Goal: Information Seeking & Learning: Learn about a topic

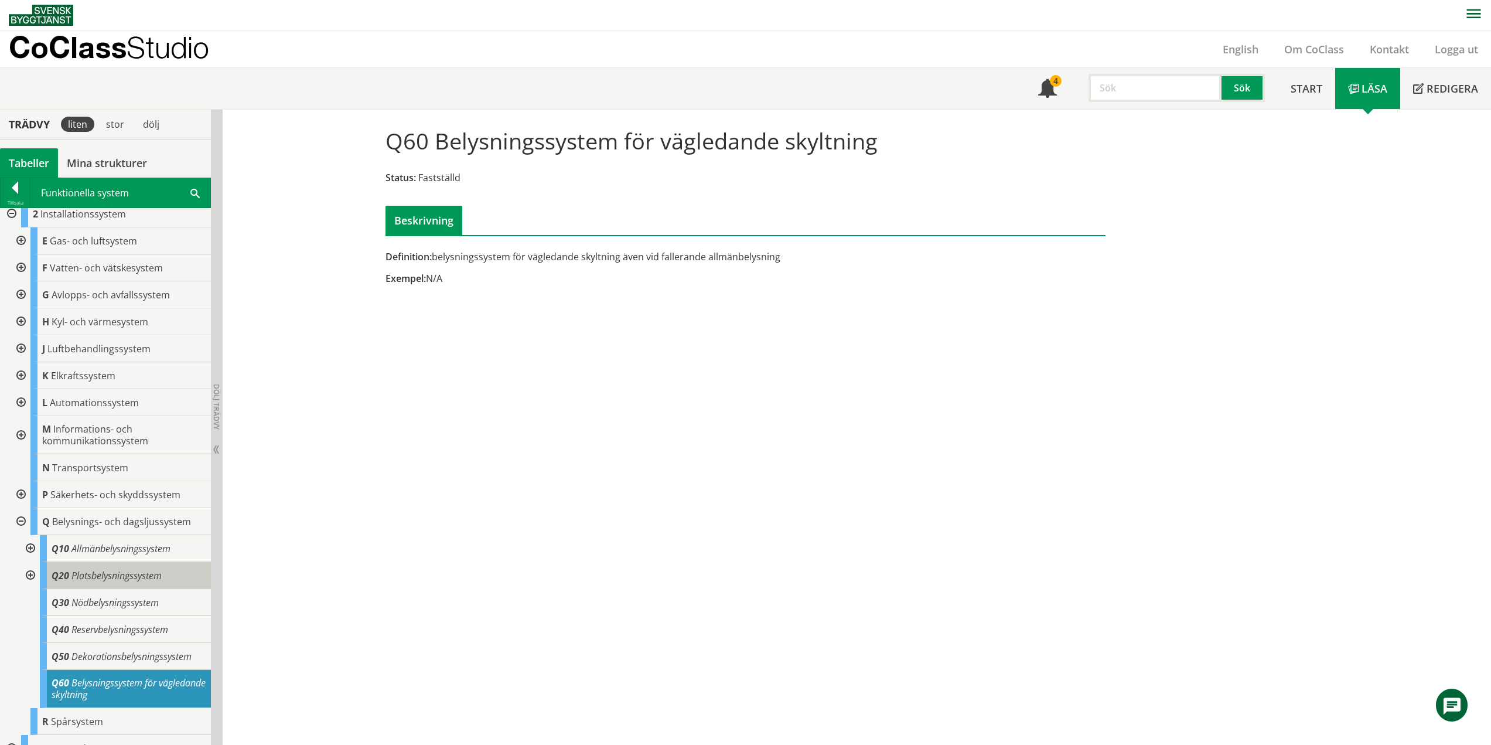
scroll to position [52, 0]
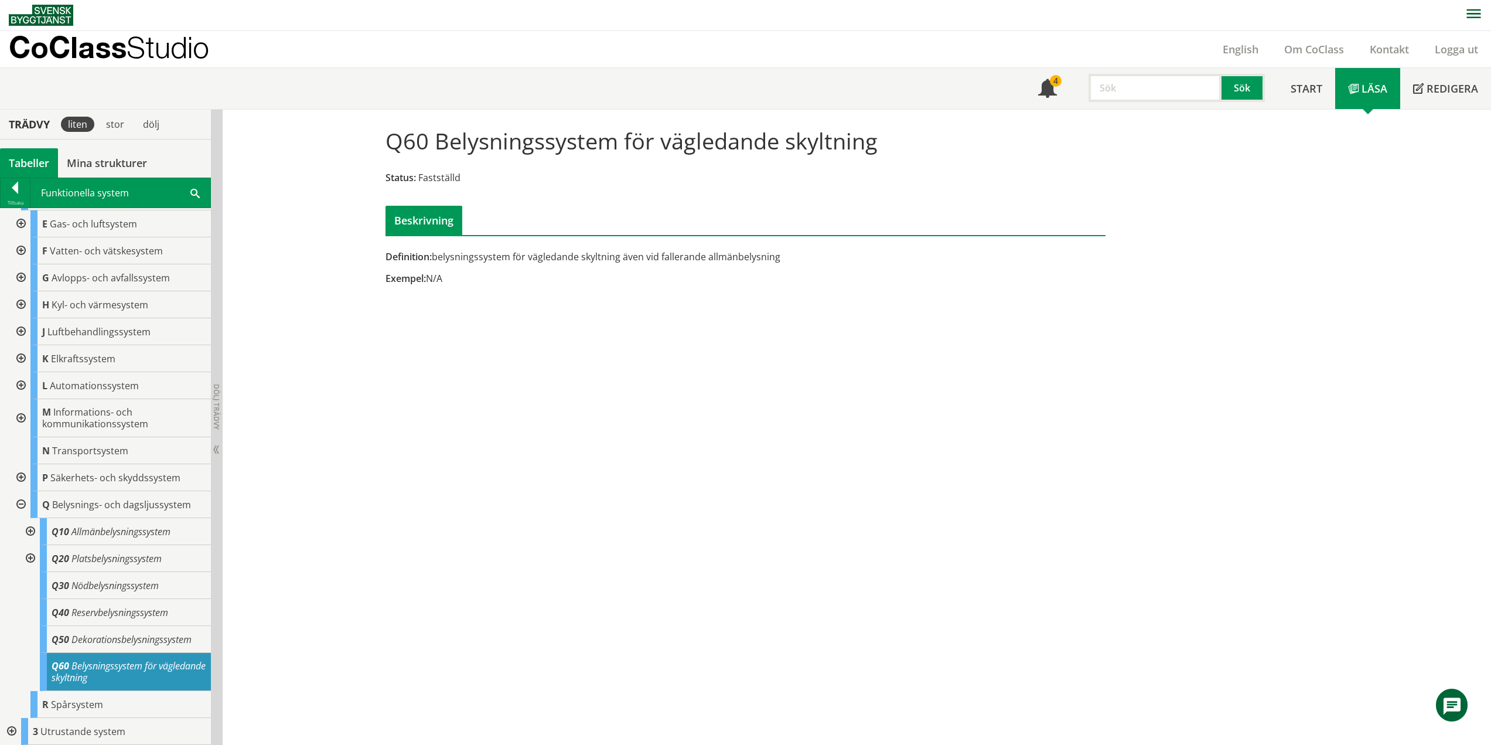
click at [32, 558] on div at bounding box center [29, 558] width 21 height 27
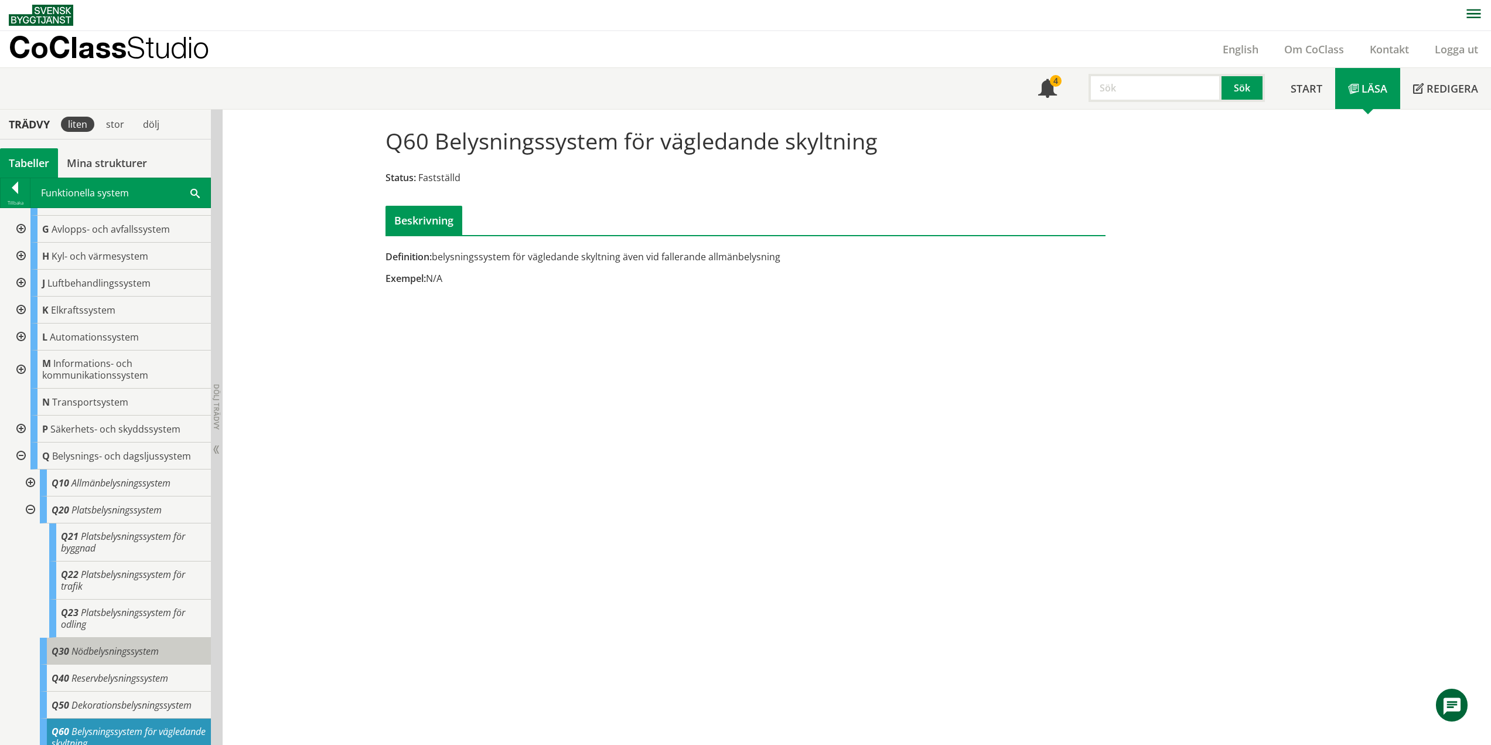
scroll to position [166, 0]
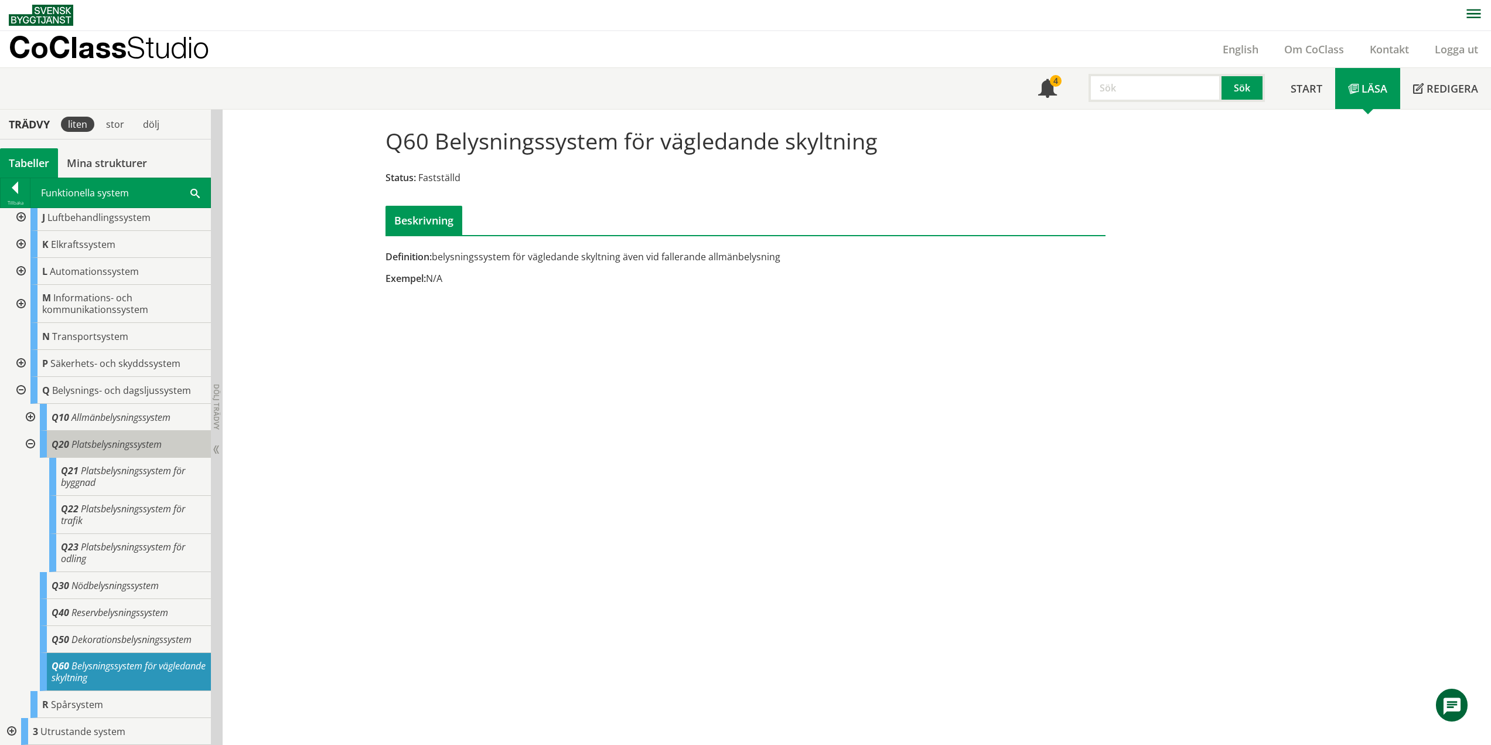
click at [151, 448] on span "Platsbelysningssystem" at bounding box center [116, 444] width 90 height 13
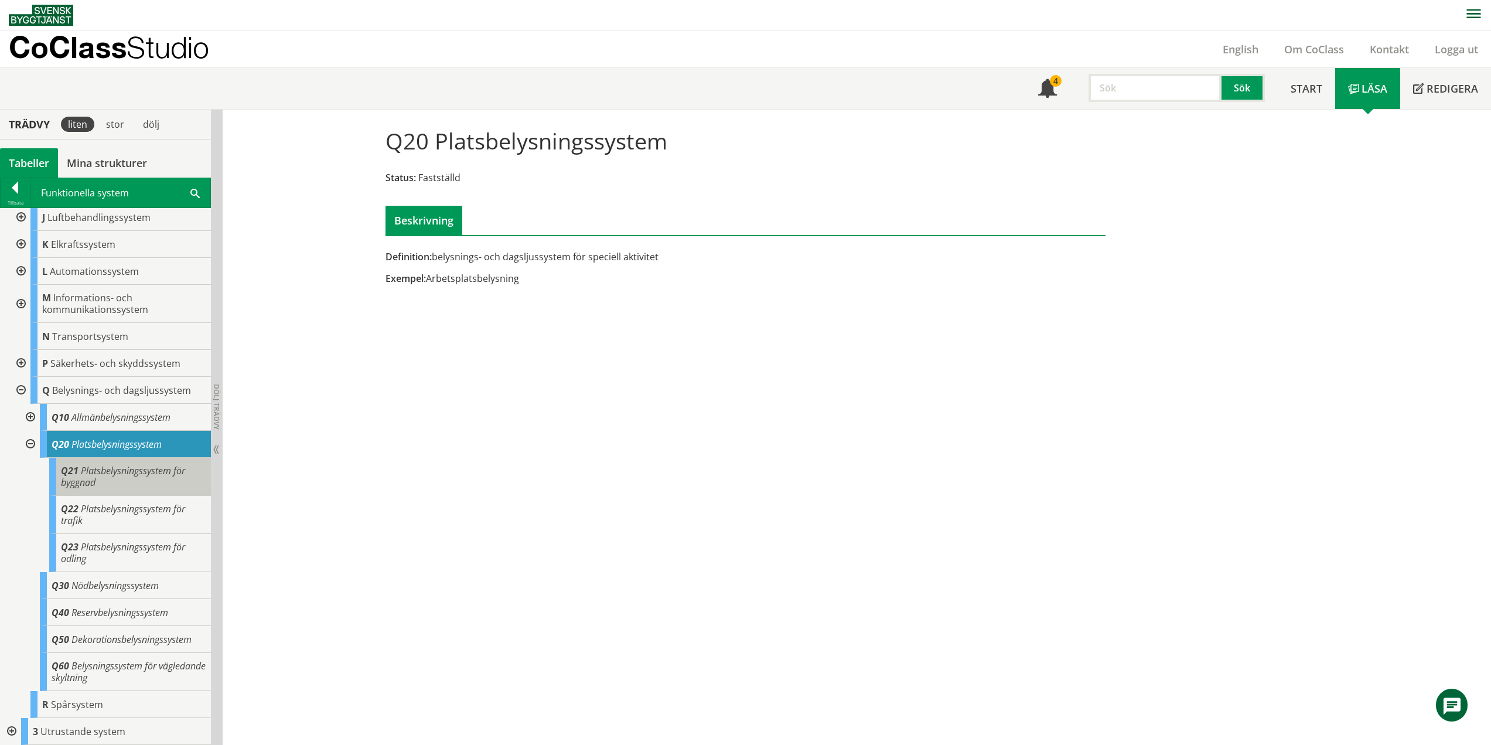
click at [115, 491] on div "Q21 Platsbelysningssystem för byggnad" at bounding box center [130, 477] width 162 height 38
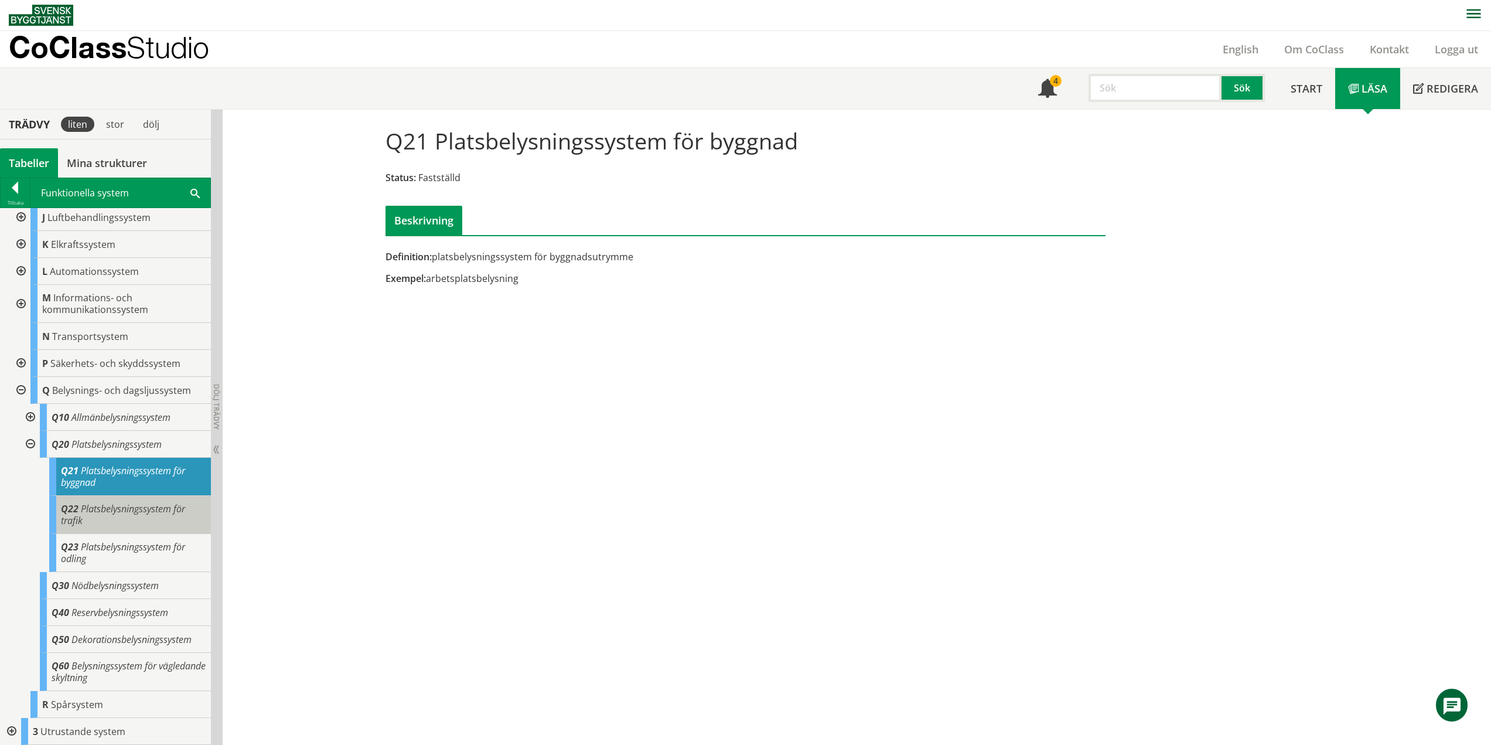
click at [103, 509] on span "Platsbelysningssystem för trafik" at bounding box center [123, 514] width 124 height 25
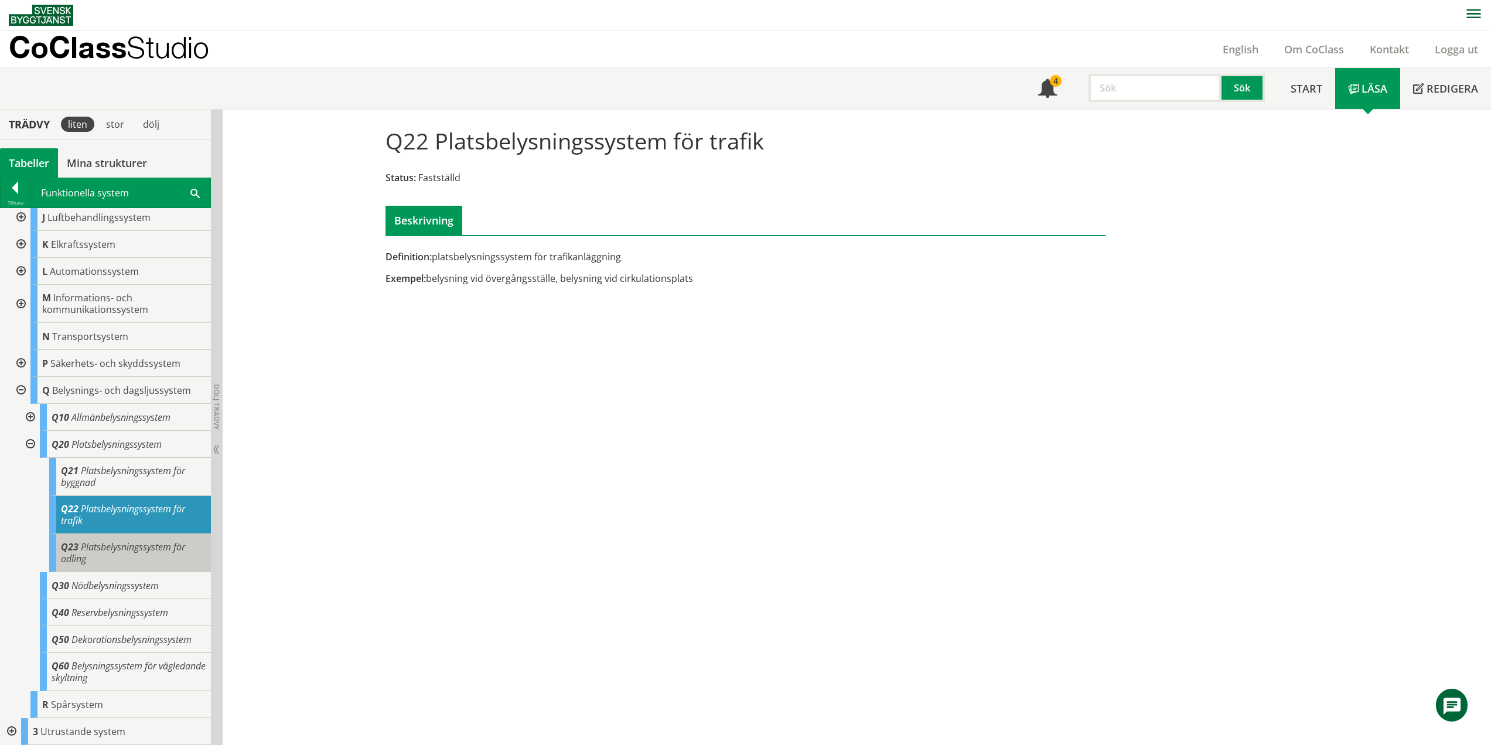
click at [132, 553] on span "Platsbelysningssystem för odling" at bounding box center [123, 552] width 124 height 25
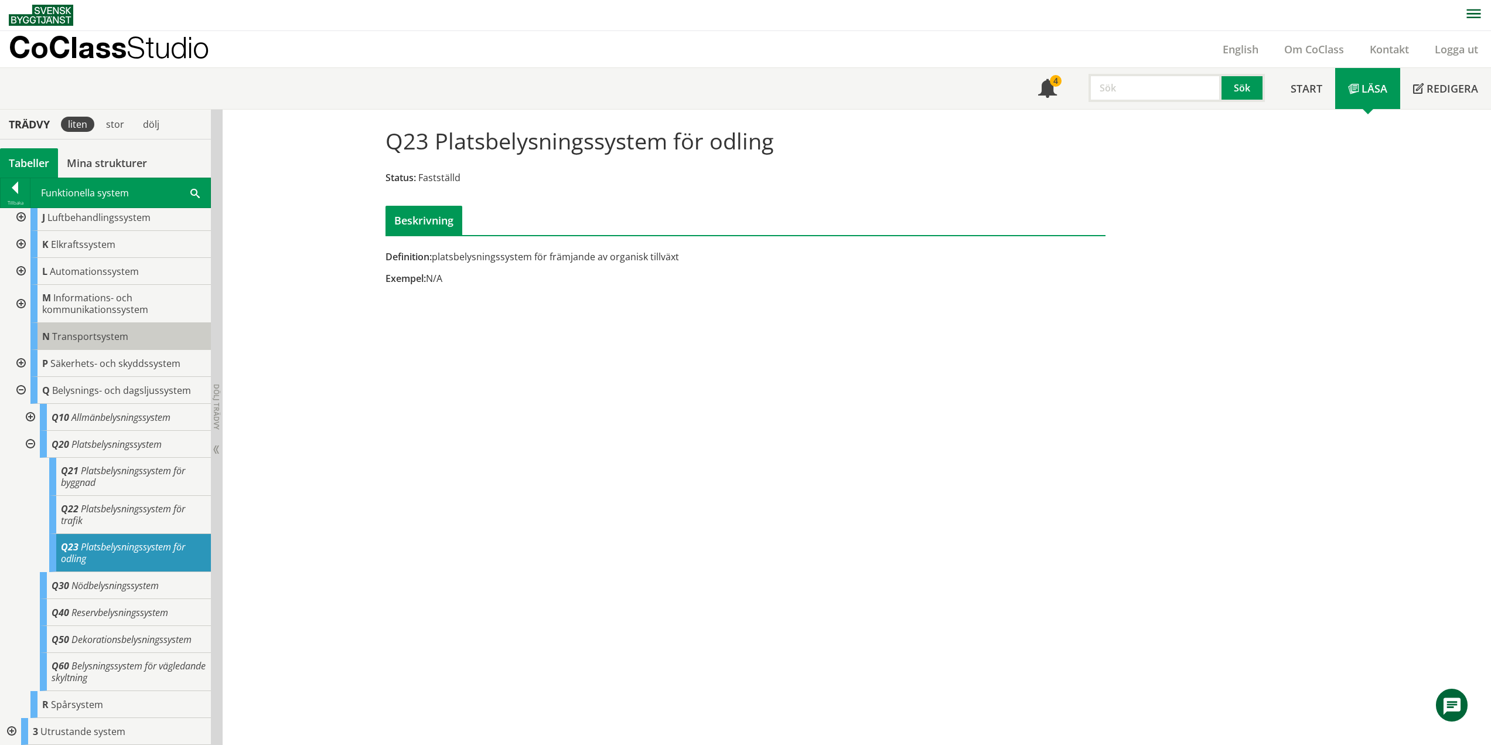
click at [32, 441] on div at bounding box center [29, 444] width 21 height 27
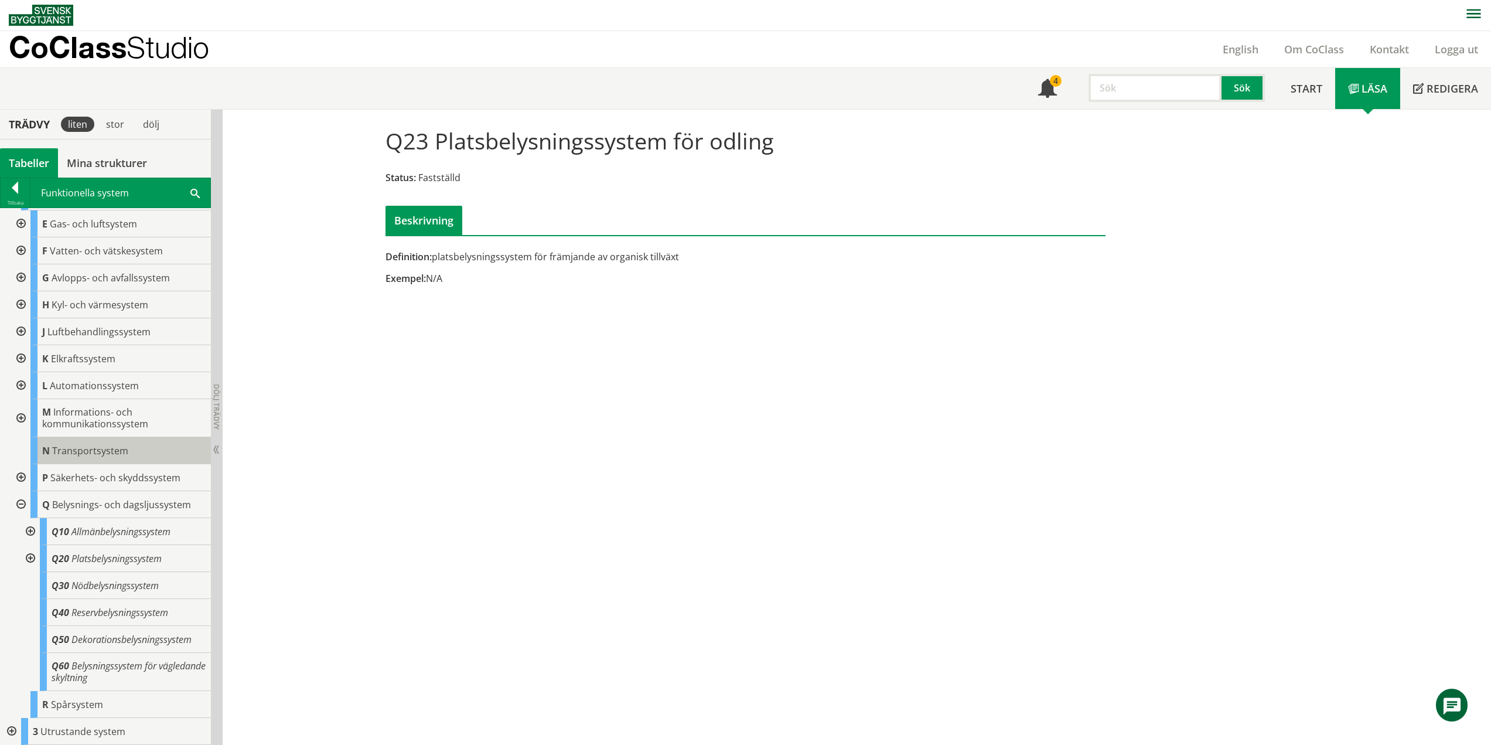
scroll to position [52, 0]
click at [22, 504] on div at bounding box center [19, 504] width 21 height 27
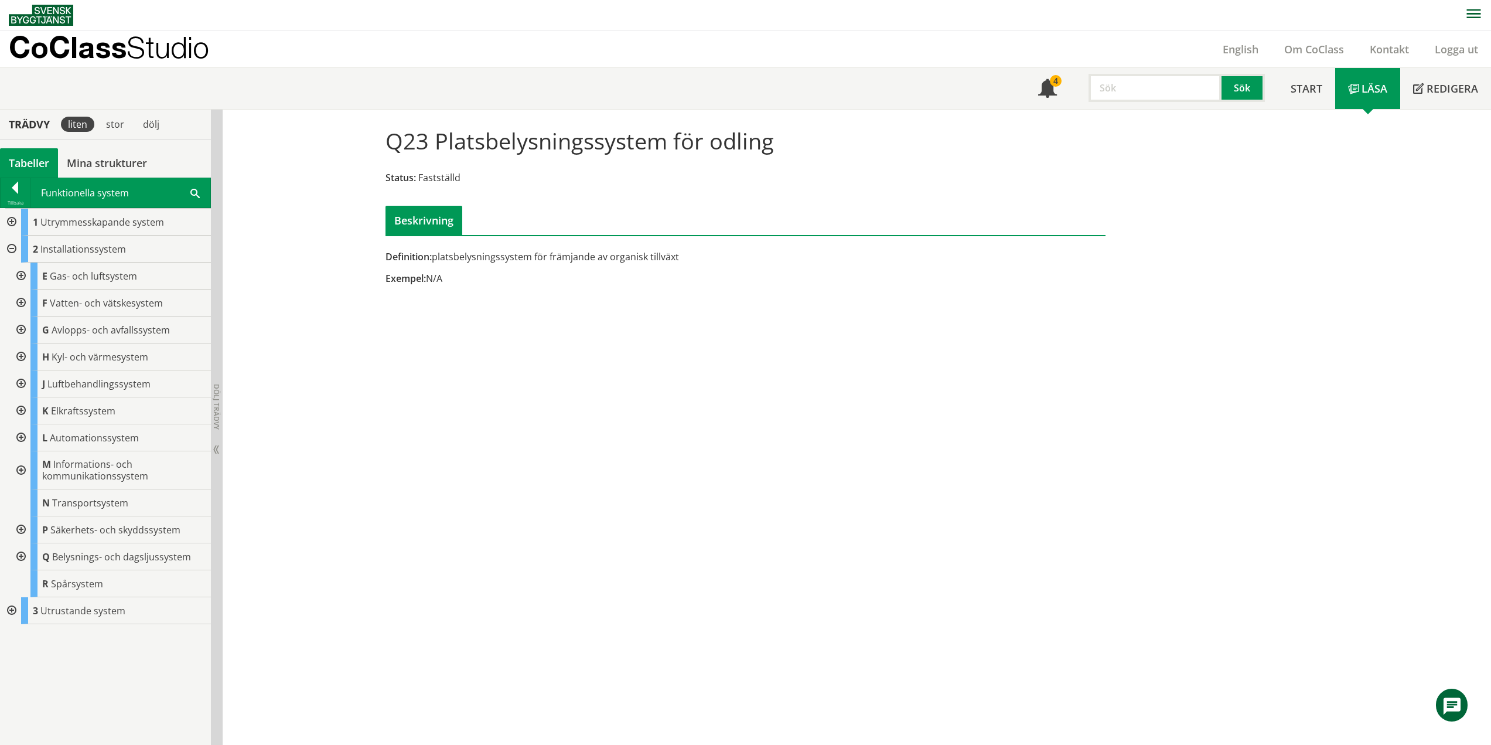
click at [20, 552] on div at bounding box center [19, 556] width 21 height 27
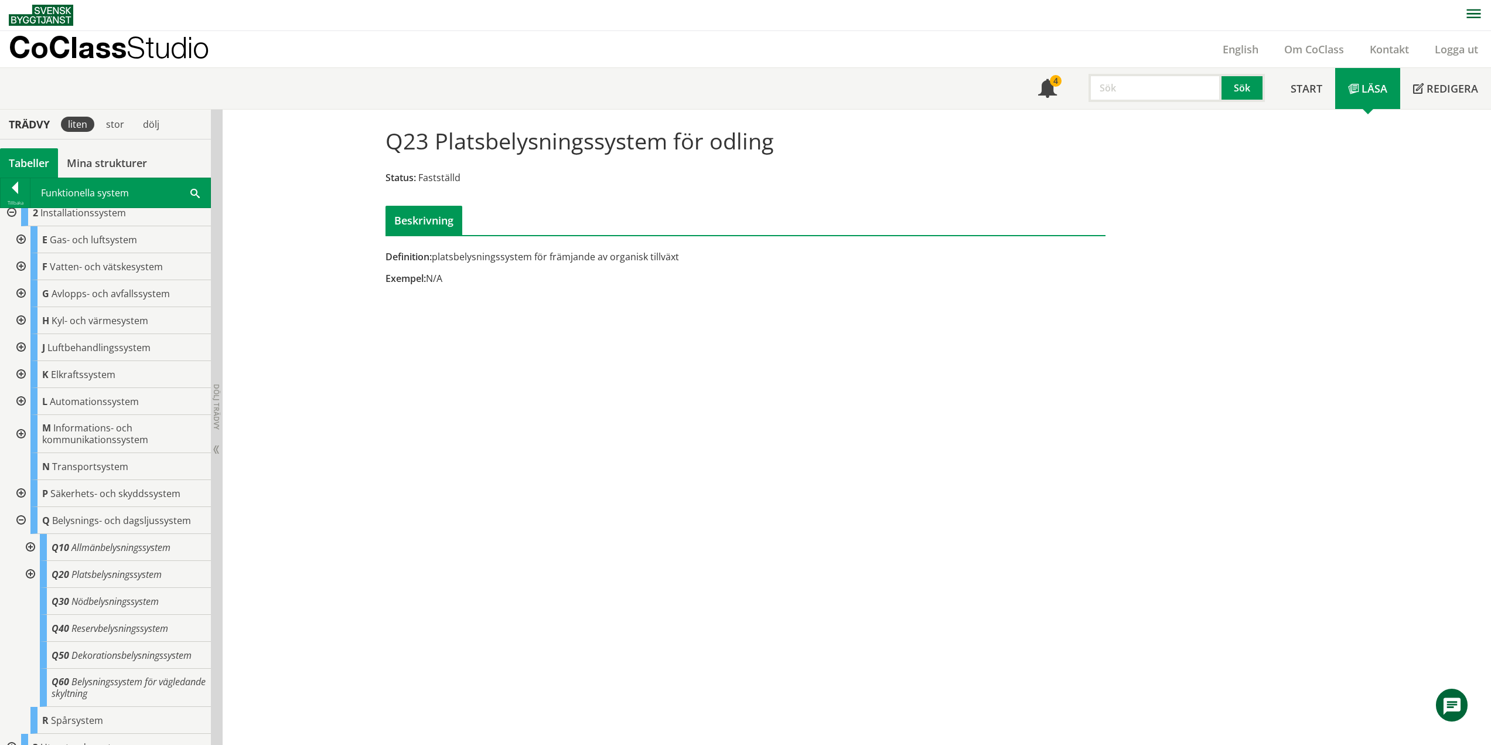
scroll to position [52, 0]
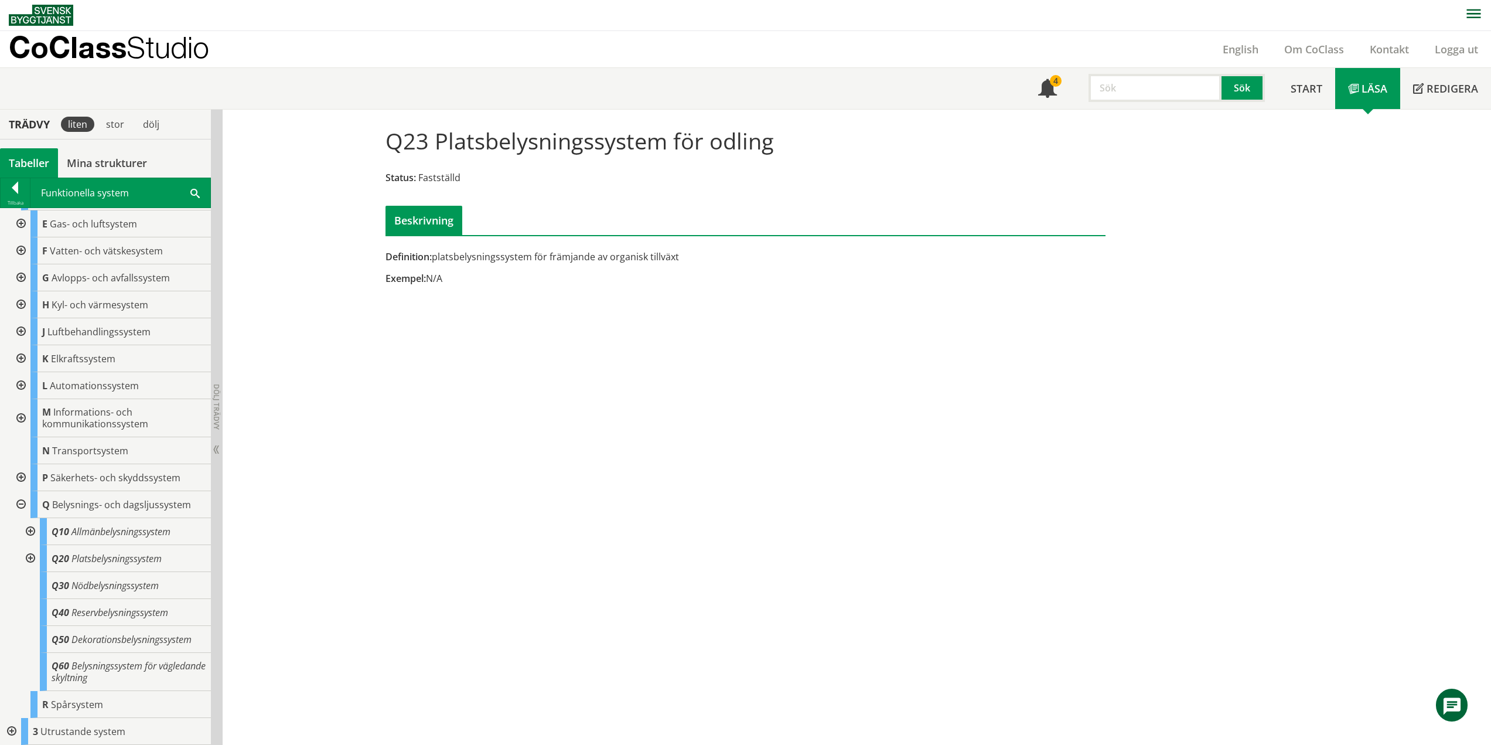
click at [20, 502] on div at bounding box center [19, 504] width 21 height 27
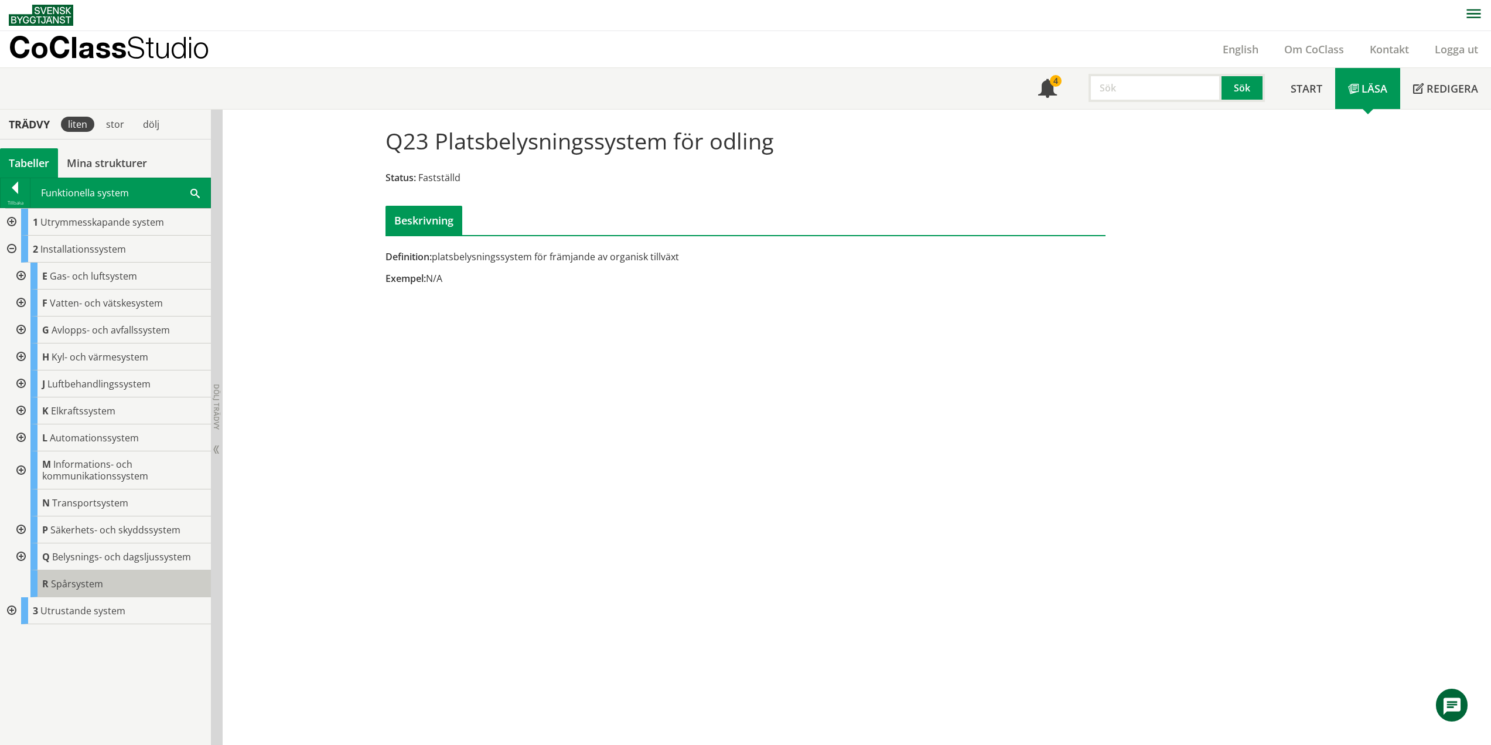
click at [81, 581] on span "Spårsystem" at bounding box center [77, 583] width 52 height 13
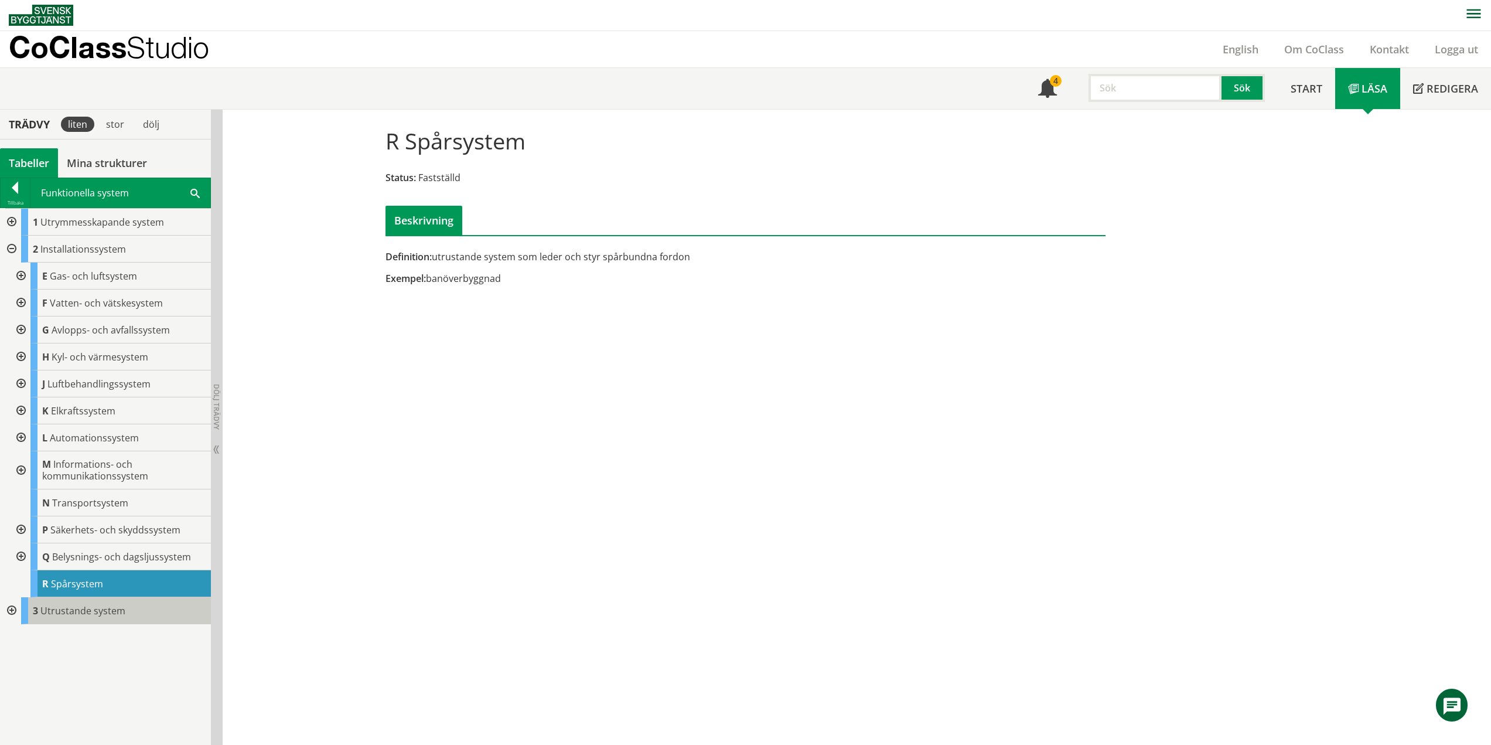
click at [106, 611] on span "Utrustande system" at bounding box center [82, 610] width 85 height 13
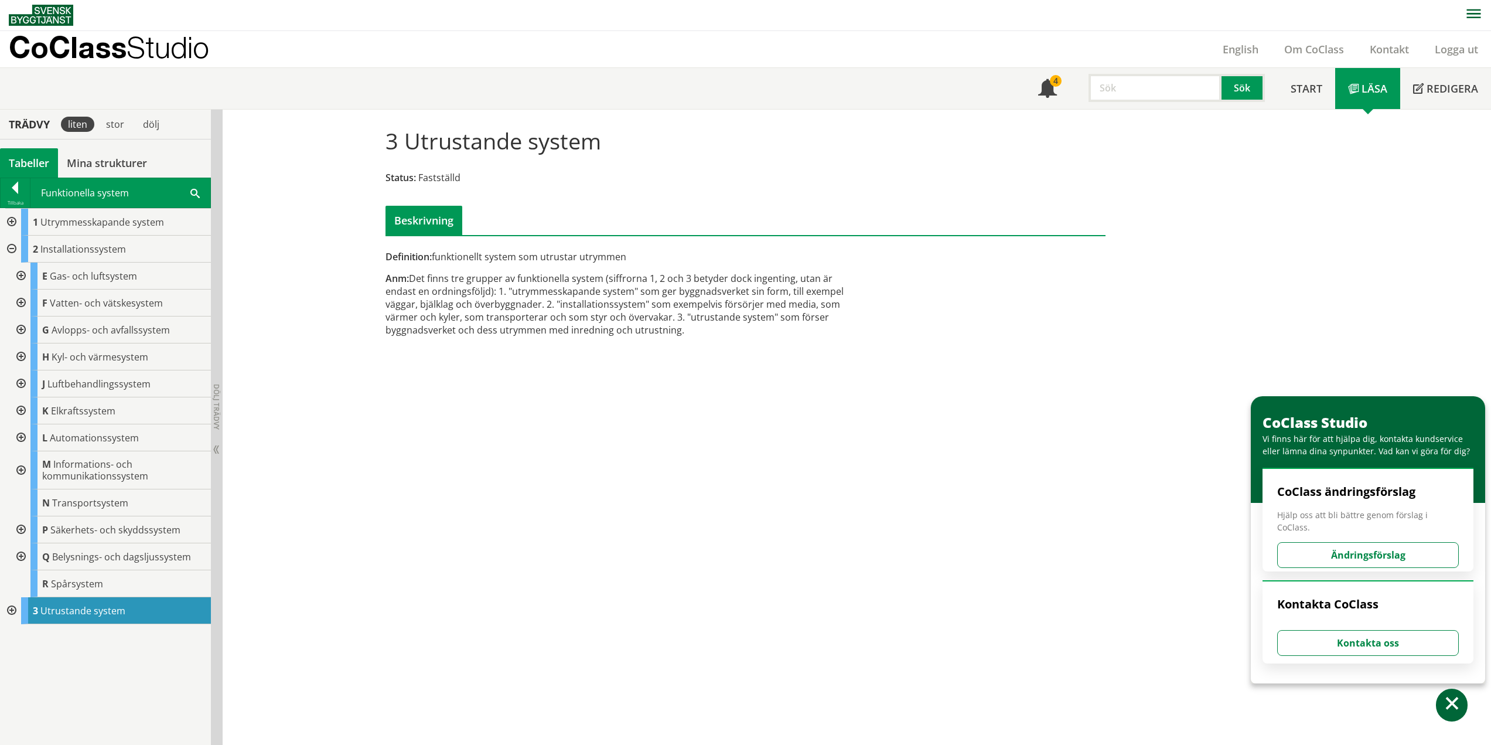
click at [12, 243] on div at bounding box center [10, 249] width 21 height 27
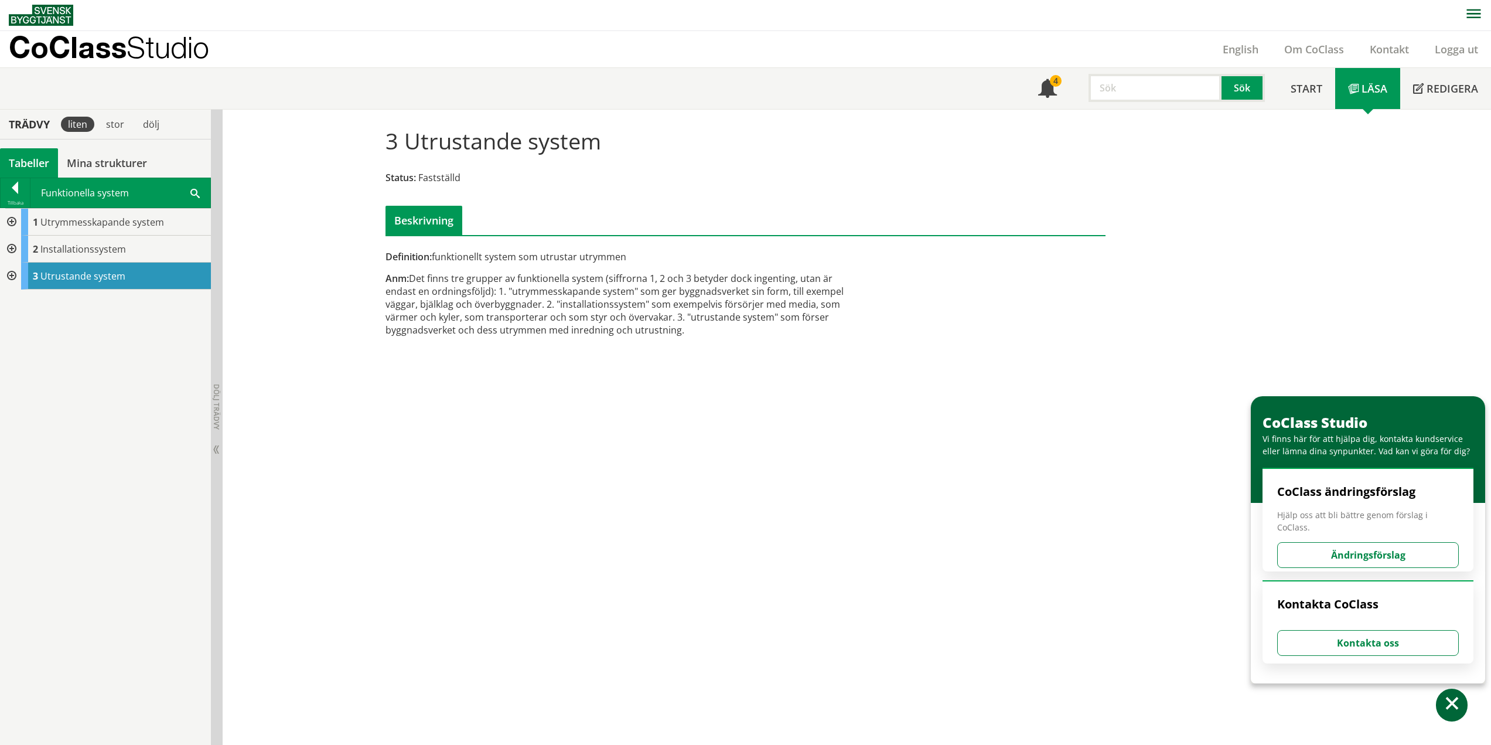
click at [10, 273] on div at bounding box center [10, 276] width 21 height 27
click at [108, 249] on span "Installationssystem" at bounding box center [83, 249] width 86 height 13
click at [100, 253] on span "Installationssystem" at bounding box center [83, 249] width 86 height 13
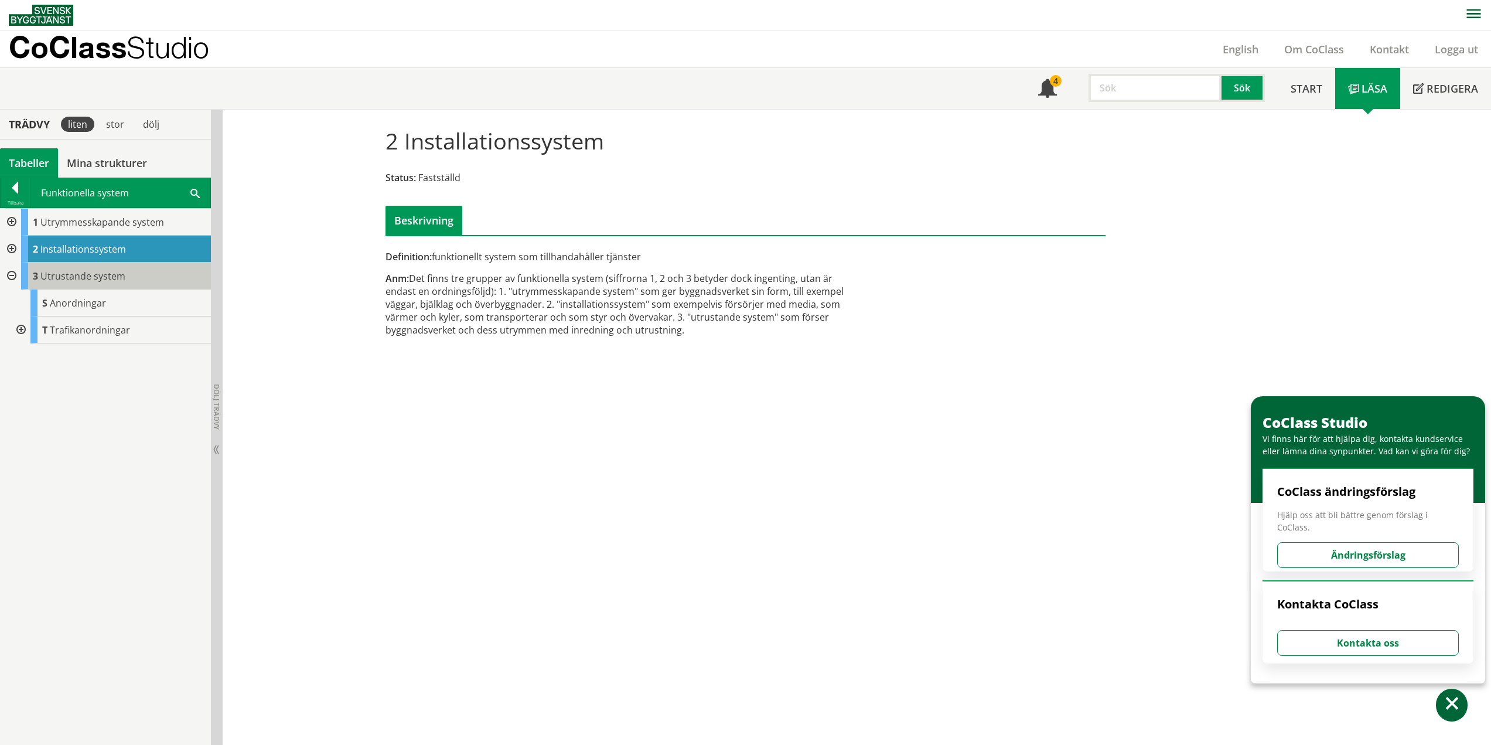
click at [74, 277] on span "Utrustande system" at bounding box center [82, 276] width 85 height 13
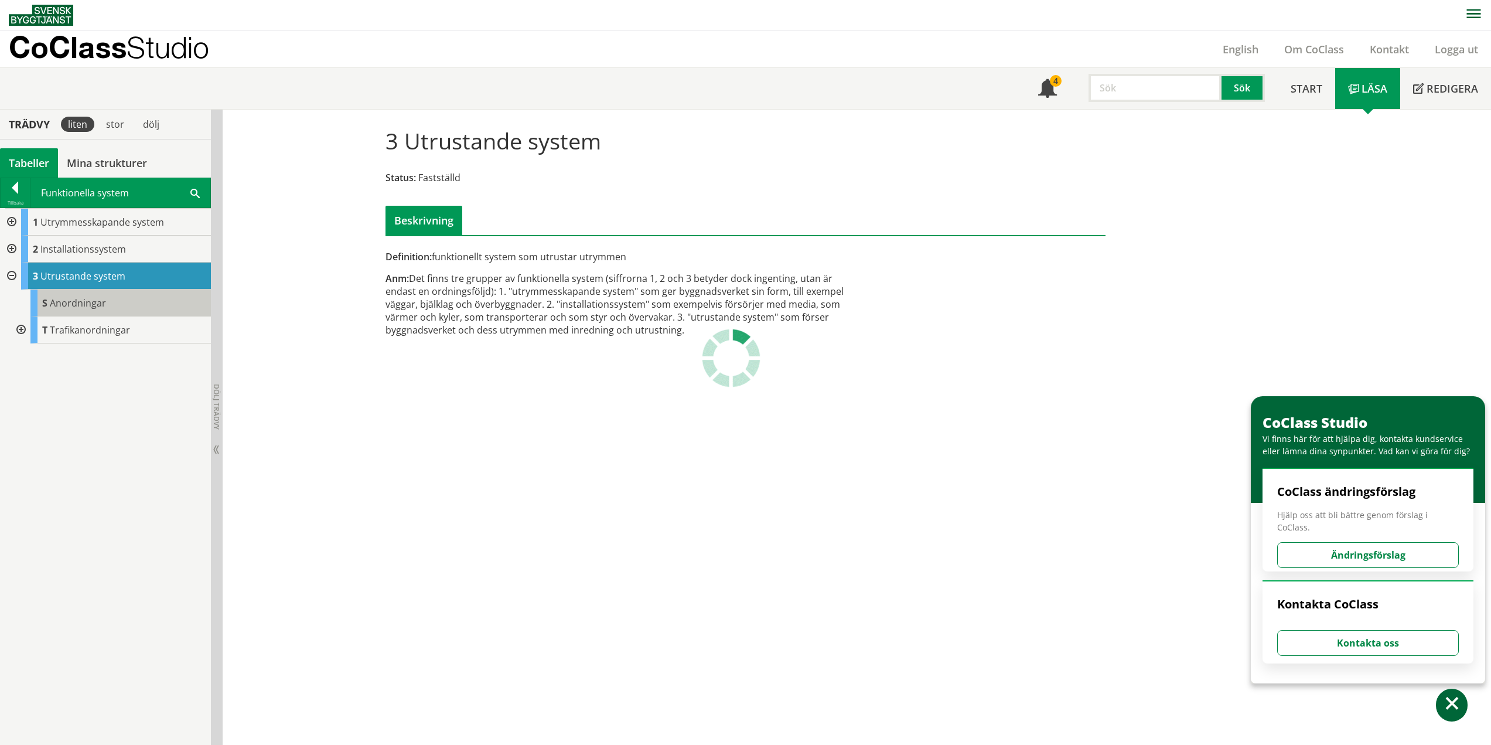
click at [74, 308] on span "Anordningar" at bounding box center [78, 303] width 56 height 13
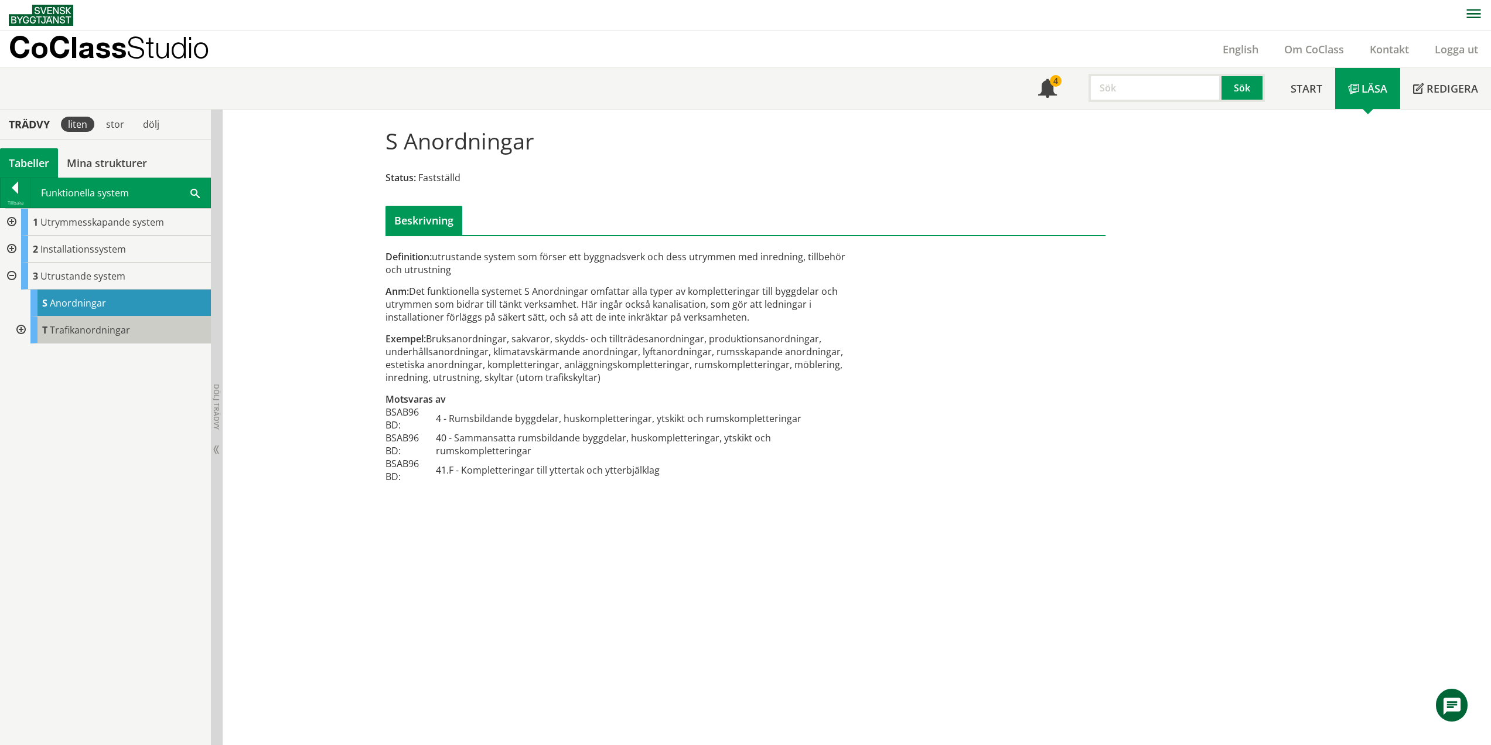
drag, startPoint x: 104, startPoint y: 335, endPoint x: 111, endPoint y: 336, distance: 7.1
click at [104, 335] on span "Trafikanordningar" at bounding box center [90, 329] width 80 height 13
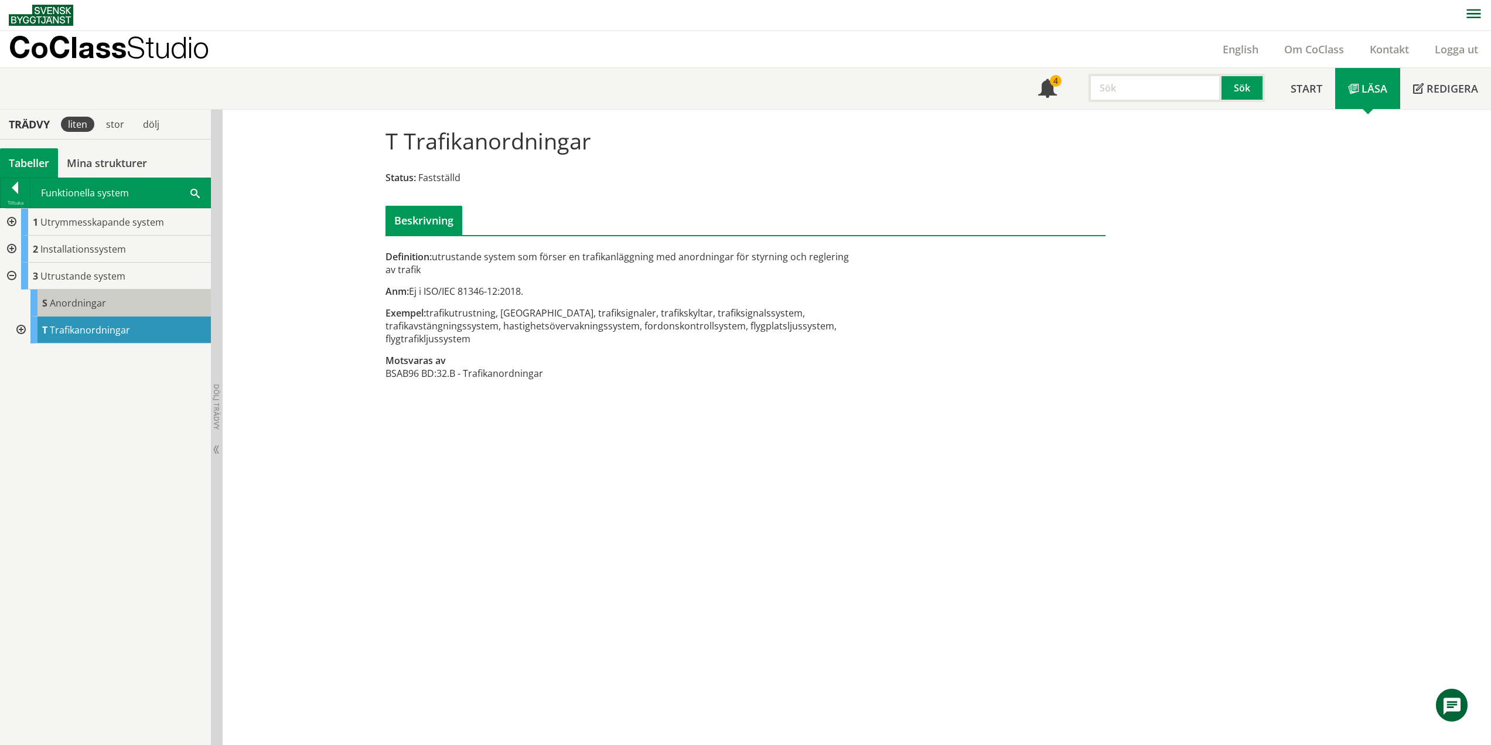
click at [82, 311] on div "S Anordningar" at bounding box center [120, 302] width 180 height 27
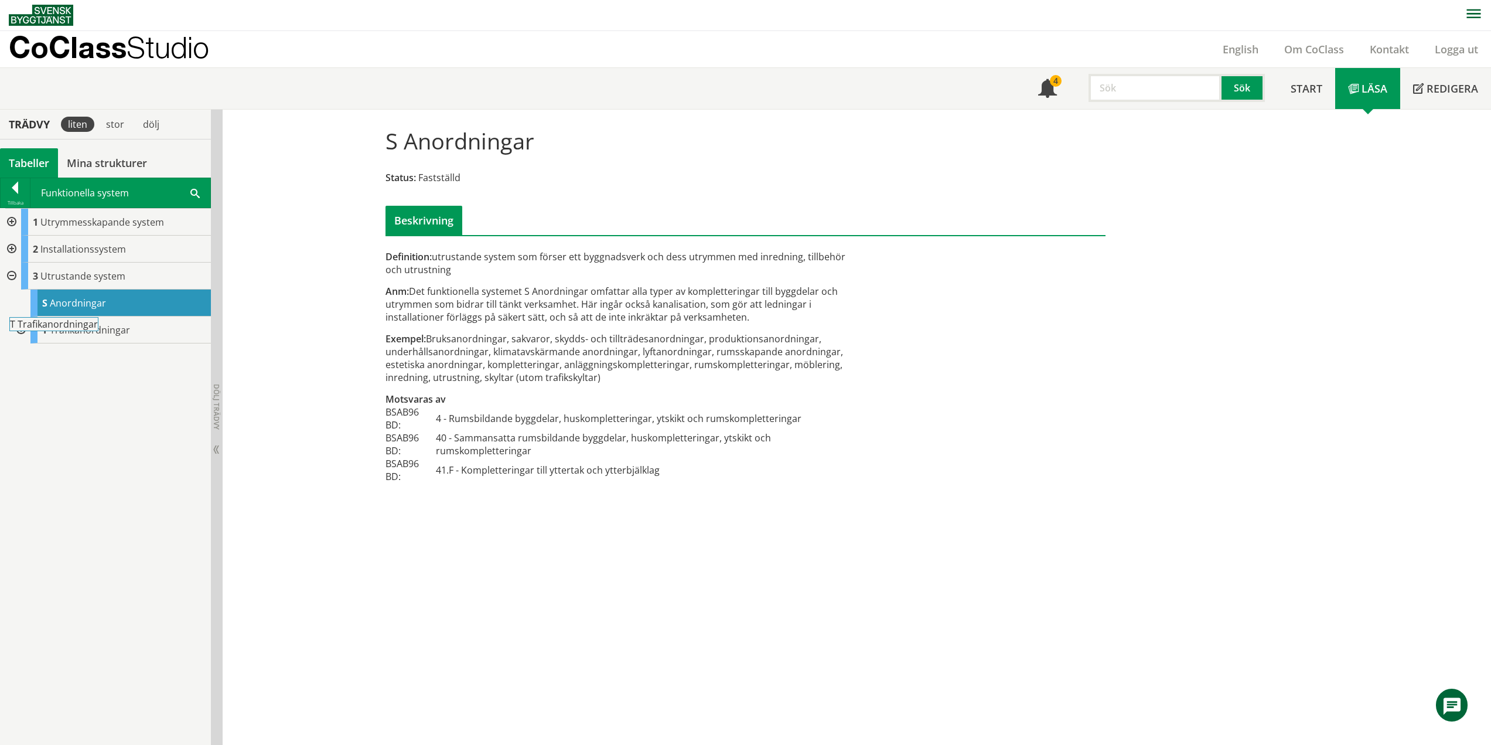
click at [80, 329] on body "AMA AMA Beskrivningsverktyg AMA Funktion BSAB Bygginfo Byggjura Byggkatalogen […" at bounding box center [745, 371] width 1491 height 745
click at [105, 336] on span "Trafikanordningar" at bounding box center [90, 329] width 80 height 13
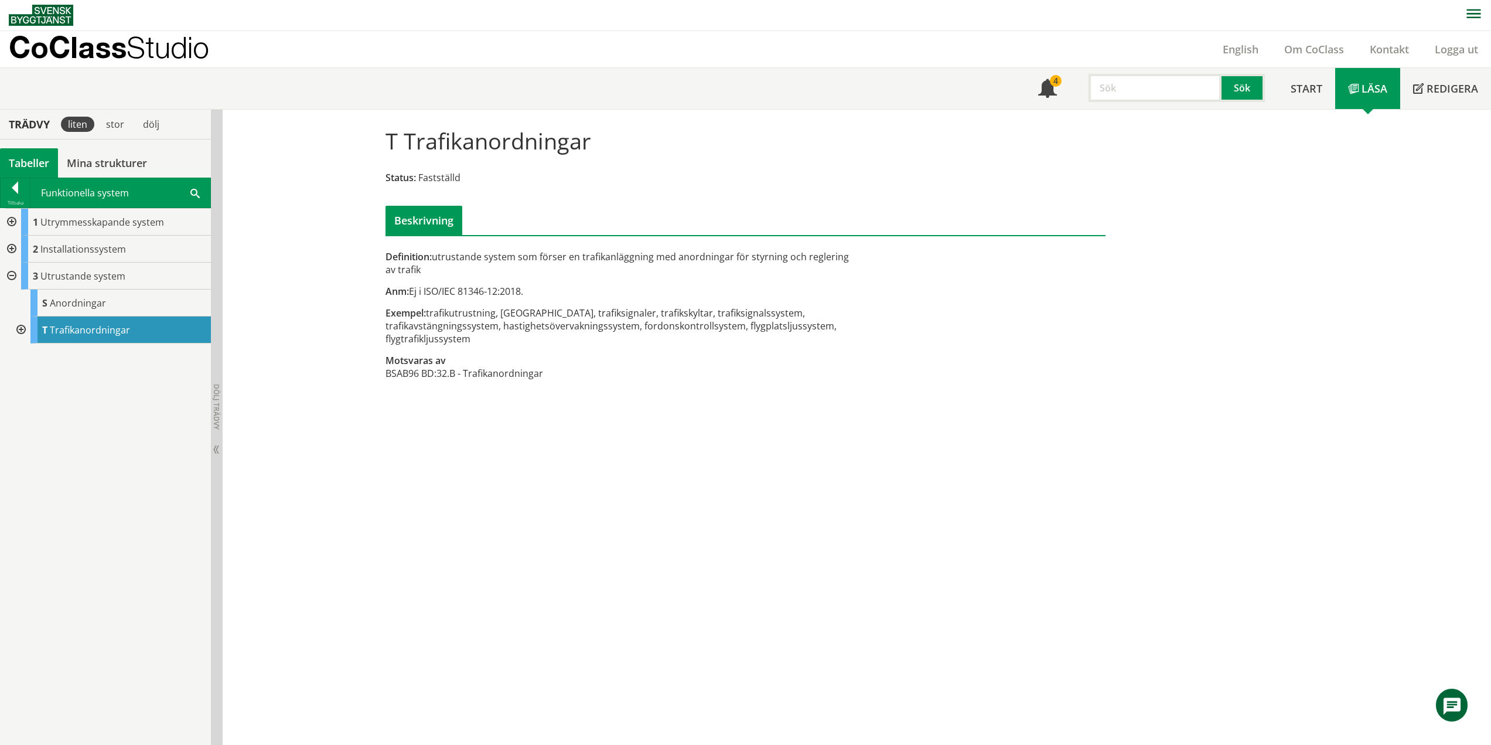
click at [18, 330] on div at bounding box center [19, 329] width 21 height 27
click at [392, 406] on div "T Trafikanordningar Status: Fastställd Beskrivning Definition: utrustande syste…" at bounding box center [857, 427] width 1269 height 635
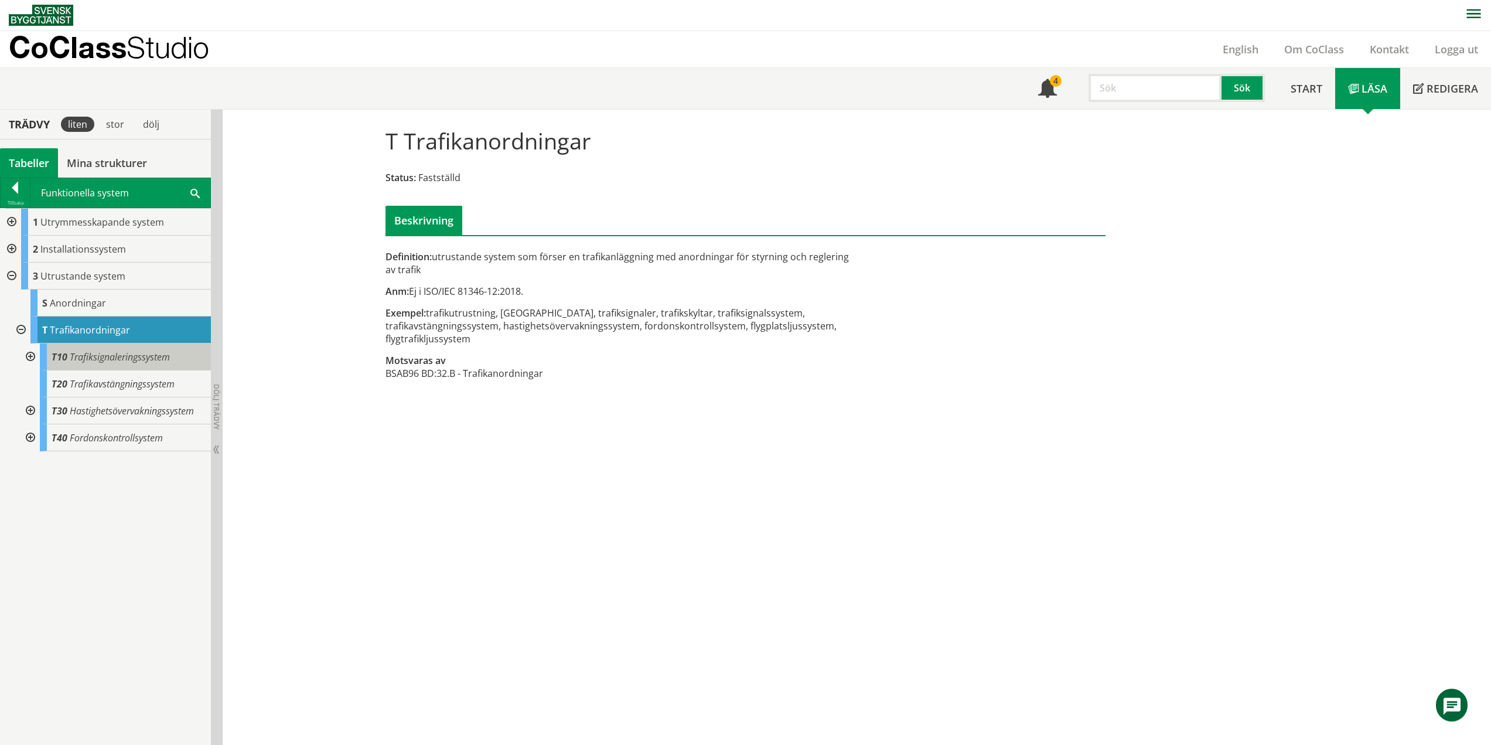
click at [109, 359] on span "Trafiksignaleringssystem" at bounding box center [120, 356] width 100 height 13
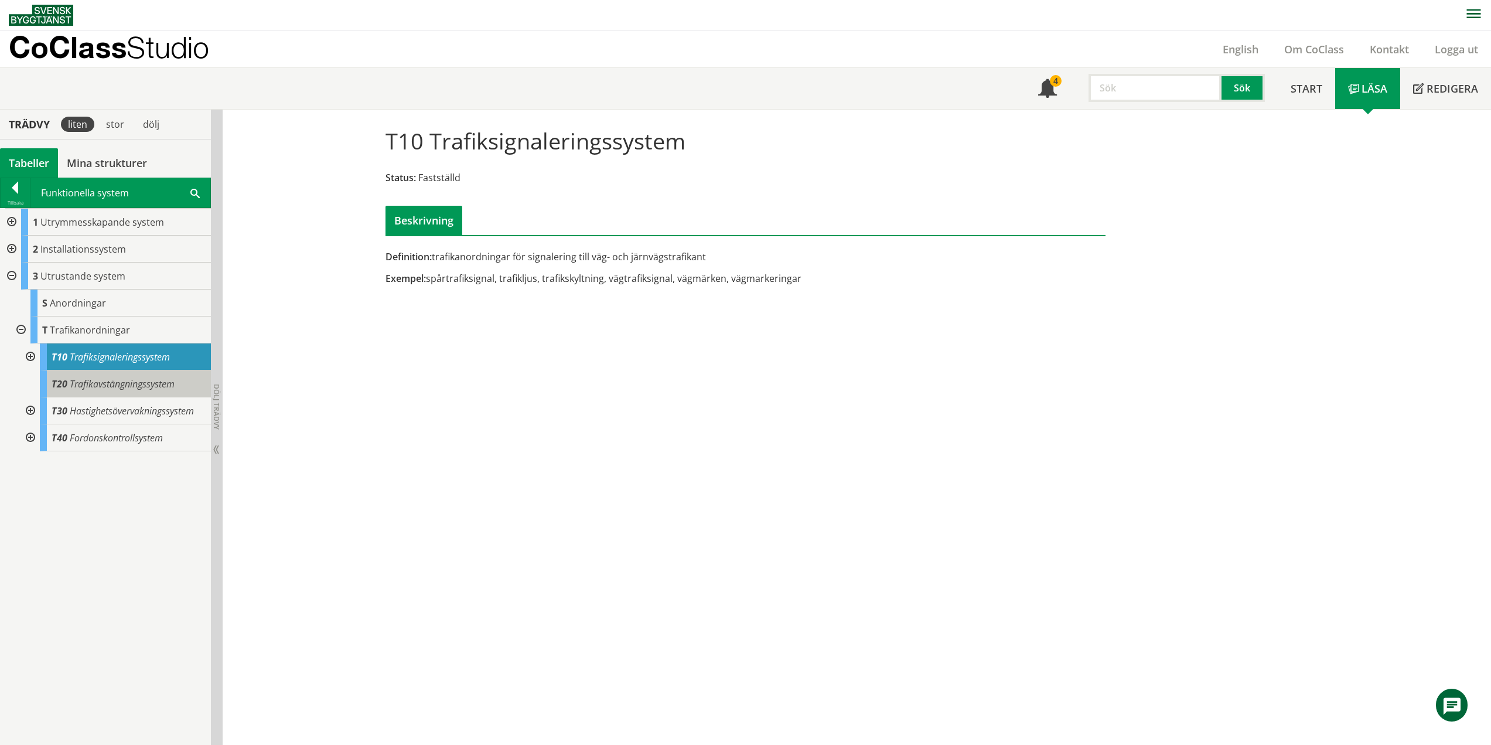
click at [120, 388] on span "Trafikavstängningssystem" at bounding box center [122, 383] width 105 height 13
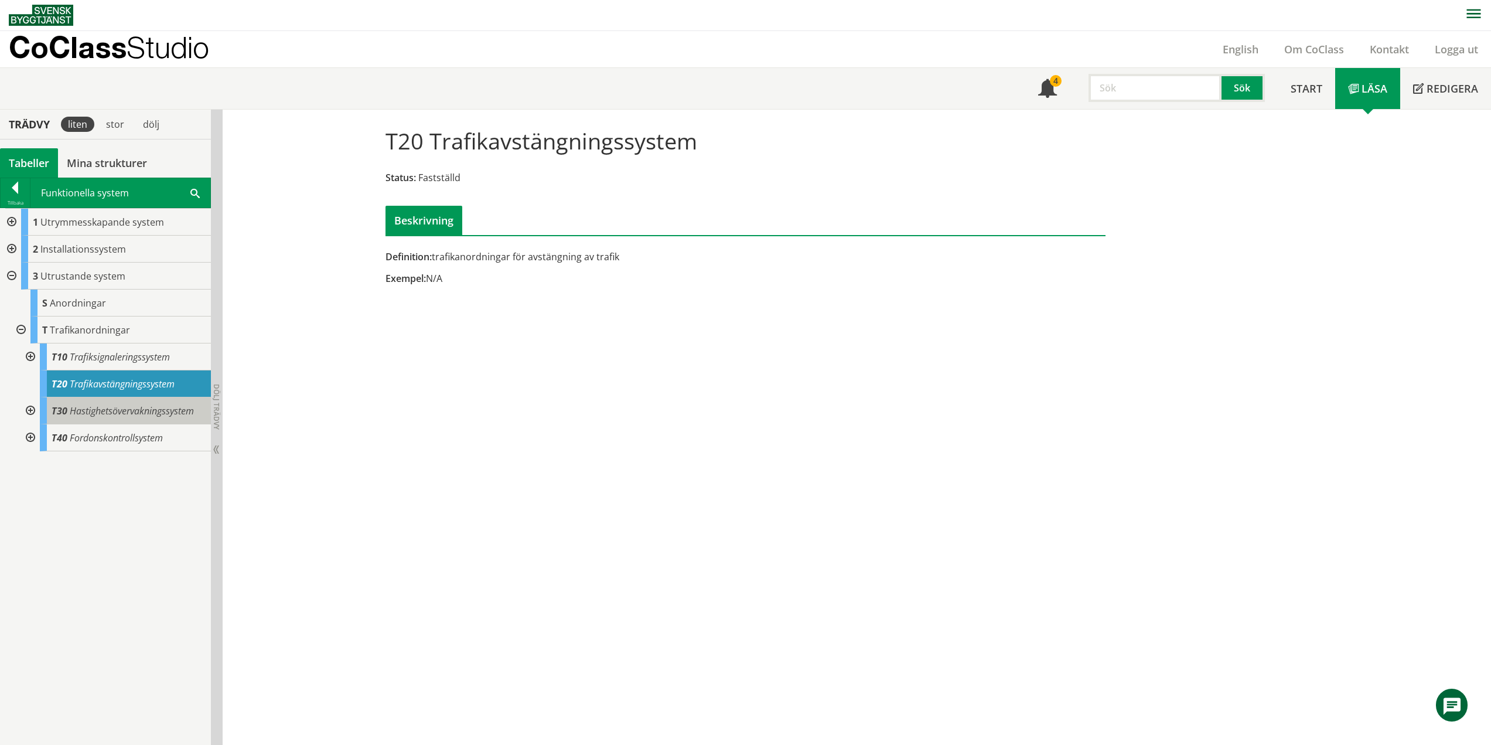
drag, startPoint x: 136, startPoint y: 409, endPoint x: 119, endPoint y: 421, distance: 21.0
click at [136, 409] on span "Hastighetsövervakningssystem" at bounding box center [132, 410] width 124 height 13
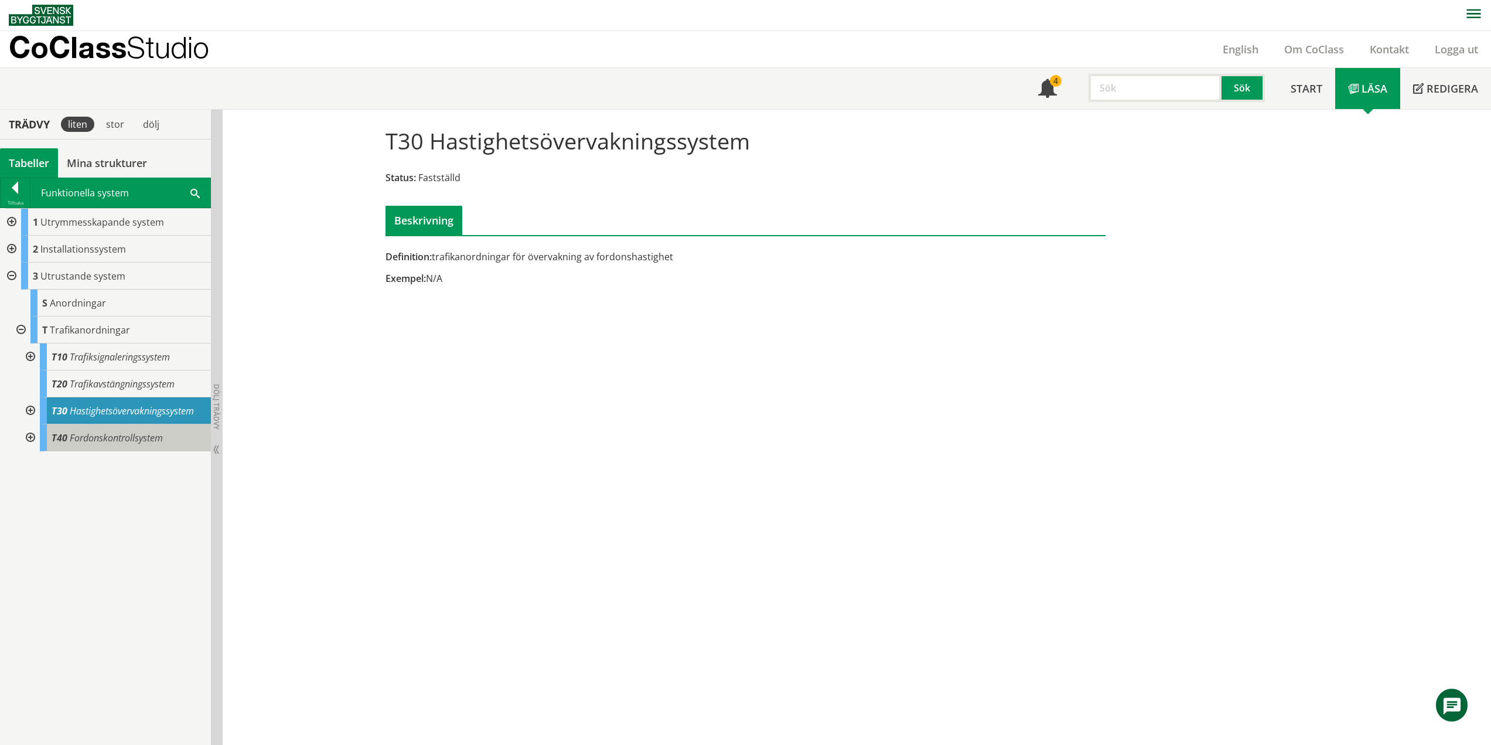
click at [139, 439] on span "Fordonskontrollsystem" at bounding box center [116, 437] width 93 height 13
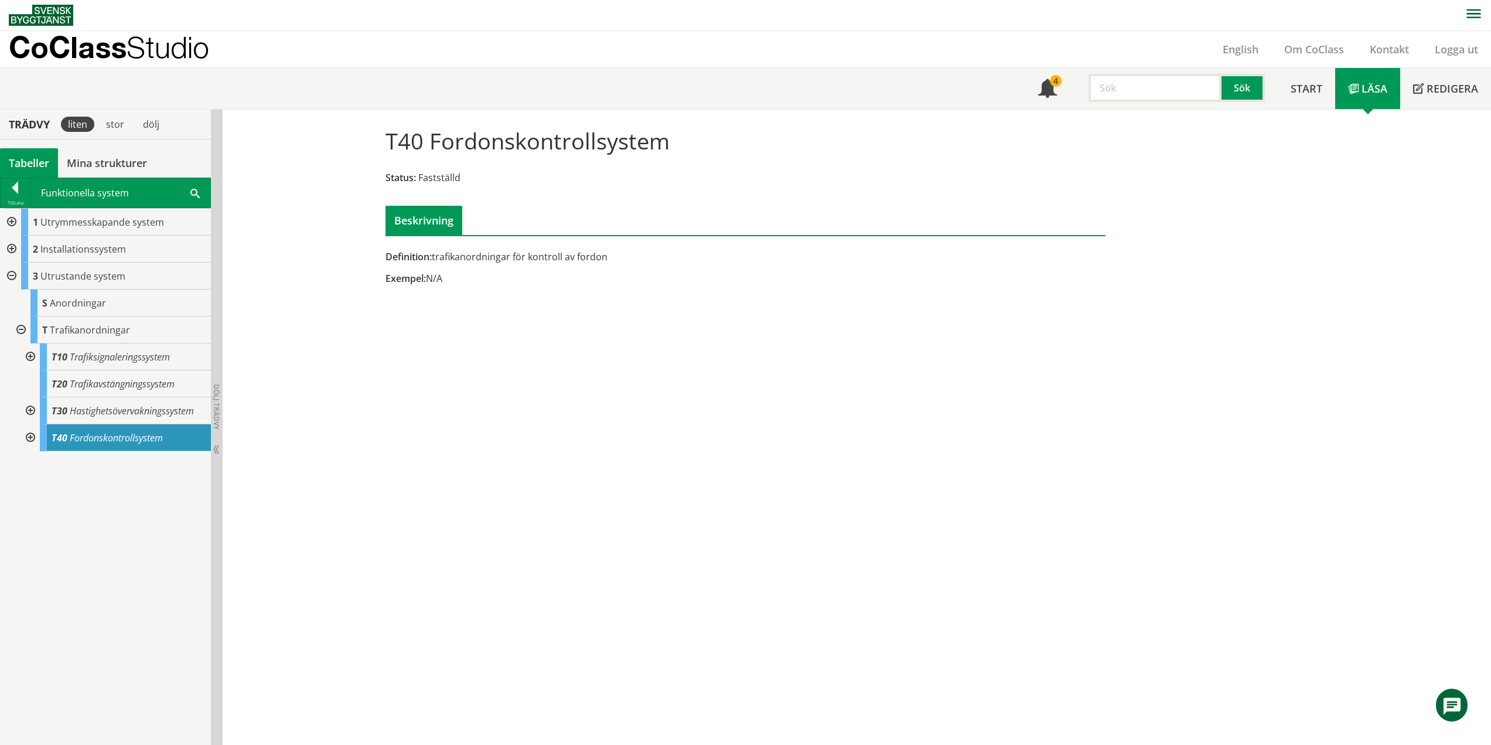
click at [32, 360] on div at bounding box center [29, 356] width 21 height 27
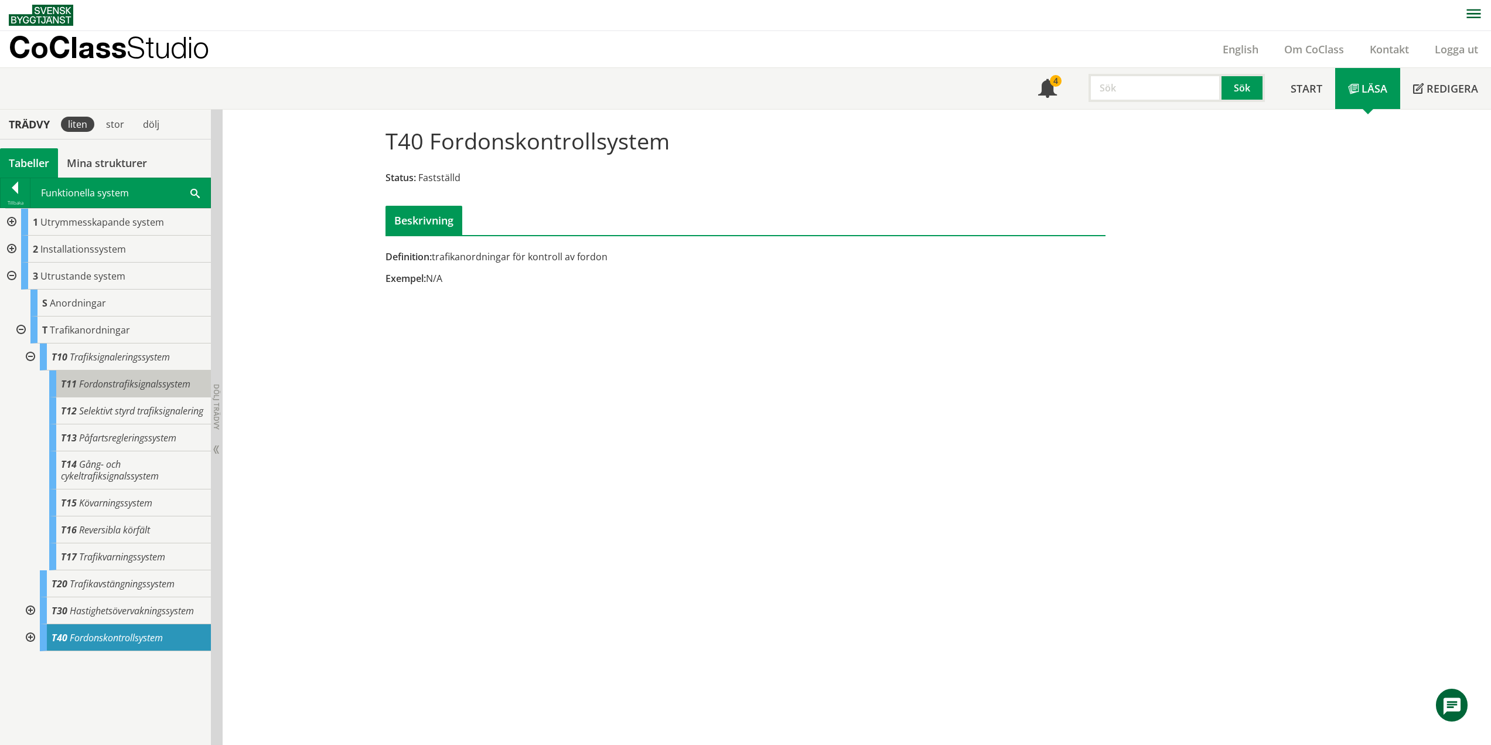
click at [115, 383] on span "Fordonstrafiksignalssystem" at bounding box center [134, 383] width 111 height 13
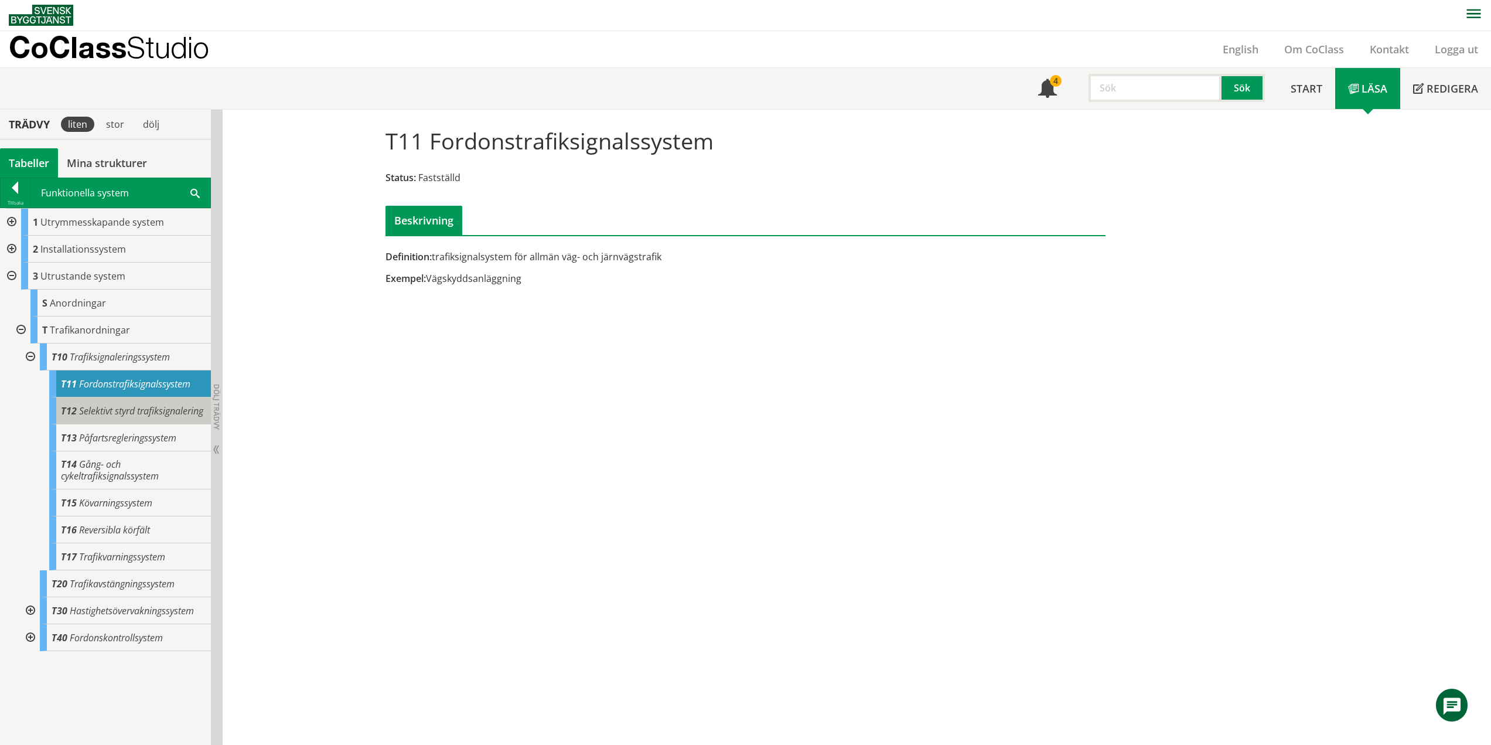
click at [124, 407] on span "Selektivt styrd trafiksignalering" at bounding box center [141, 410] width 124 height 13
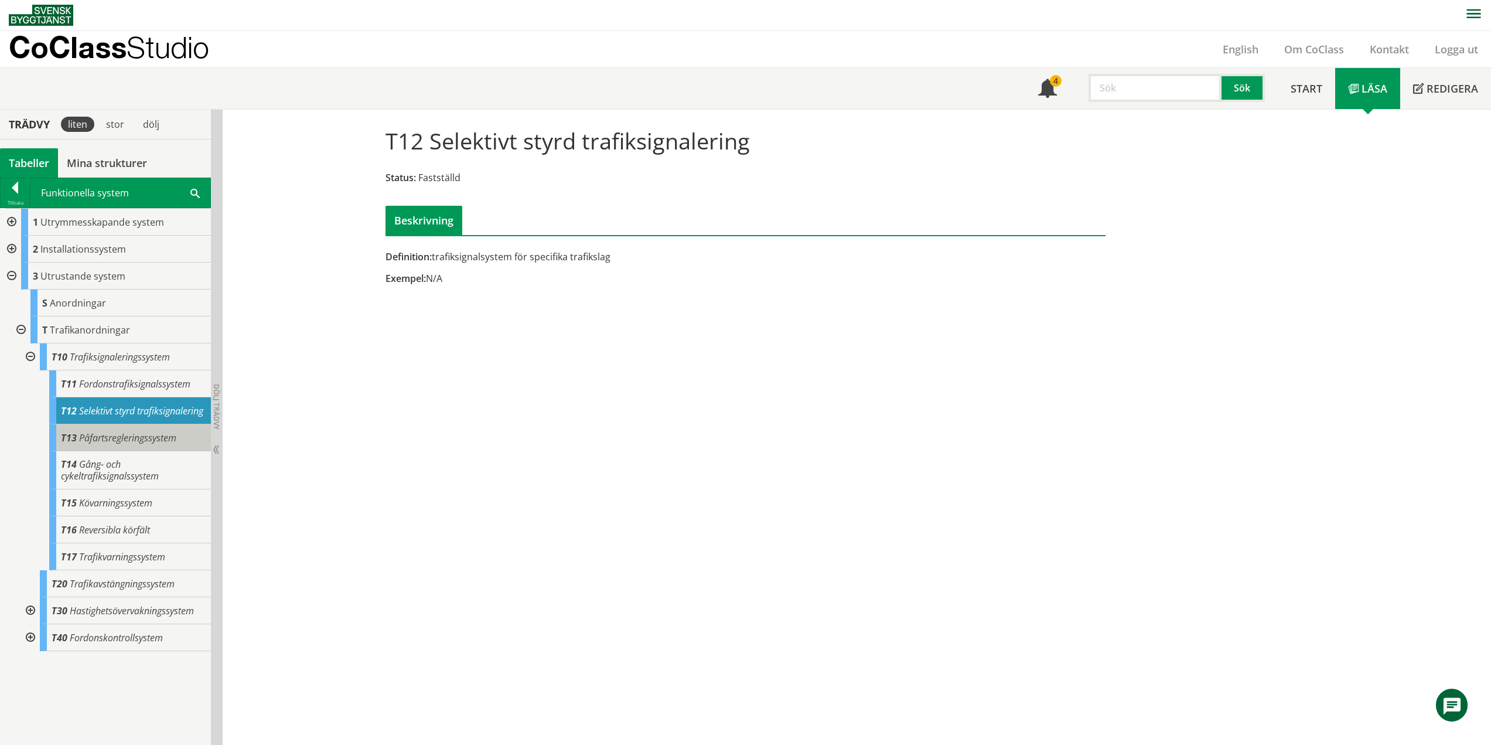
click at [131, 430] on body "AMA AMA Beskrivningsverktyg AMA Funktion BSAB Bygginfo Byggjura Byggkatalogen […" at bounding box center [745, 371] width 1491 height 745
click at [167, 435] on span "Påfartsregleringssystem" at bounding box center [127, 437] width 97 height 13
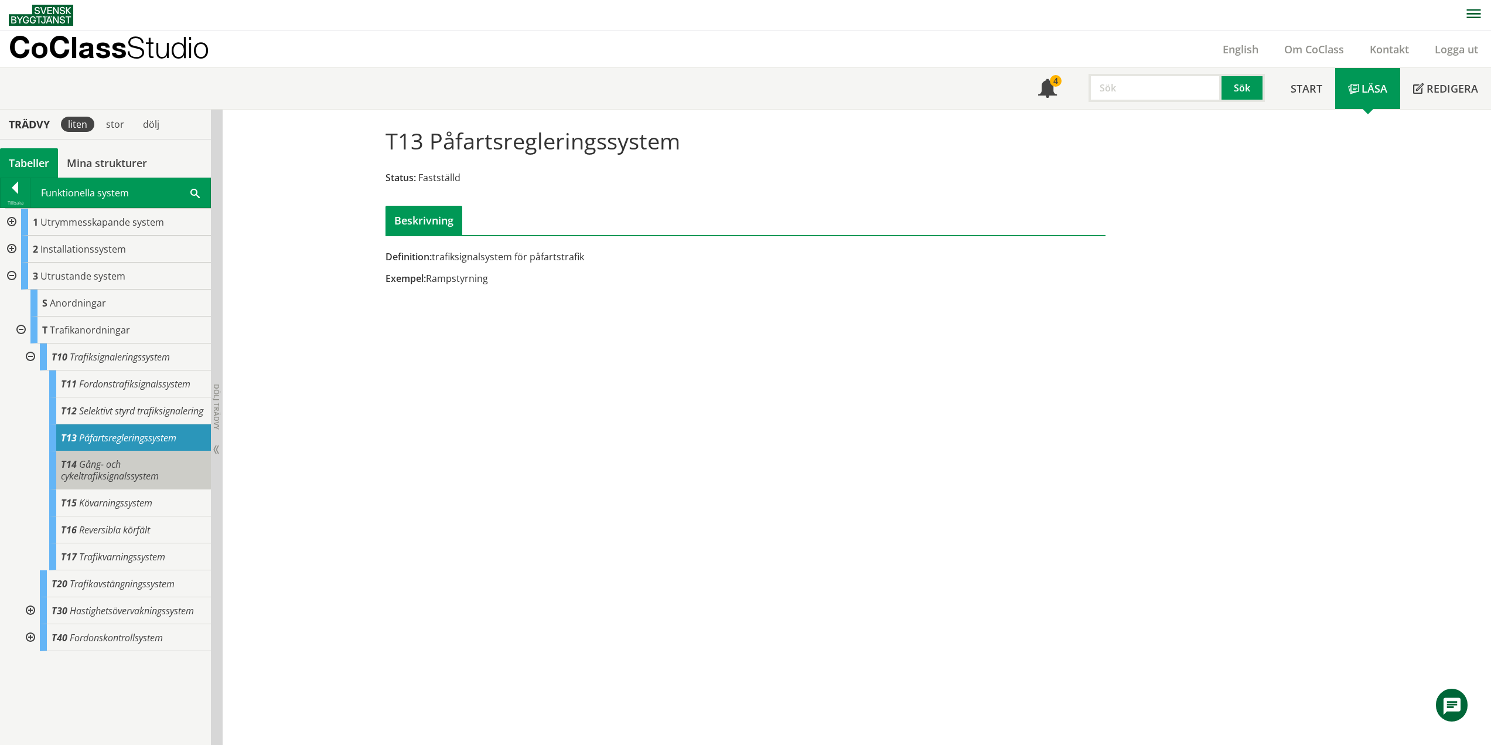
click at [134, 475] on span "Gång- och cykeltrafiksignalssystem" at bounding box center [110, 470] width 98 height 25
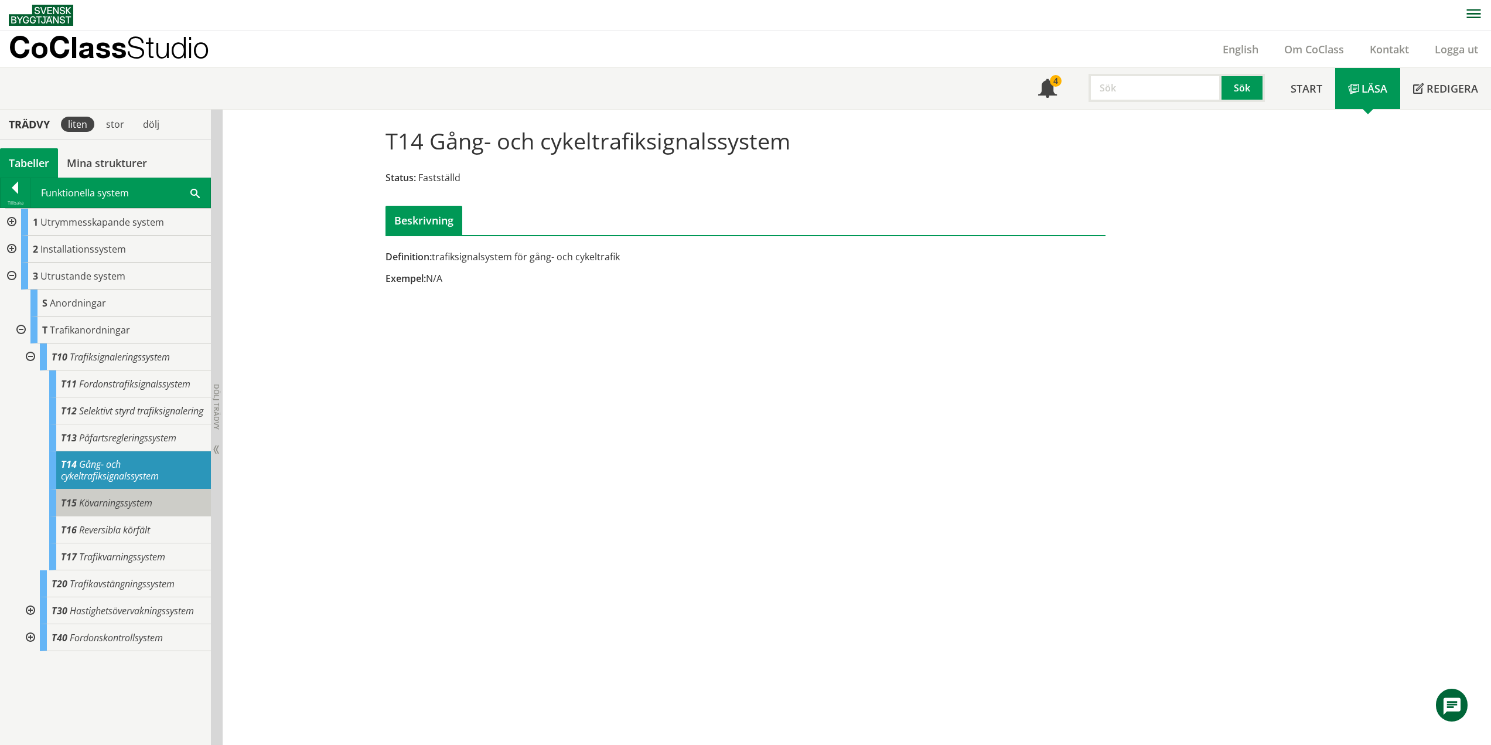
click at [110, 499] on span "Kövarningssystem" at bounding box center [115, 502] width 73 height 13
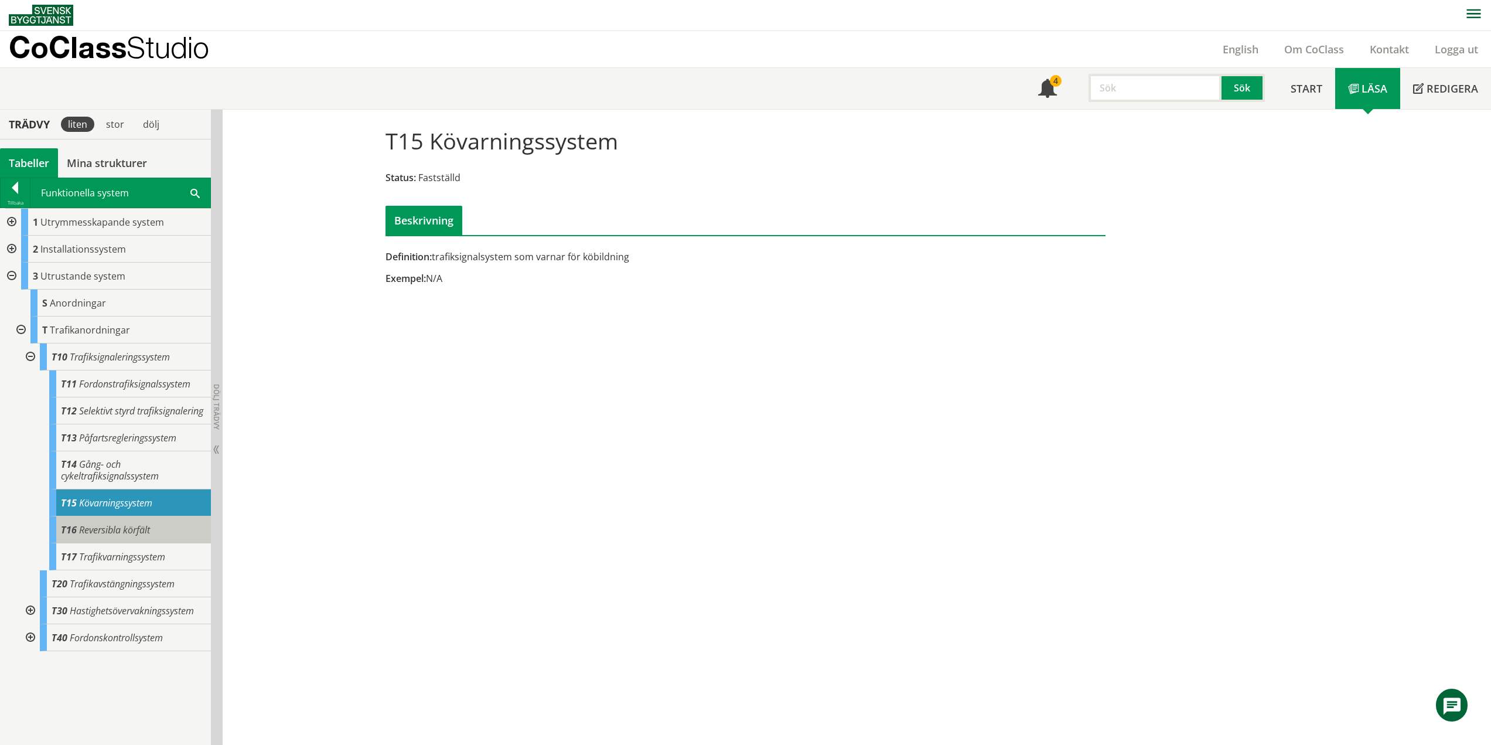
click at [94, 534] on span "Reversibla körfält" at bounding box center [114, 529] width 71 height 13
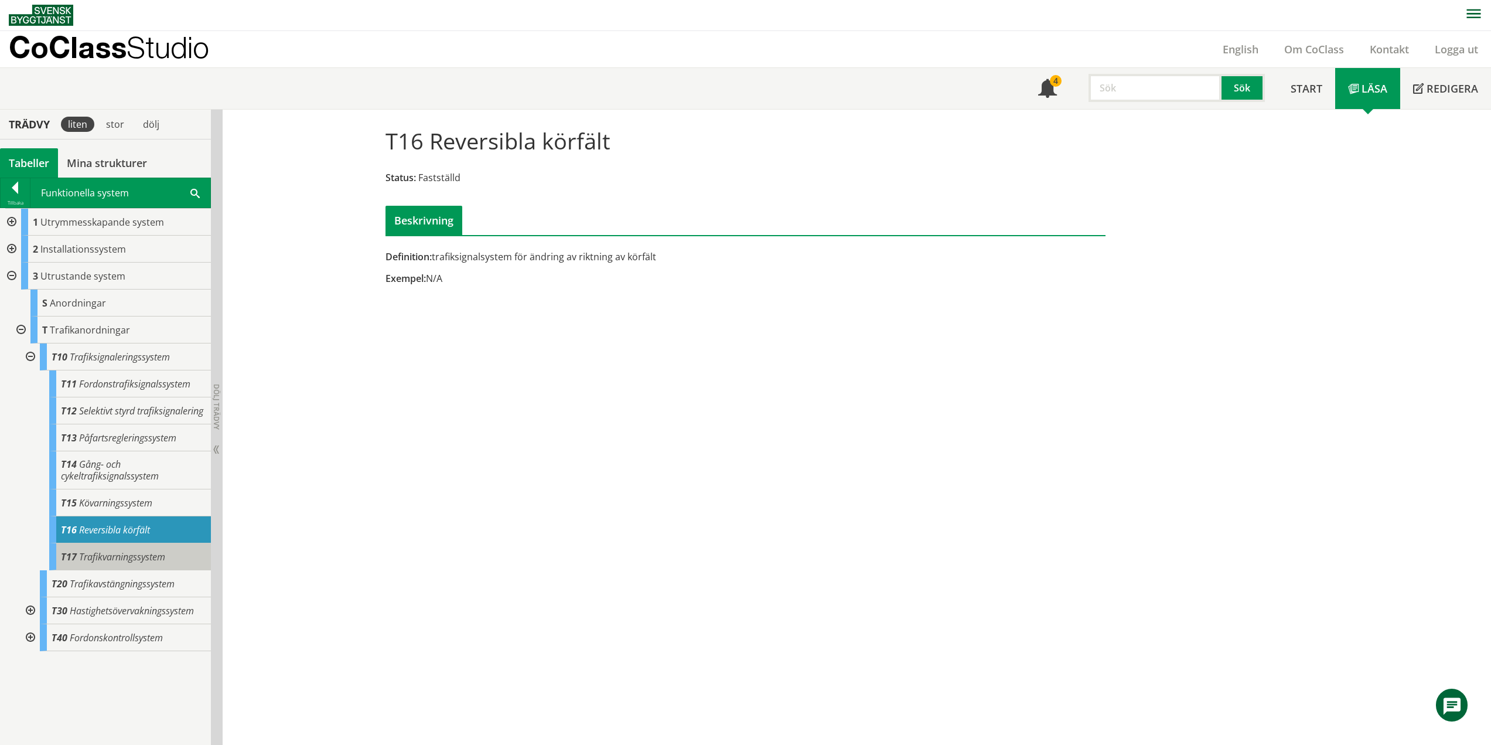
click at [160, 558] on span "Trafikvarningssystem" at bounding box center [122, 556] width 86 height 13
click at [32, 356] on div at bounding box center [29, 356] width 21 height 27
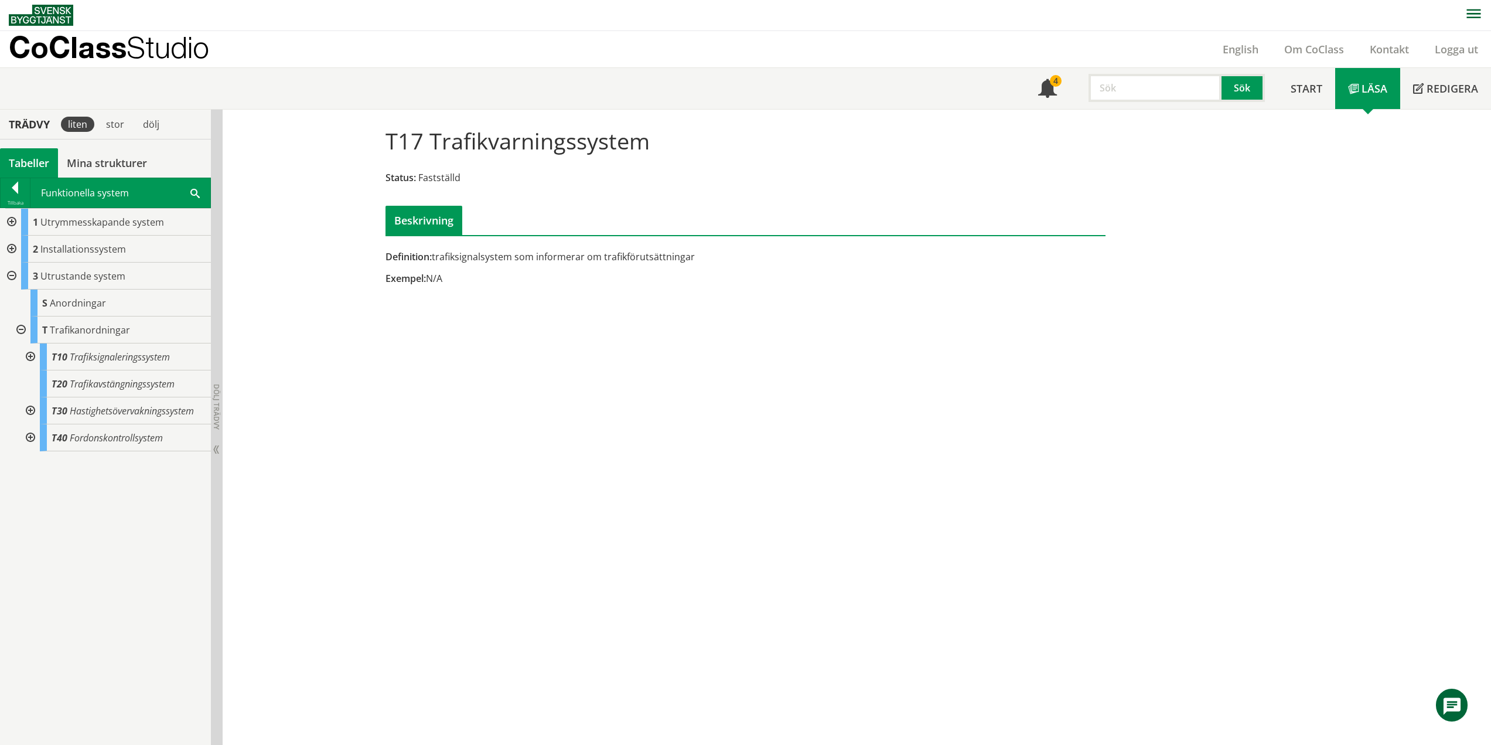
click at [30, 413] on div at bounding box center [29, 410] width 21 height 27
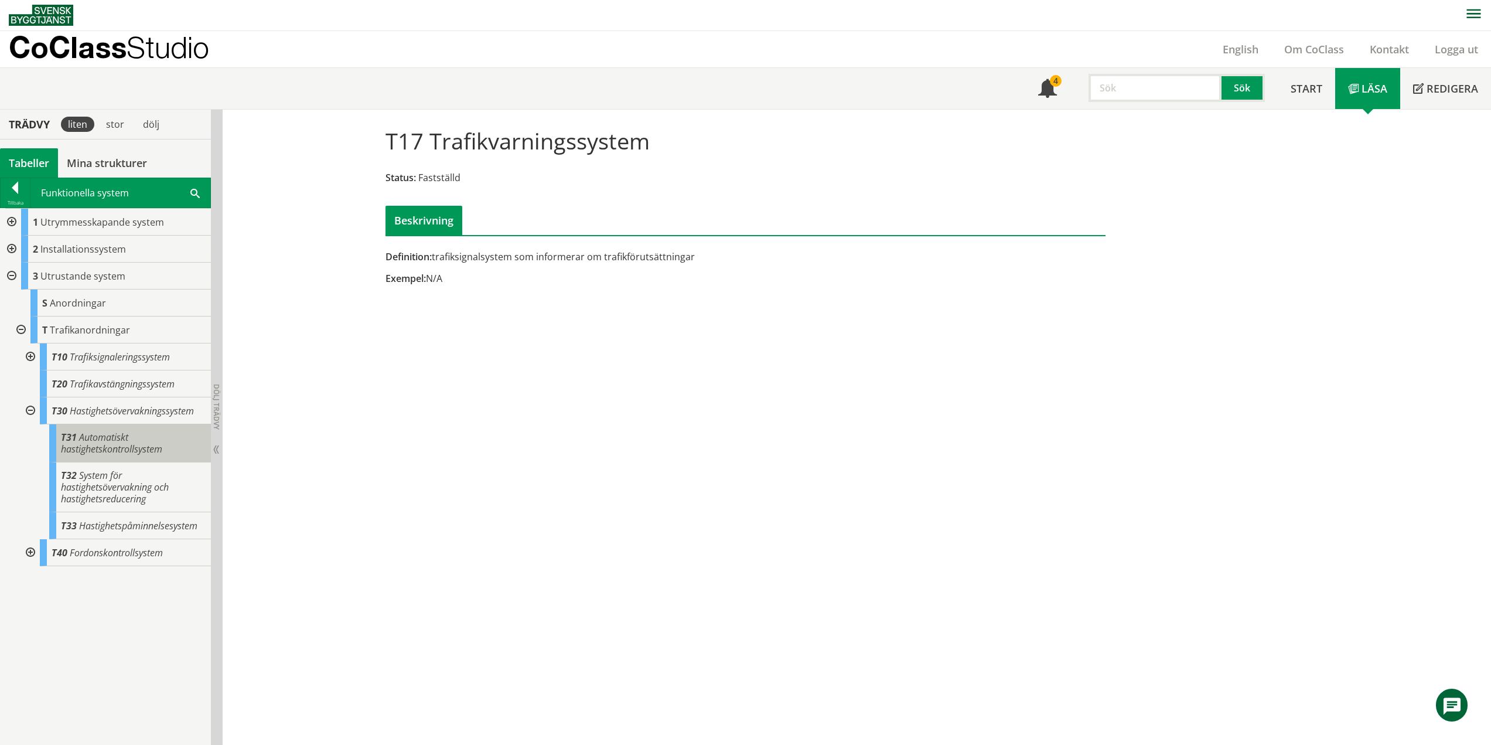
click at [122, 449] on span "Automatiskt hastighetskontrollsystem" at bounding box center [111, 443] width 101 height 25
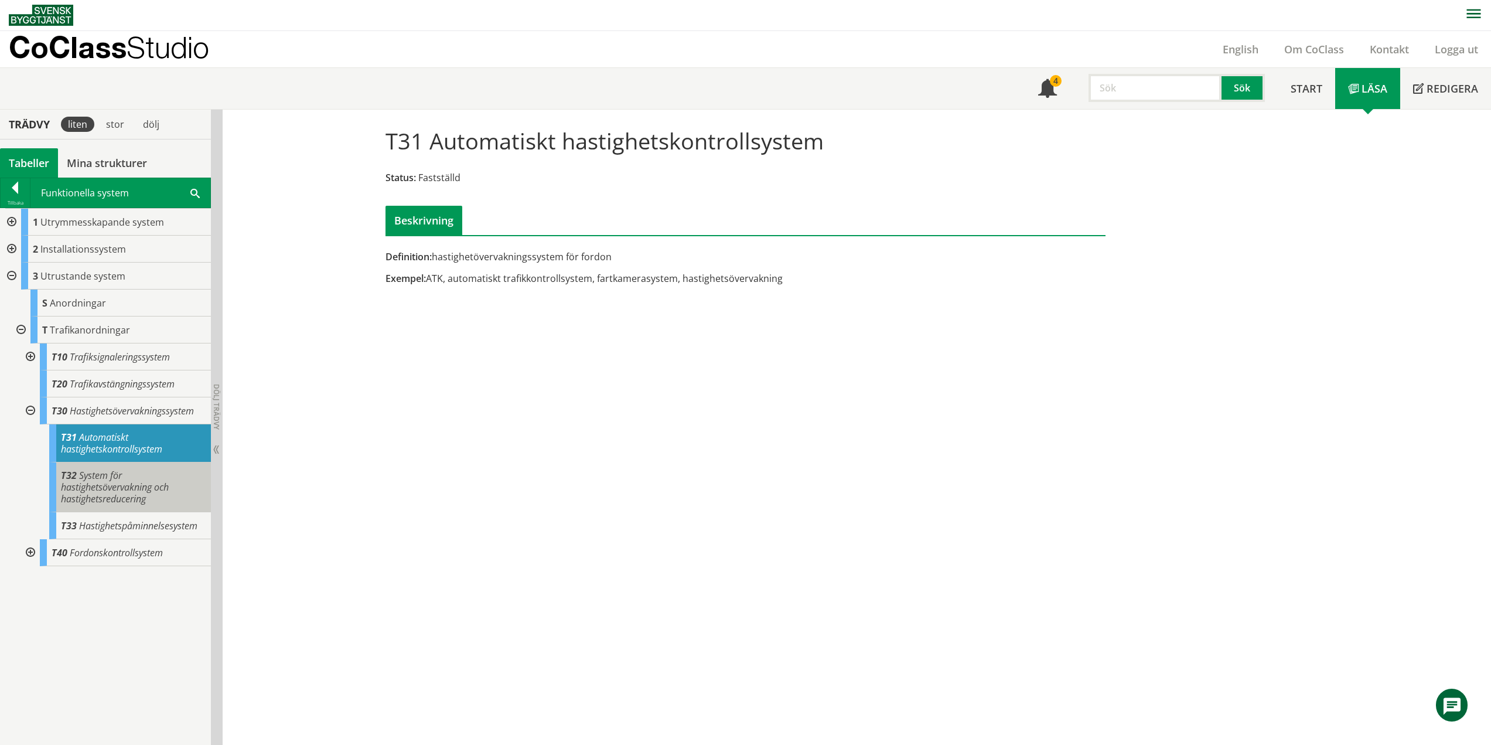
click at [137, 484] on span "System för hastighetsövervakning och hastighetsreducering" at bounding box center [115, 487] width 108 height 36
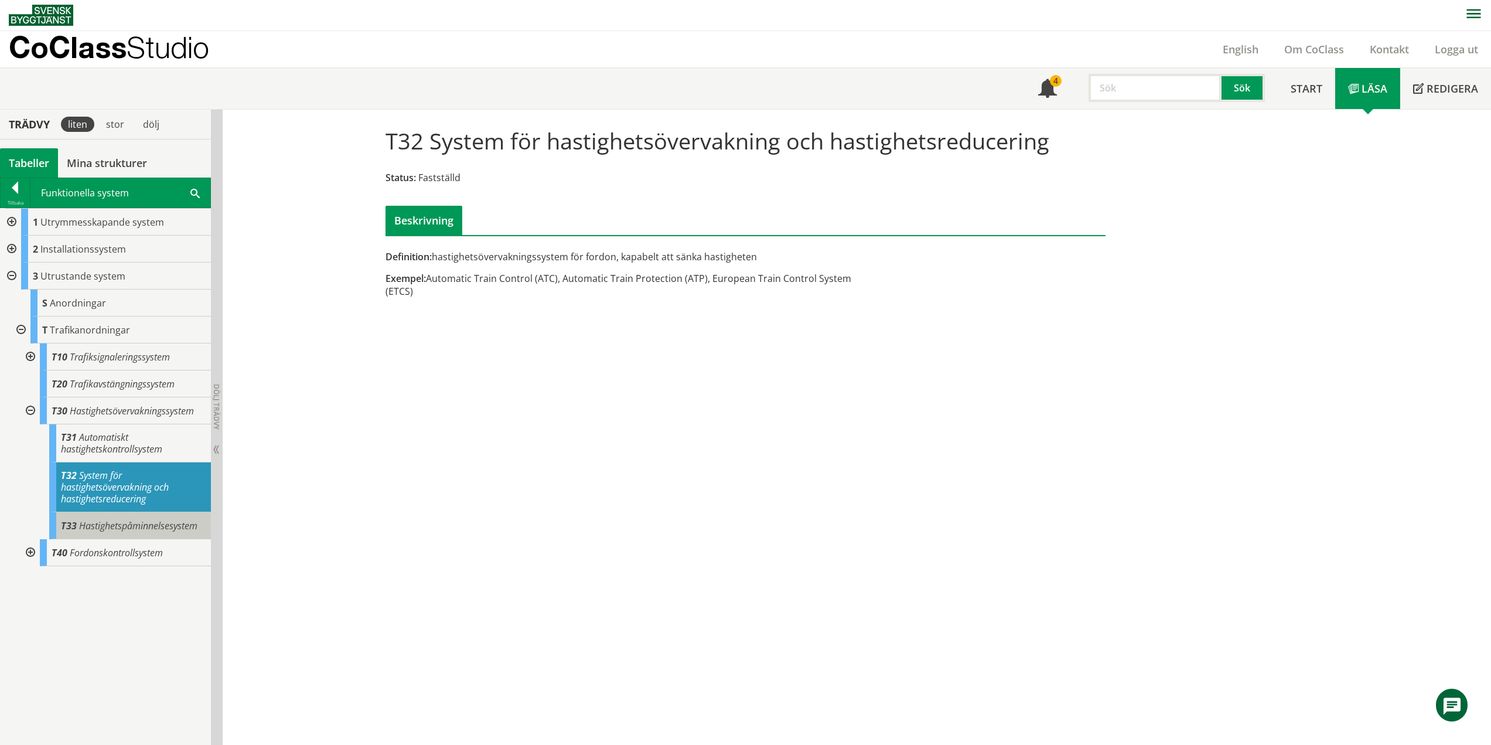
click at [153, 519] on span "Hastighetspåminnelsesystem" at bounding box center [138, 525] width 118 height 13
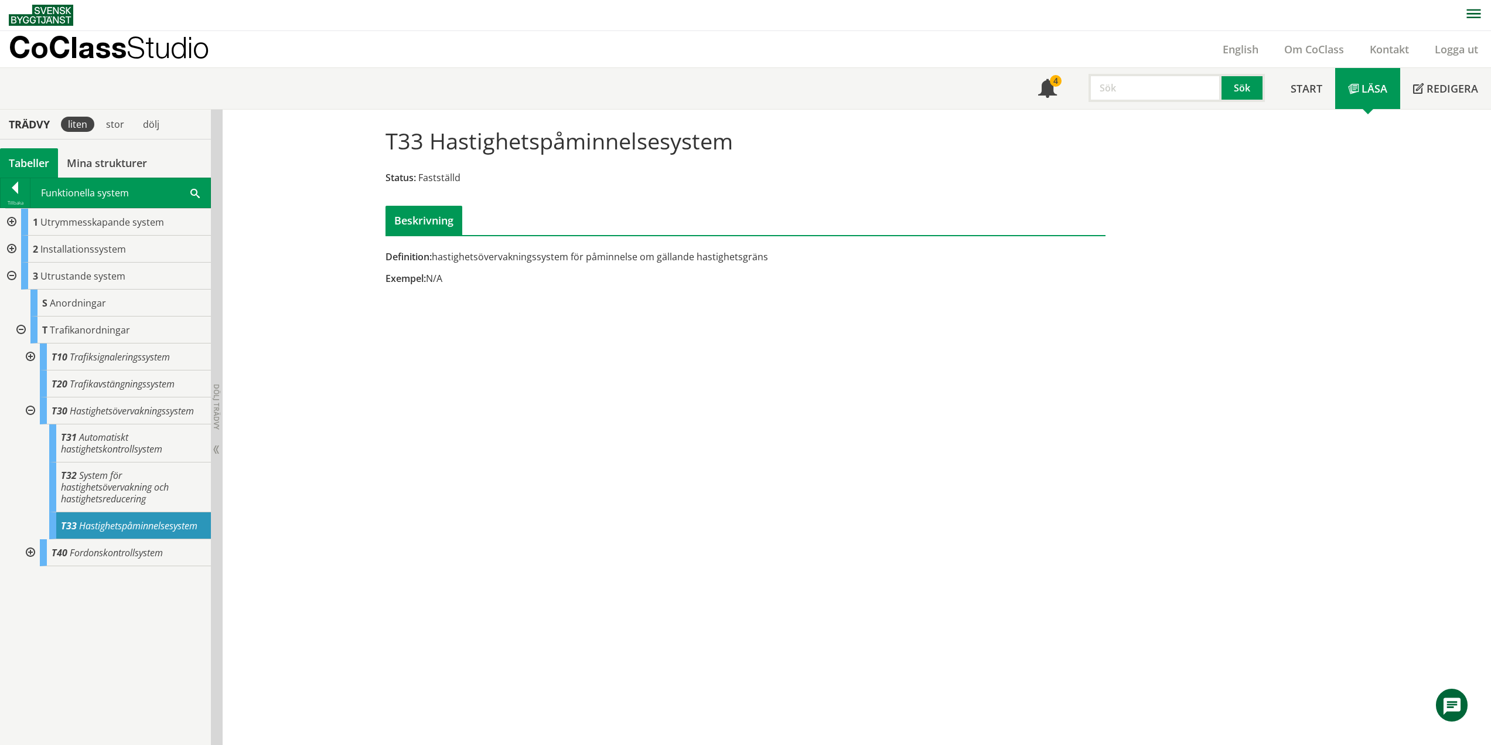
click at [32, 407] on div at bounding box center [29, 410] width 21 height 27
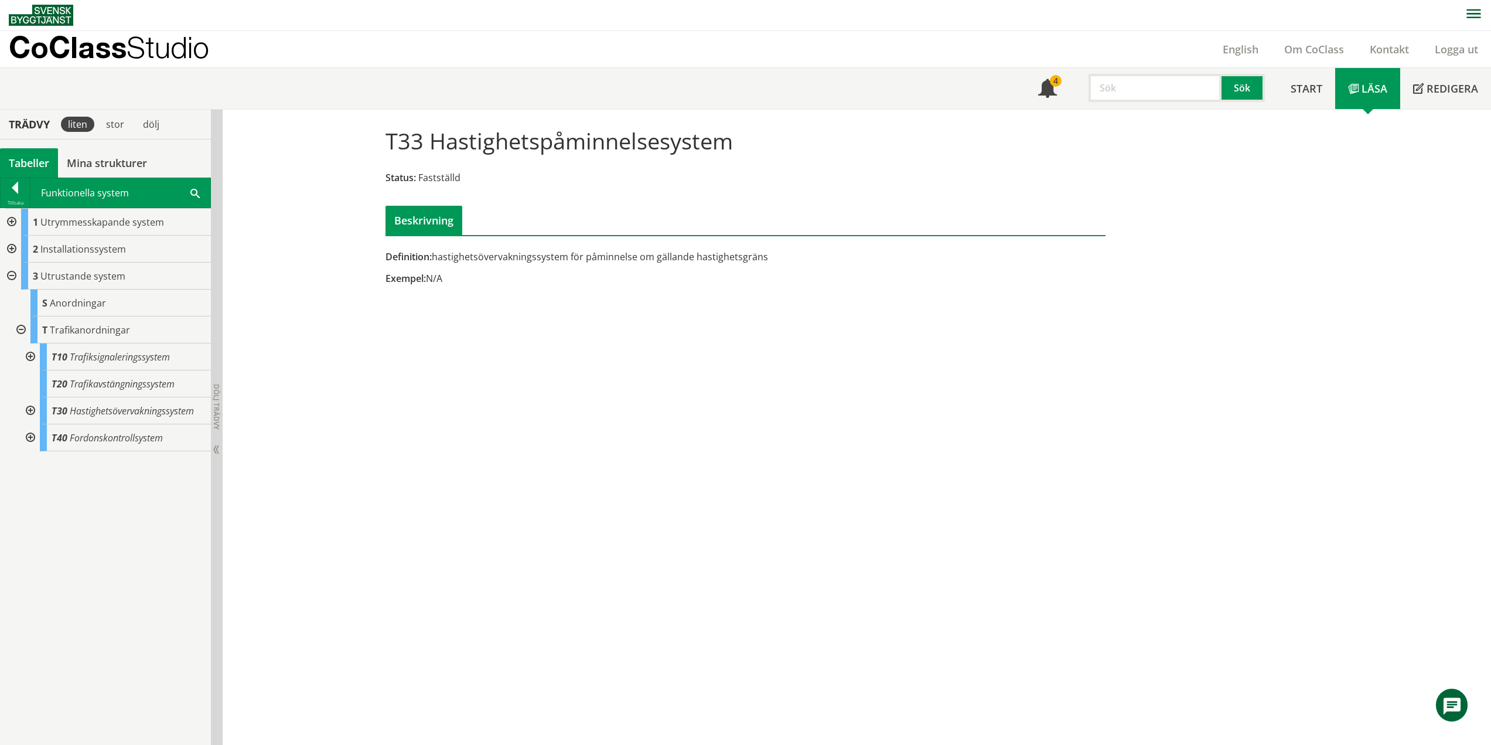
click at [31, 437] on div at bounding box center [29, 437] width 21 height 27
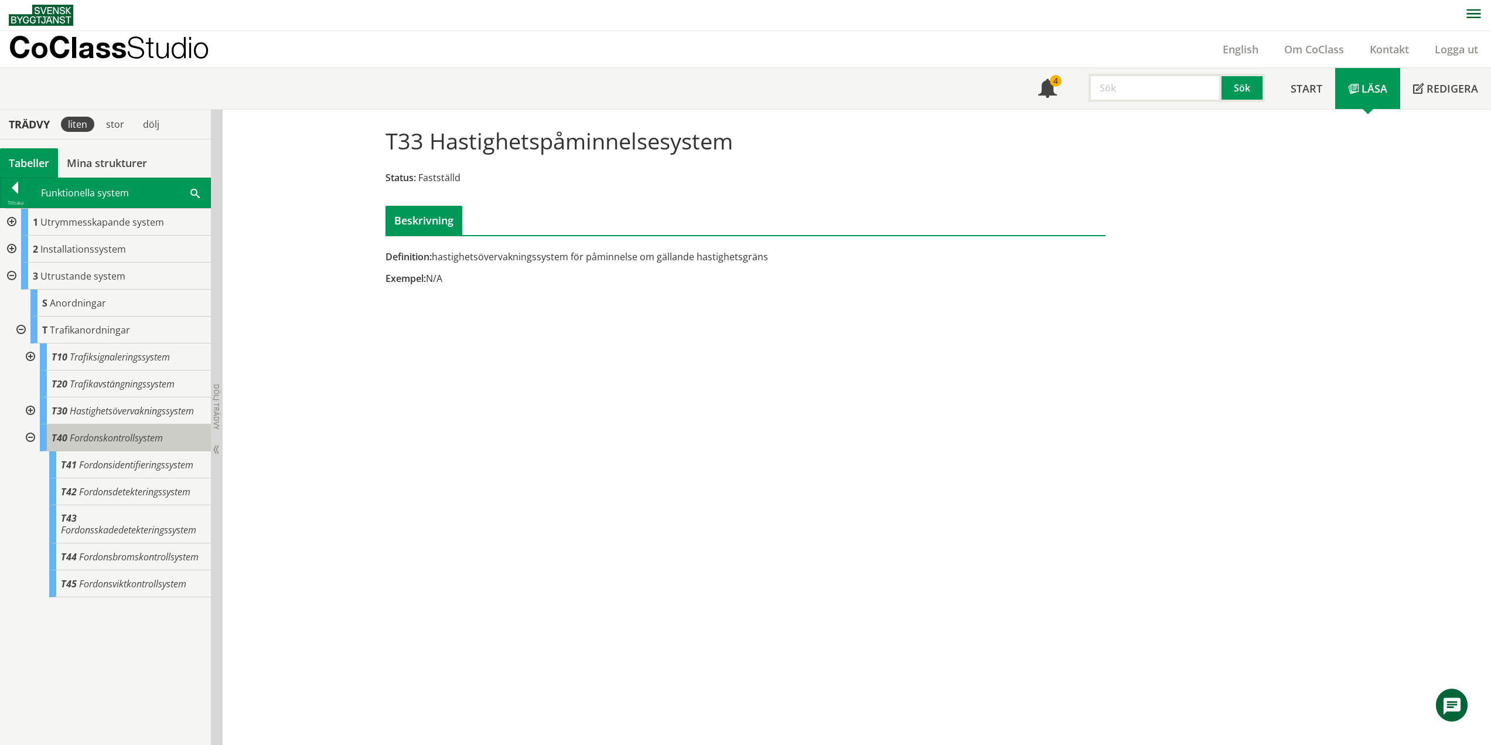
click at [121, 436] on span "Fordonskontrollsystem" at bounding box center [116, 437] width 93 height 13
click at [124, 461] on span "Fordonsidentifieringssystem" at bounding box center [136, 464] width 114 height 13
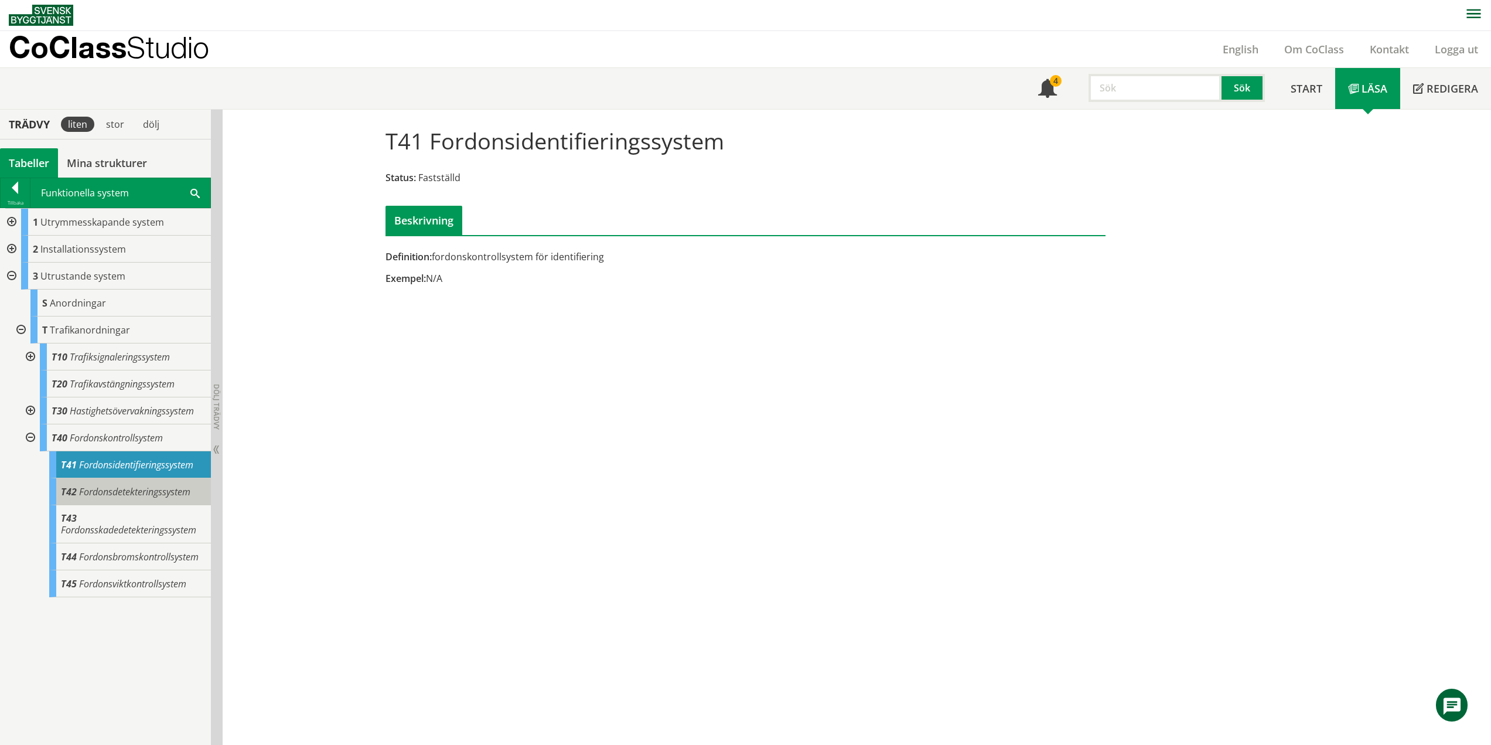
drag, startPoint x: 151, startPoint y: 484, endPoint x: 155, endPoint y: 492, distance: 8.9
click at [151, 484] on div "T42 Fordonsdetekteringssystem" at bounding box center [130, 491] width 162 height 27
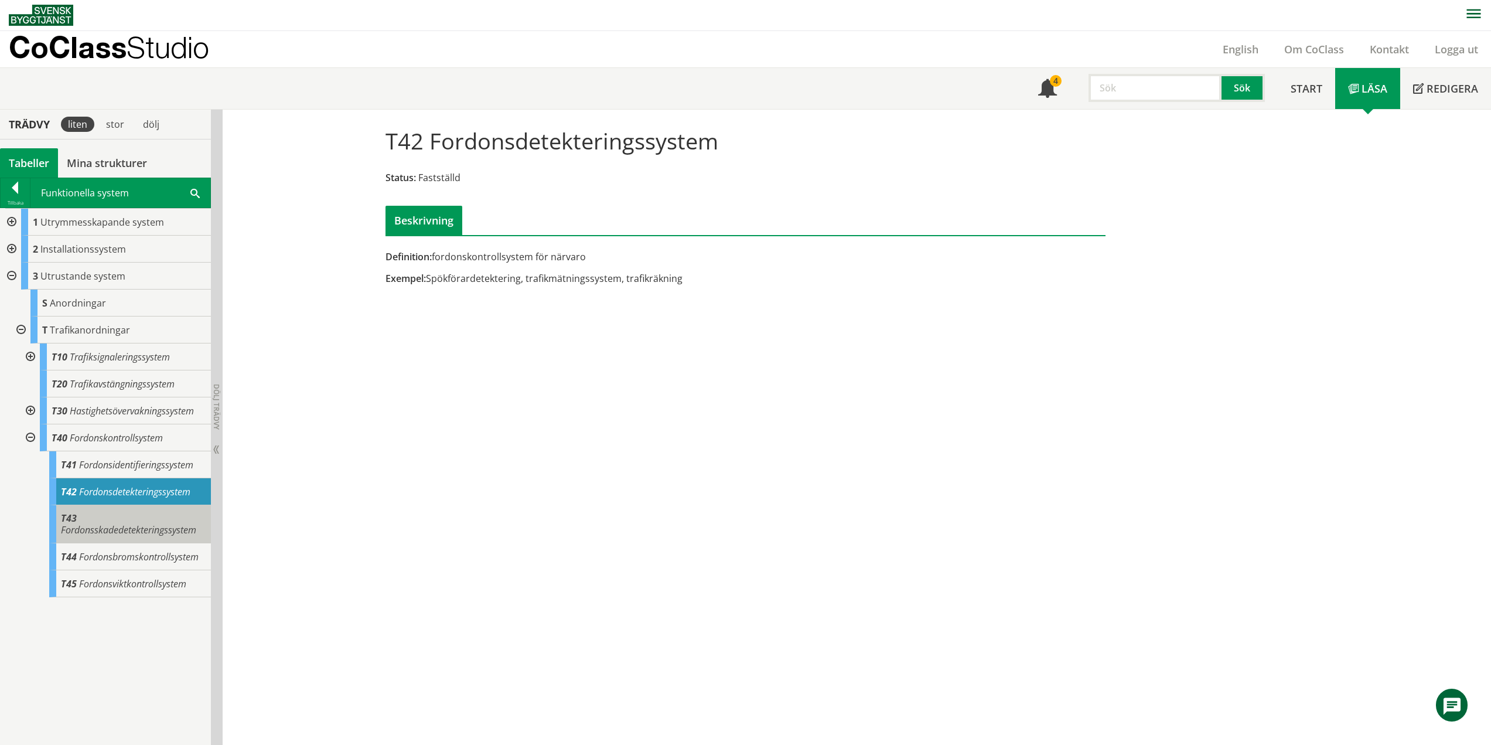
click at [165, 525] on span "Fordonsskadedetekteringssystem" at bounding box center [128, 529] width 135 height 13
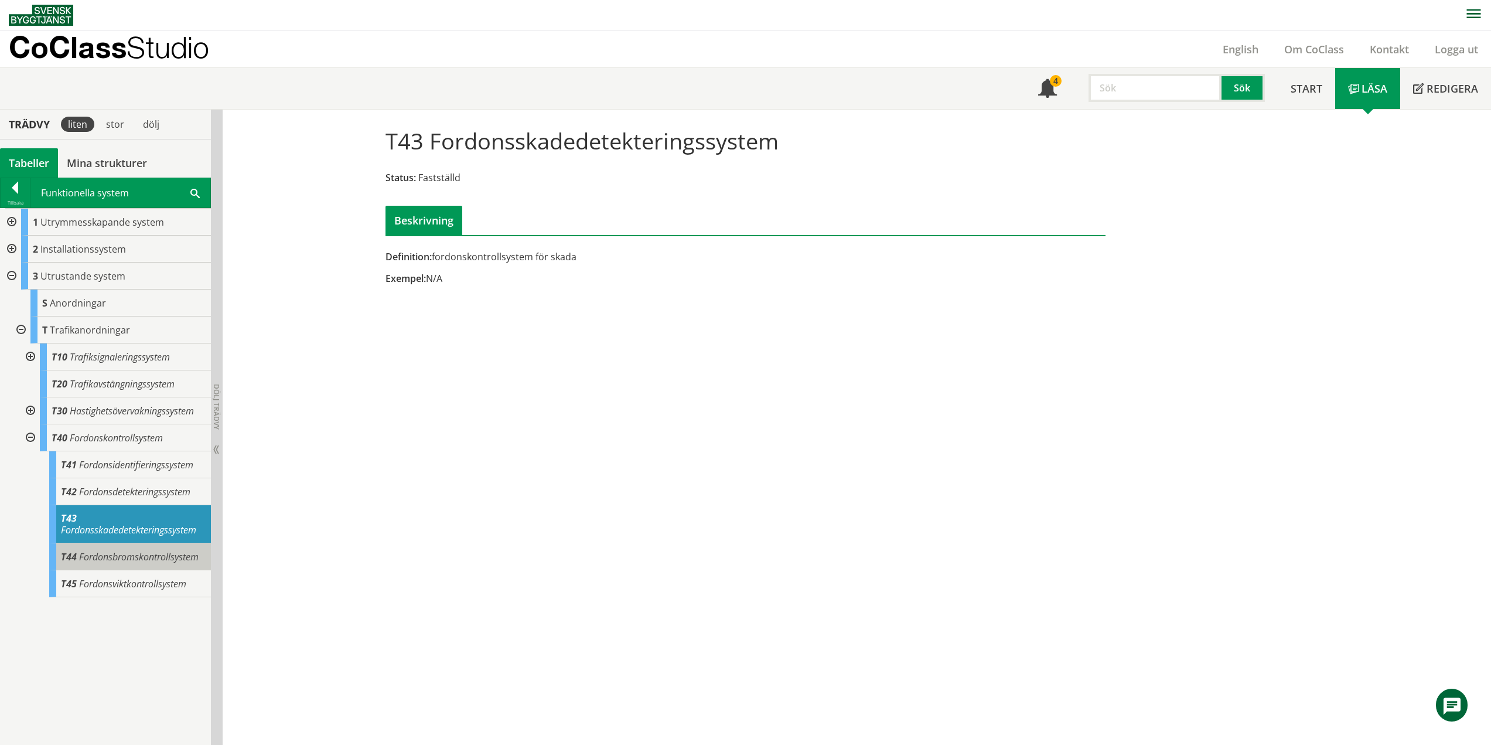
click at [165, 555] on span "Fordonsbromskontrollsystem" at bounding box center [139, 556] width 120 height 13
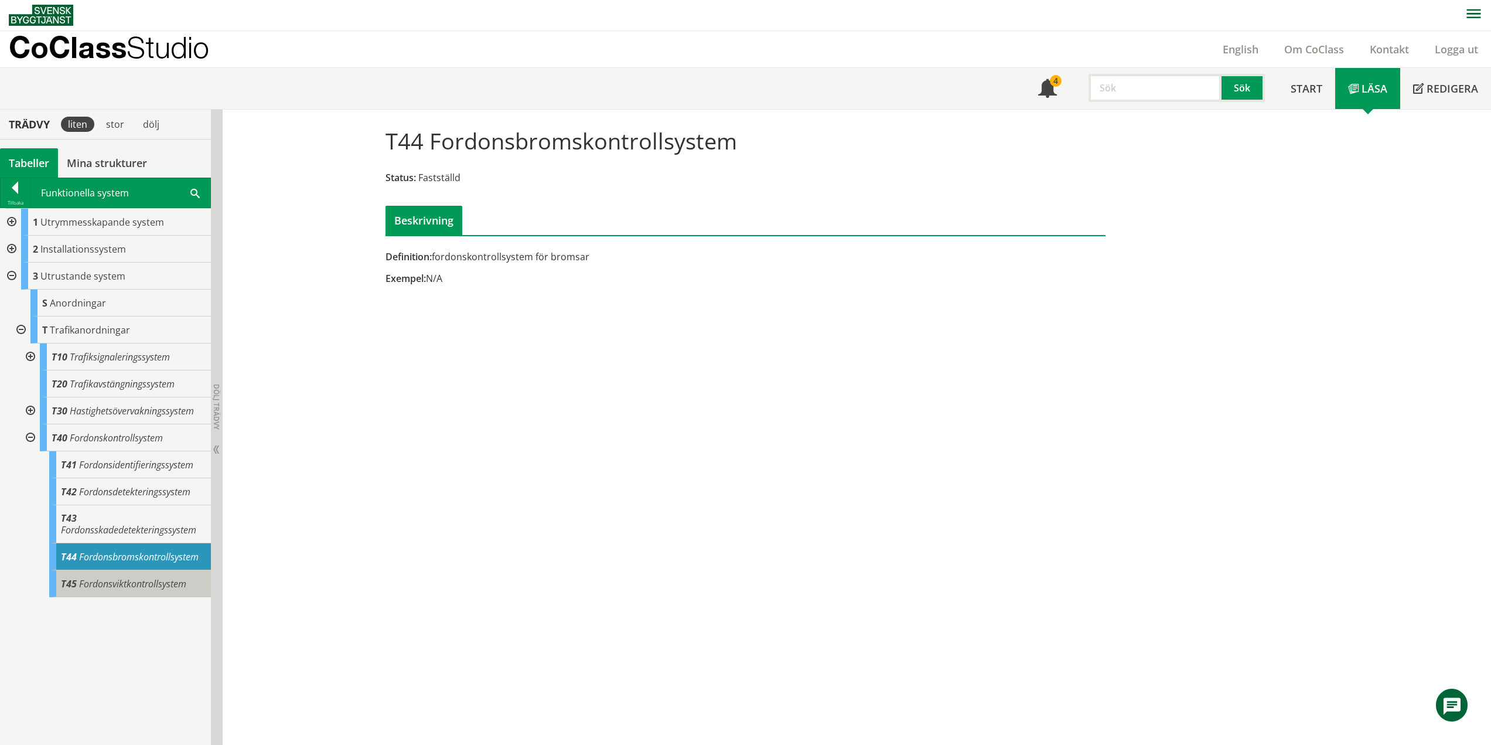
click at [168, 584] on span "Fordonsviktkontrollsystem" at bounding box center [132, 583] width 107 height 13
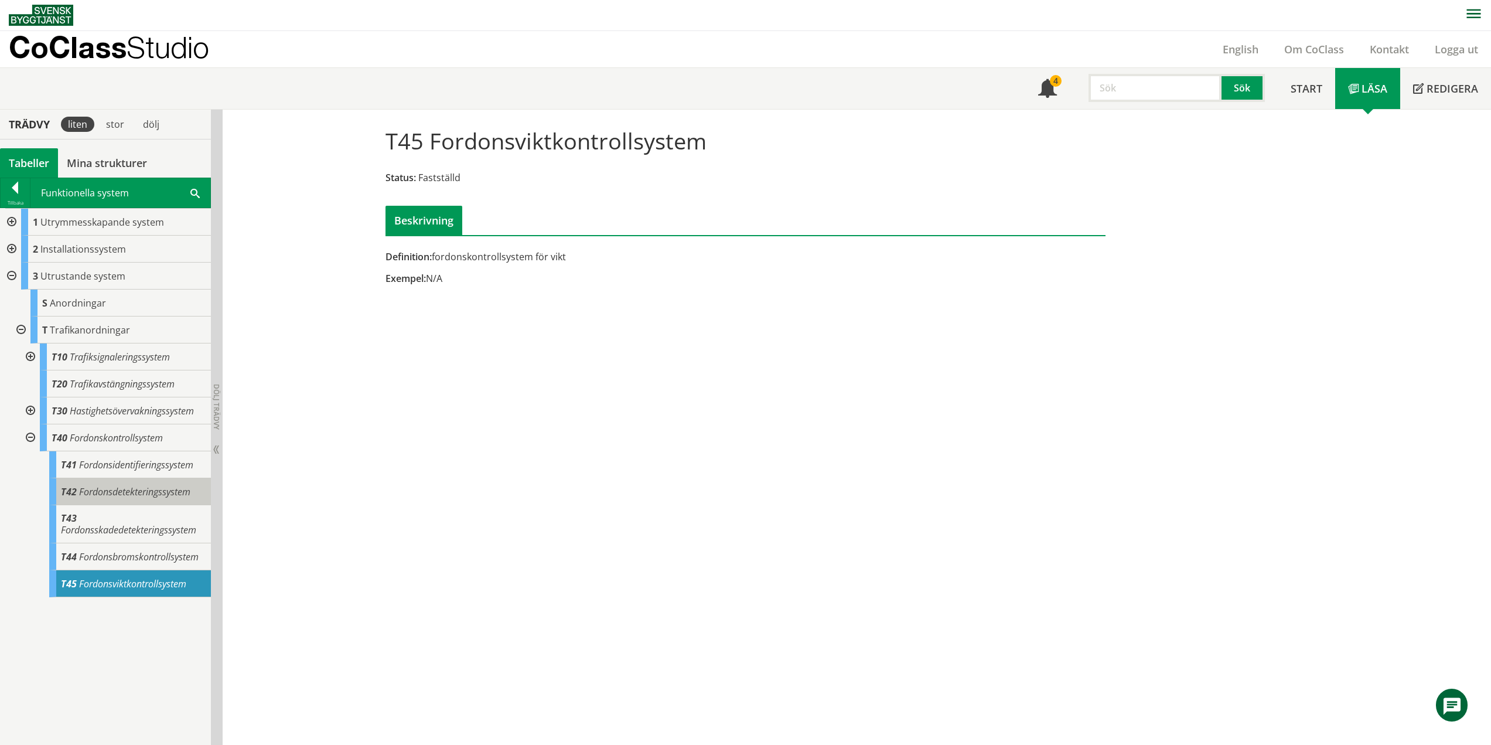
click at [149, 500] on div "T42 Fordonsdetekteringssystem" at bounding box center [130, 491] width 162 height 27
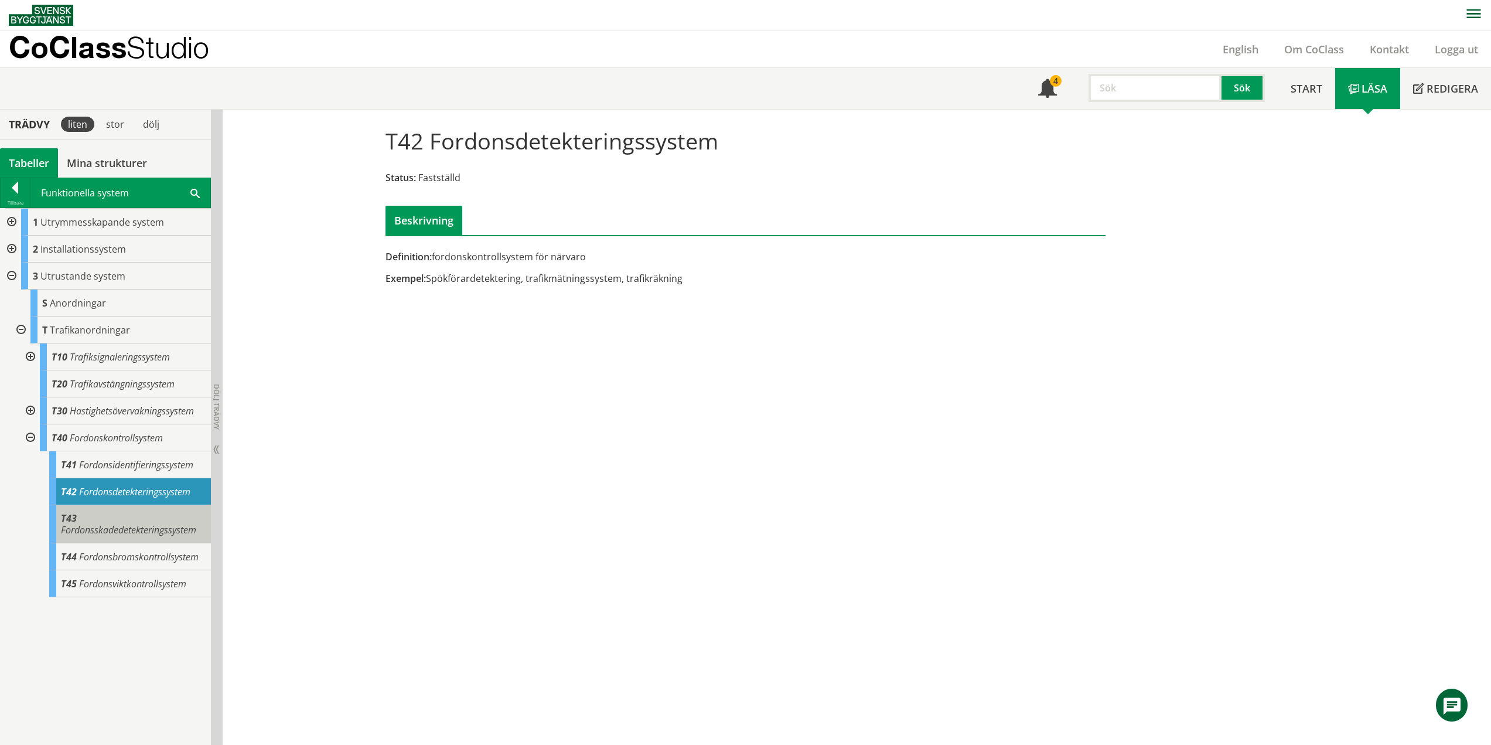
drag, startPoint x: 135, startPoint y: 529, endPoint x: 139, endPoint y: 539, distance: 11.0
click at [135, 529] on span "Fordonsskadedetekteringssystem" at bounding box center [128, 529] width 135 height 13
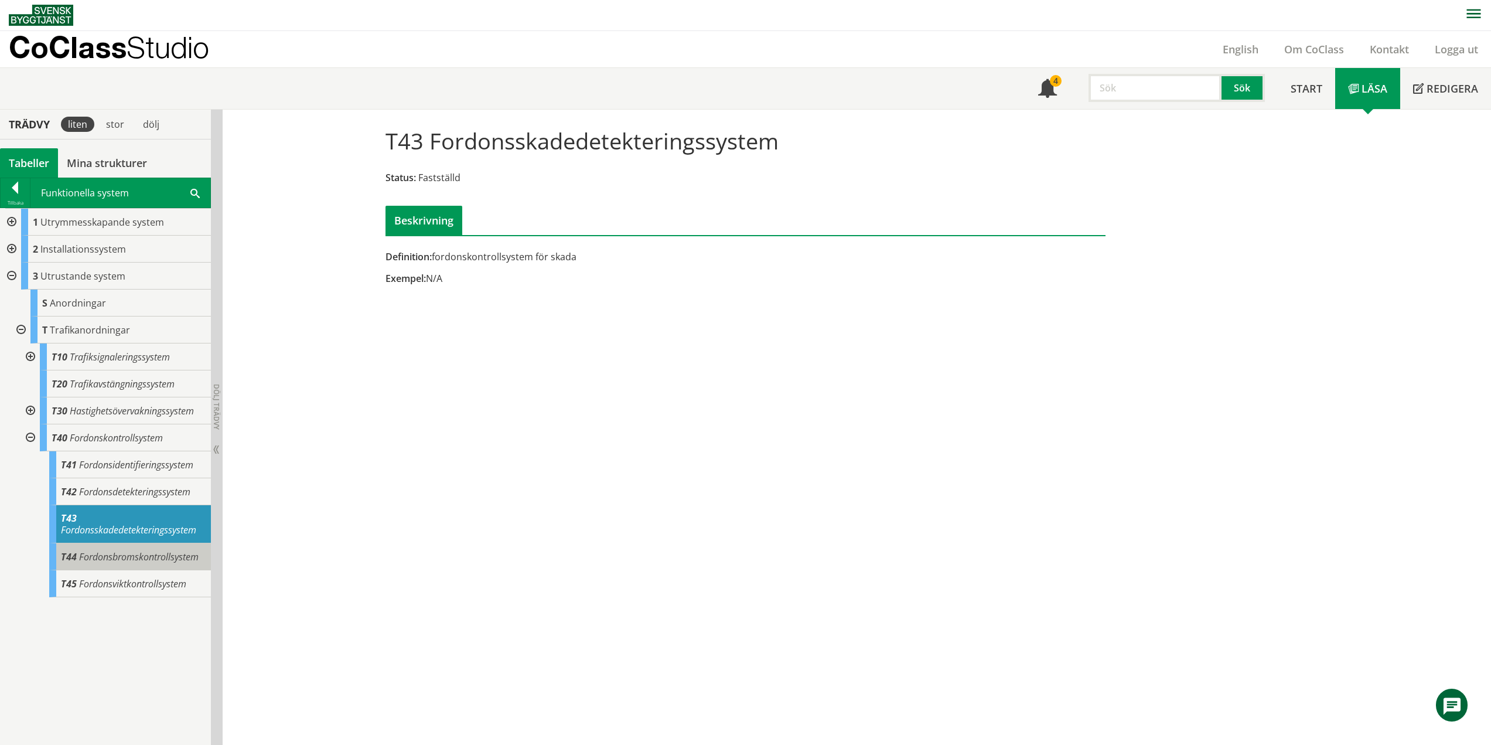
click at [195, 560] on span "Fordonsbromskontrollsystem" at bounding box center [139, 556] width 120 height 13
click at [174, 561] on span "Fordonsbromskontrollsystem" at bounding box center [139, 556] width 120 height 13
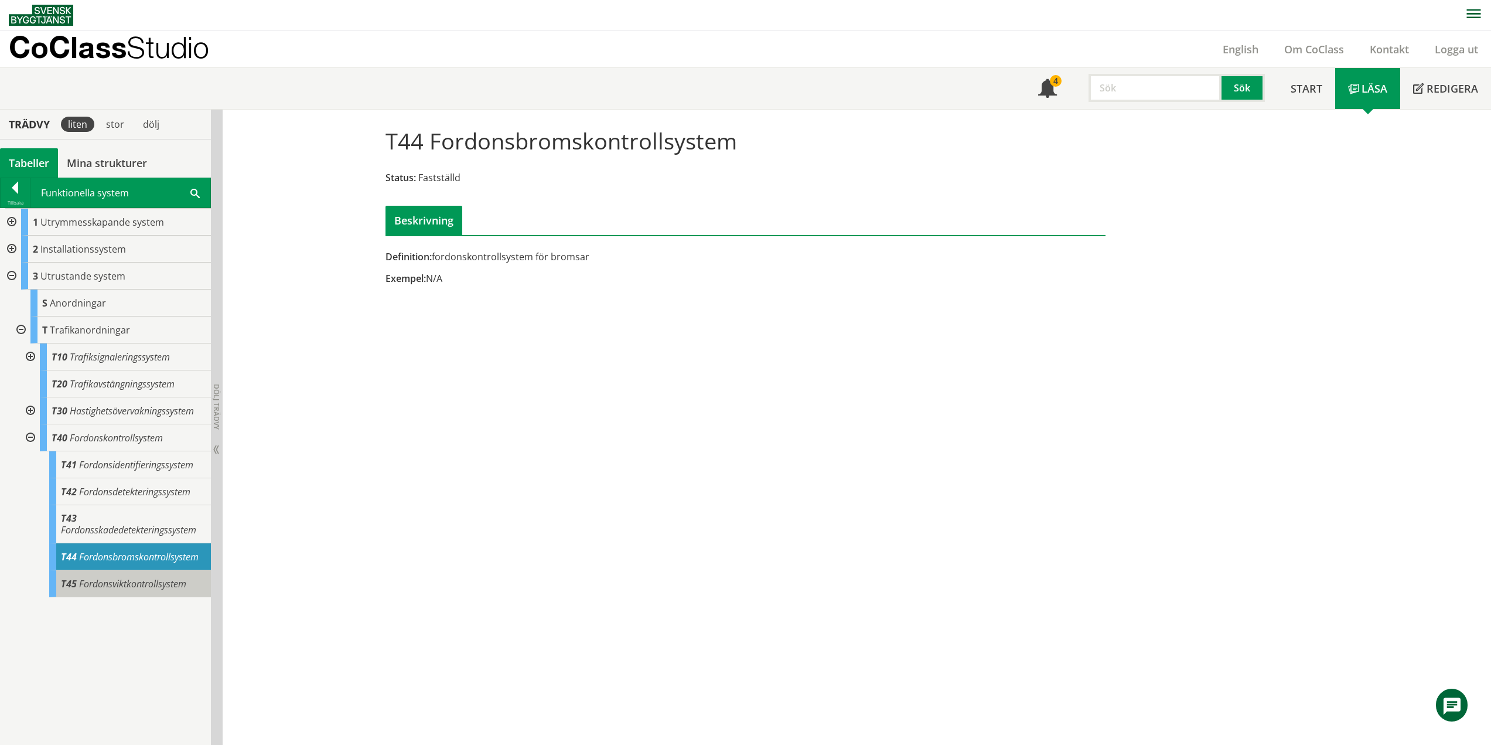
click at [178, 583] on span "Fordonsviktkontrollsystem" at bounding box center [132, 583] width 107 height 13
click at [32, 435] on div at bounding box center [29, 437] width 21 height 27
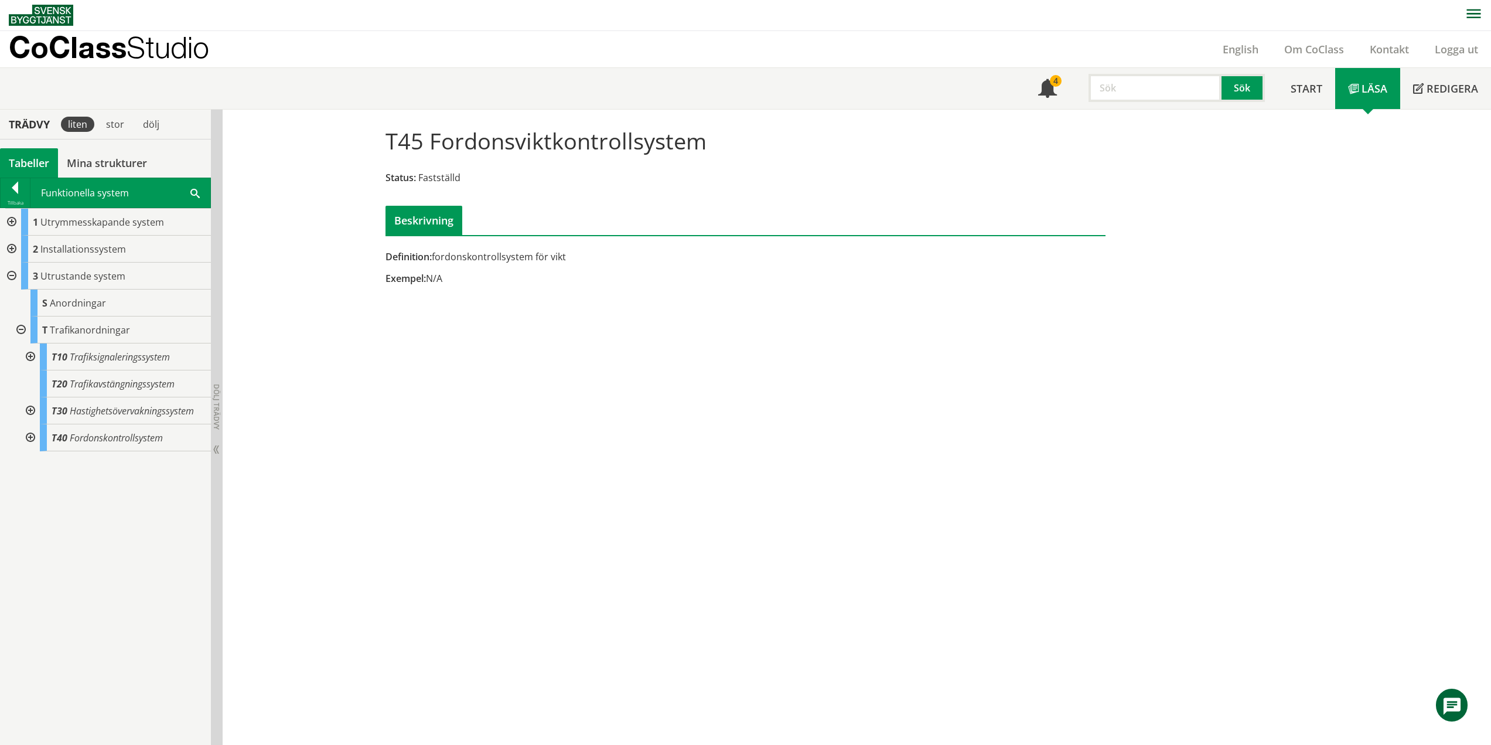
click at [18, 330] on div at bounding box center [19, 329] width 21 height 27
click at [13, 277] on div at bounding box center [10, 276] width 21 height 27
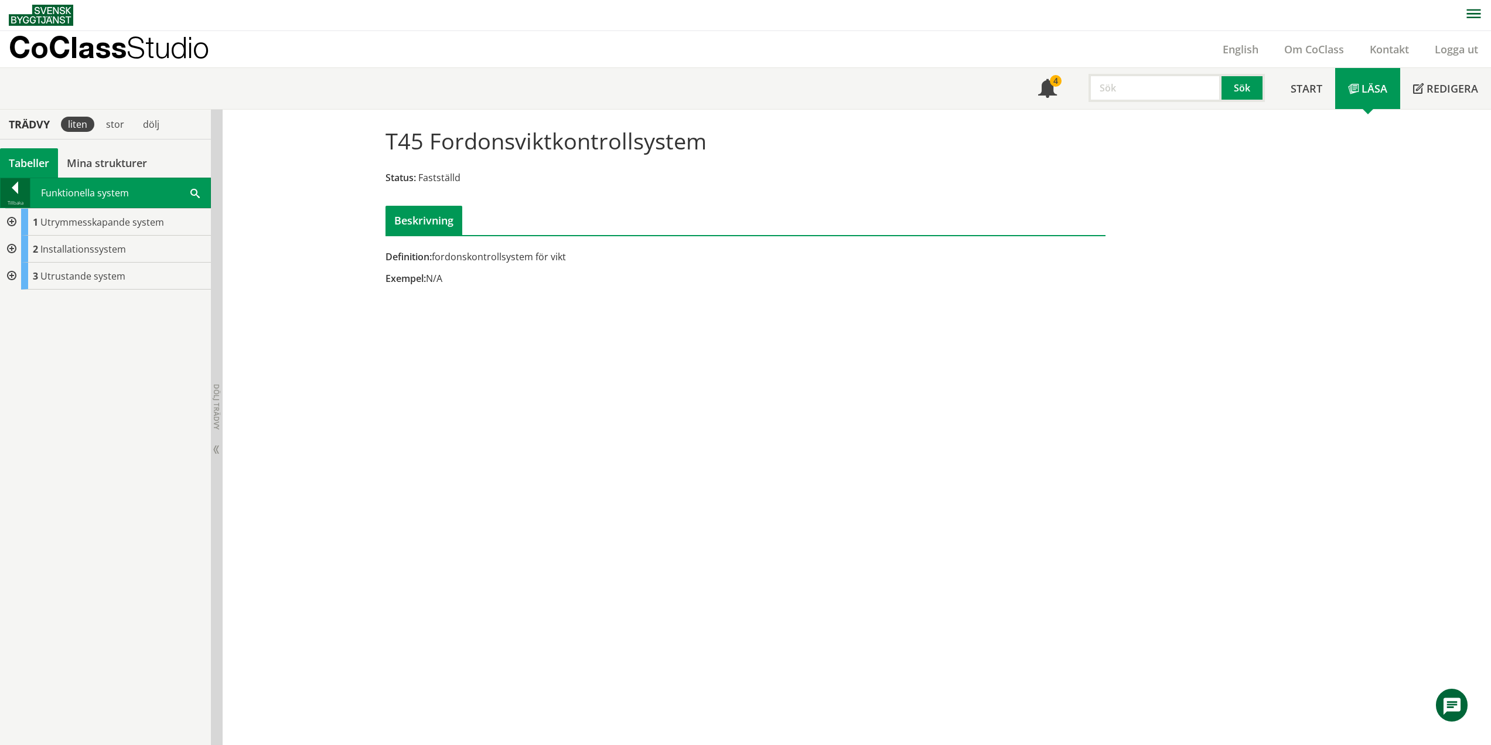
click at [9, 191] on div at bounding box center [15, 190] width 29 height 16
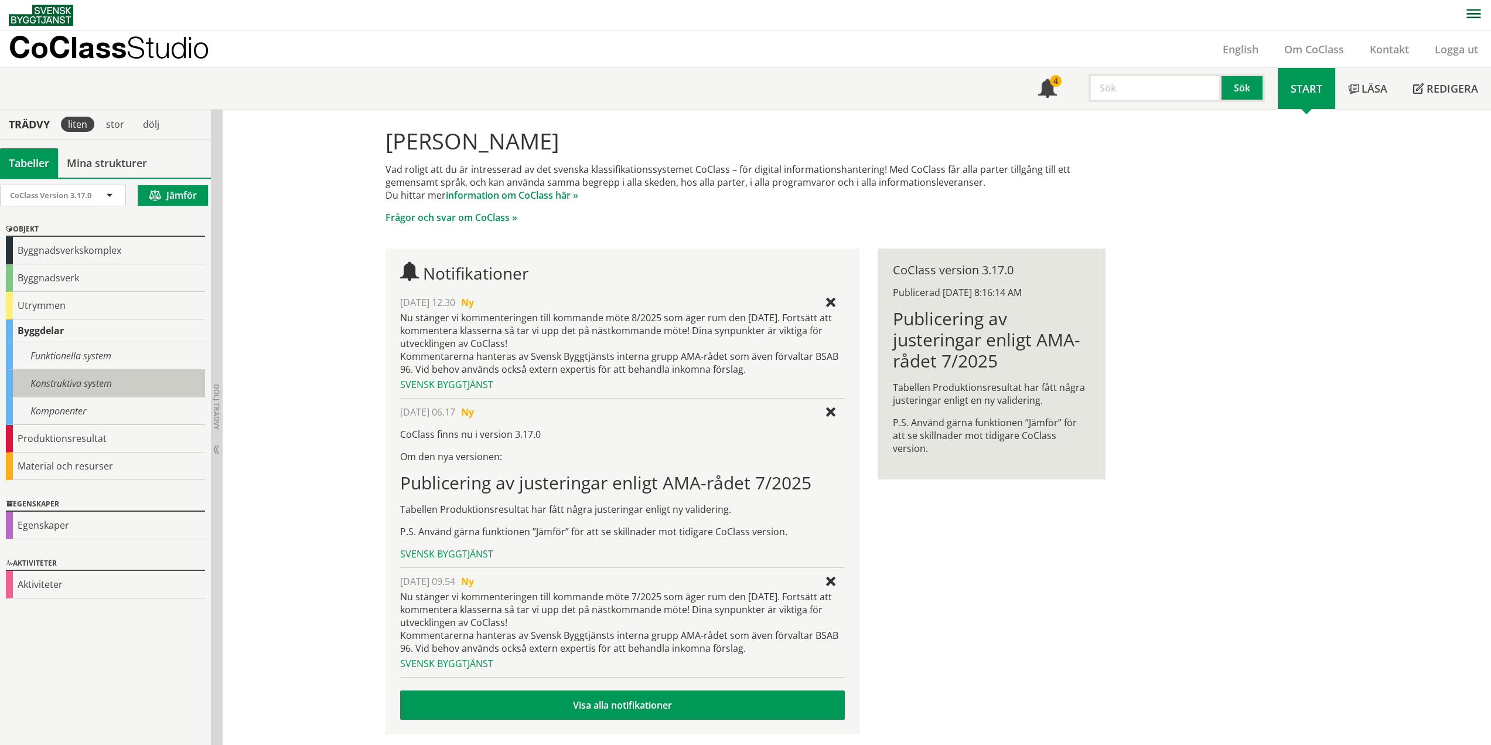
click at [82, 379] on div "Konstruktiva system" at bounding box center [105, 384] width 199 height 28
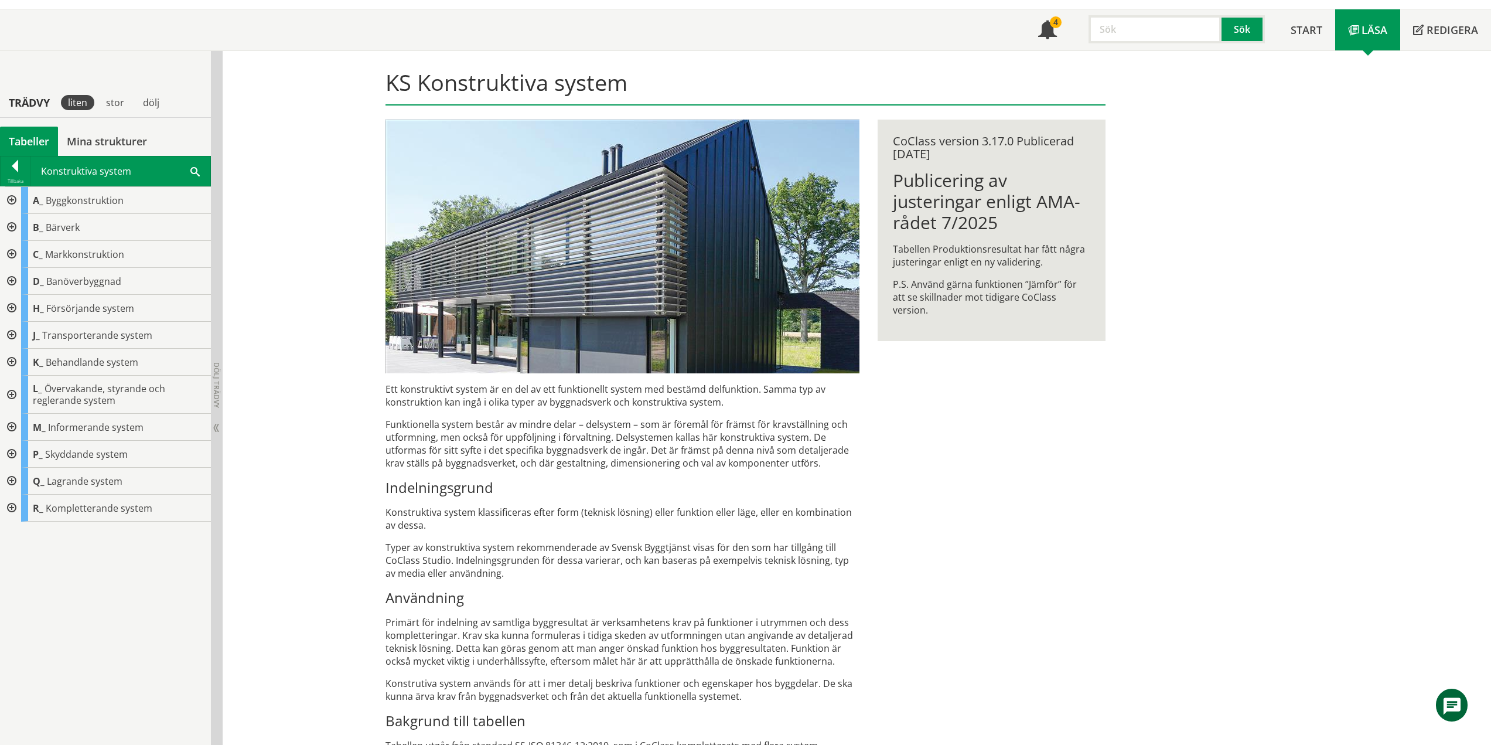
scroll to position [156, 0]
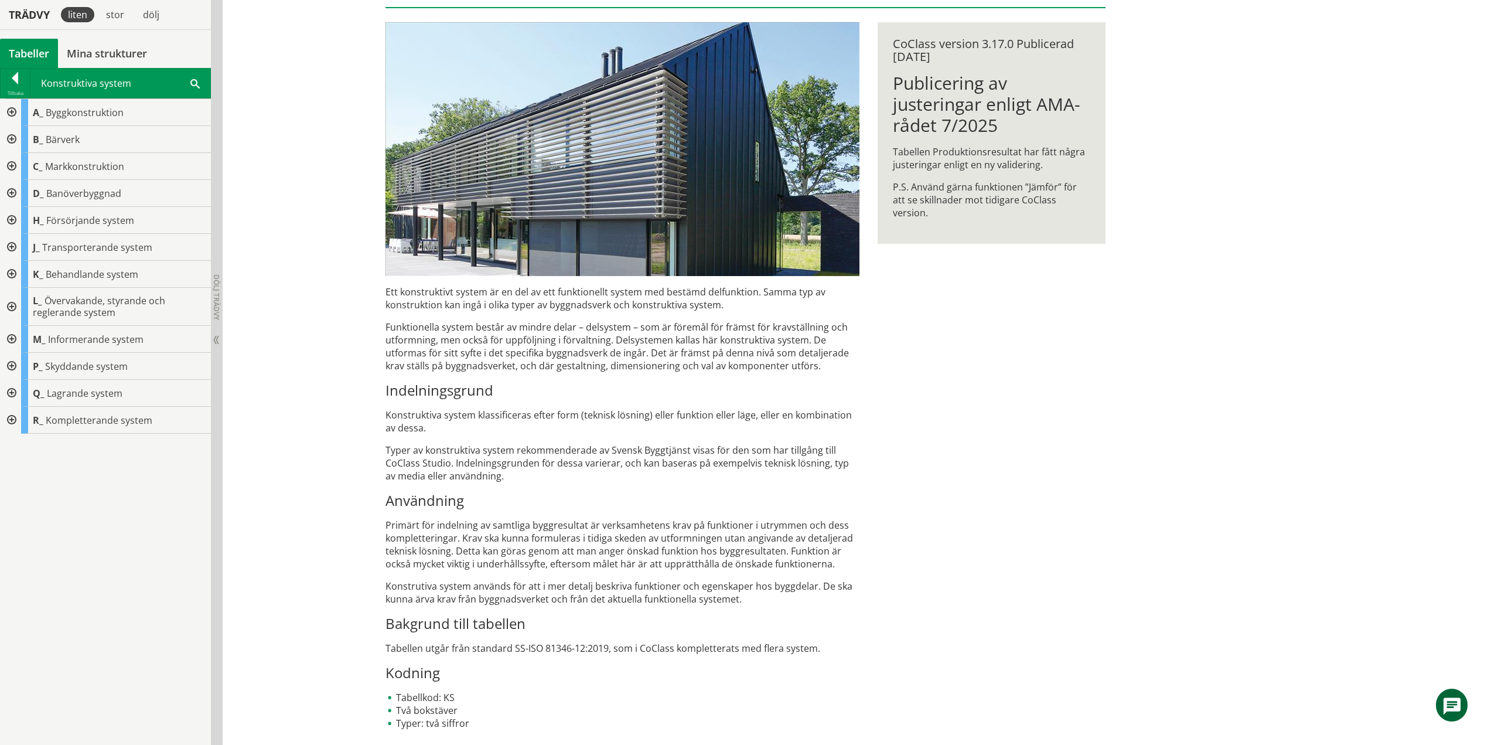
click at [17, 113] on div at bounding box center [10, 112] width 21 height 27
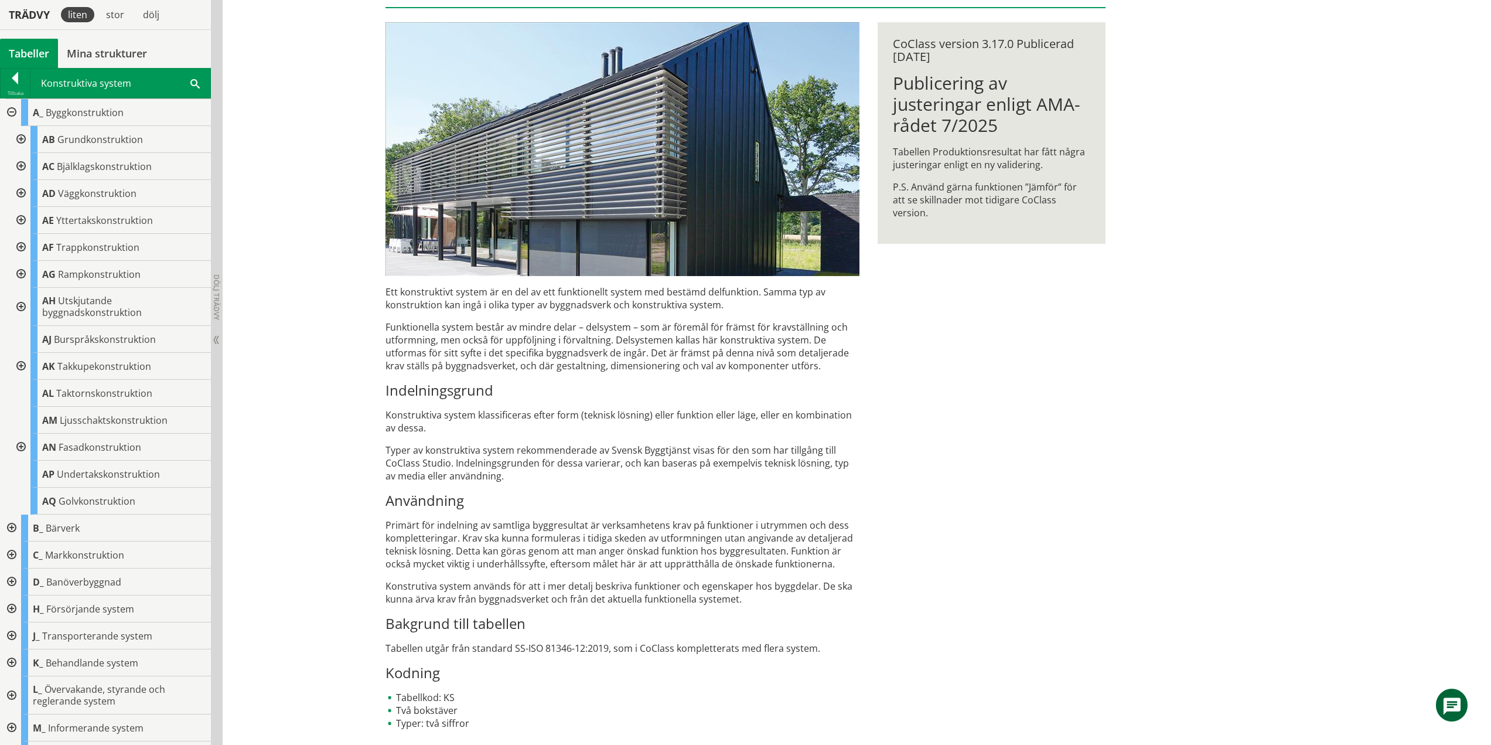
click at [21, 137] on div at bounding box center [19, 139] width 21 height 27
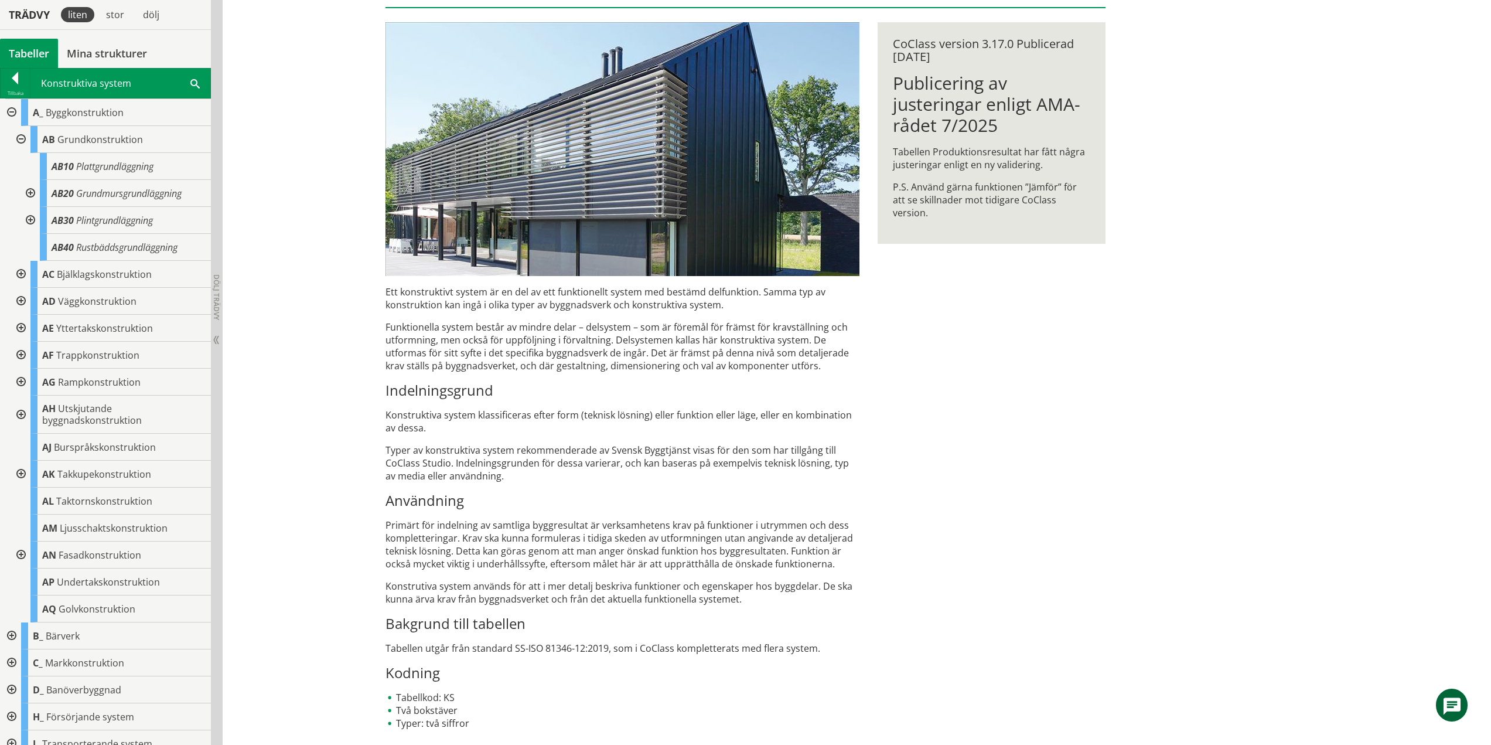
click at [21, 135] on div at bounding box center [19, 139] width 21 height 27
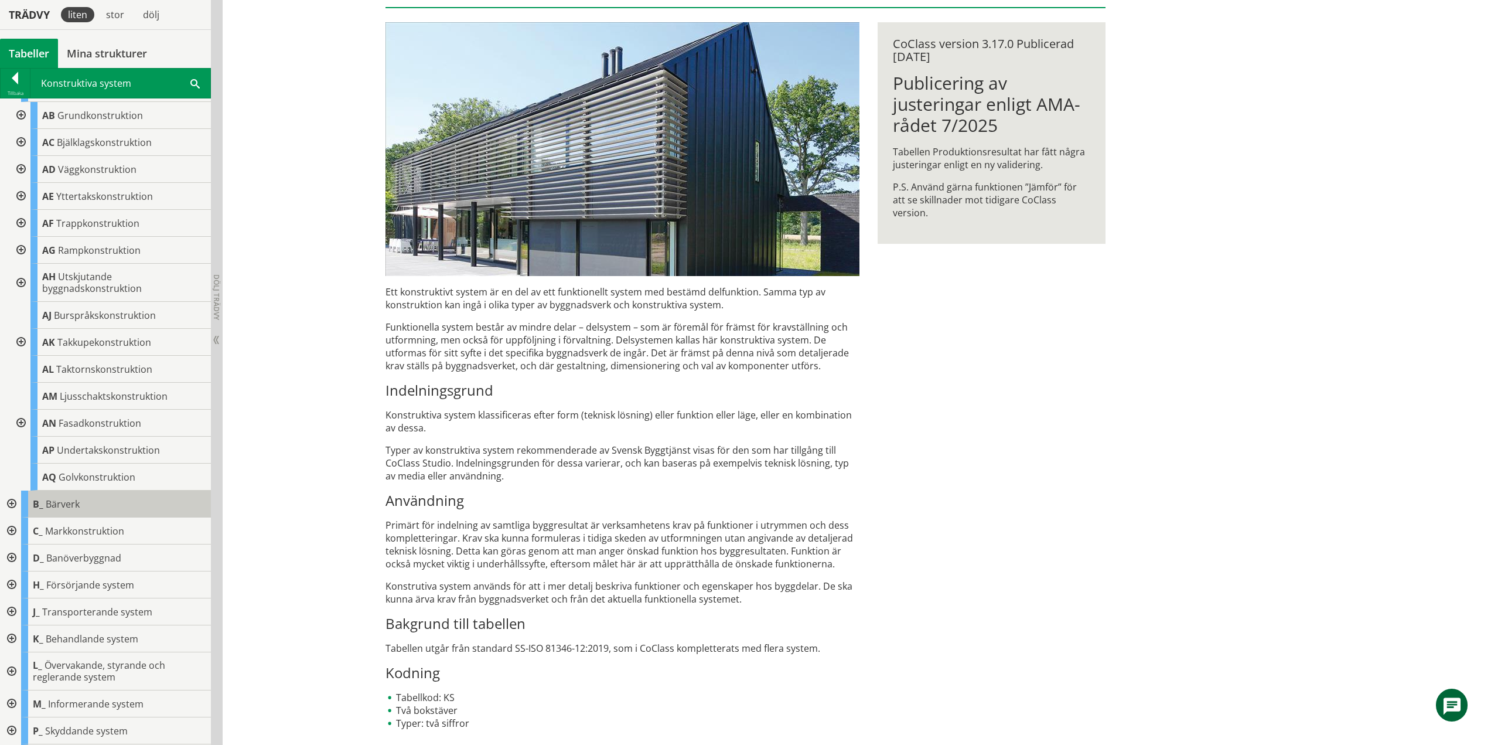
scroll to position [0, 0]
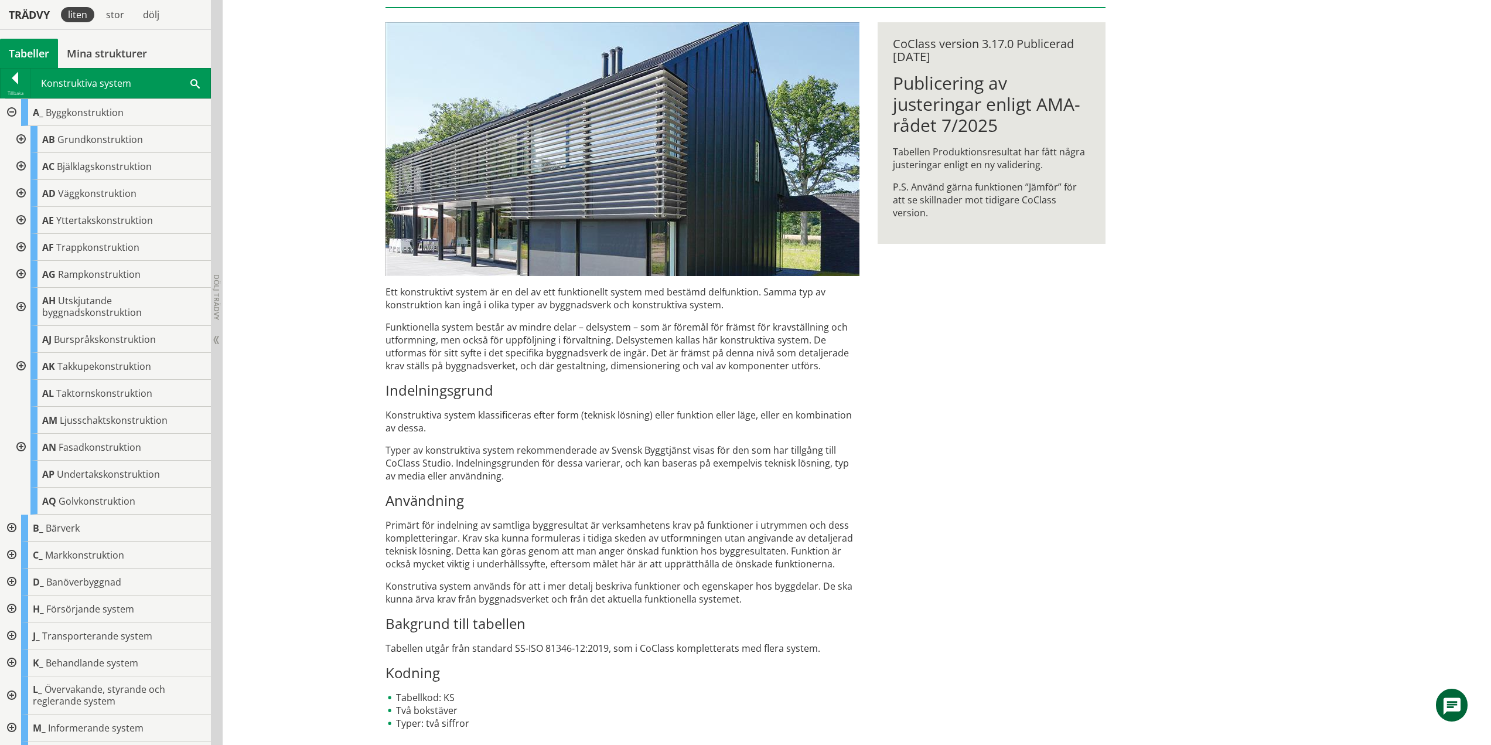
click at [19, 139] on div at bounding box center [19, 139] width 21 height 27
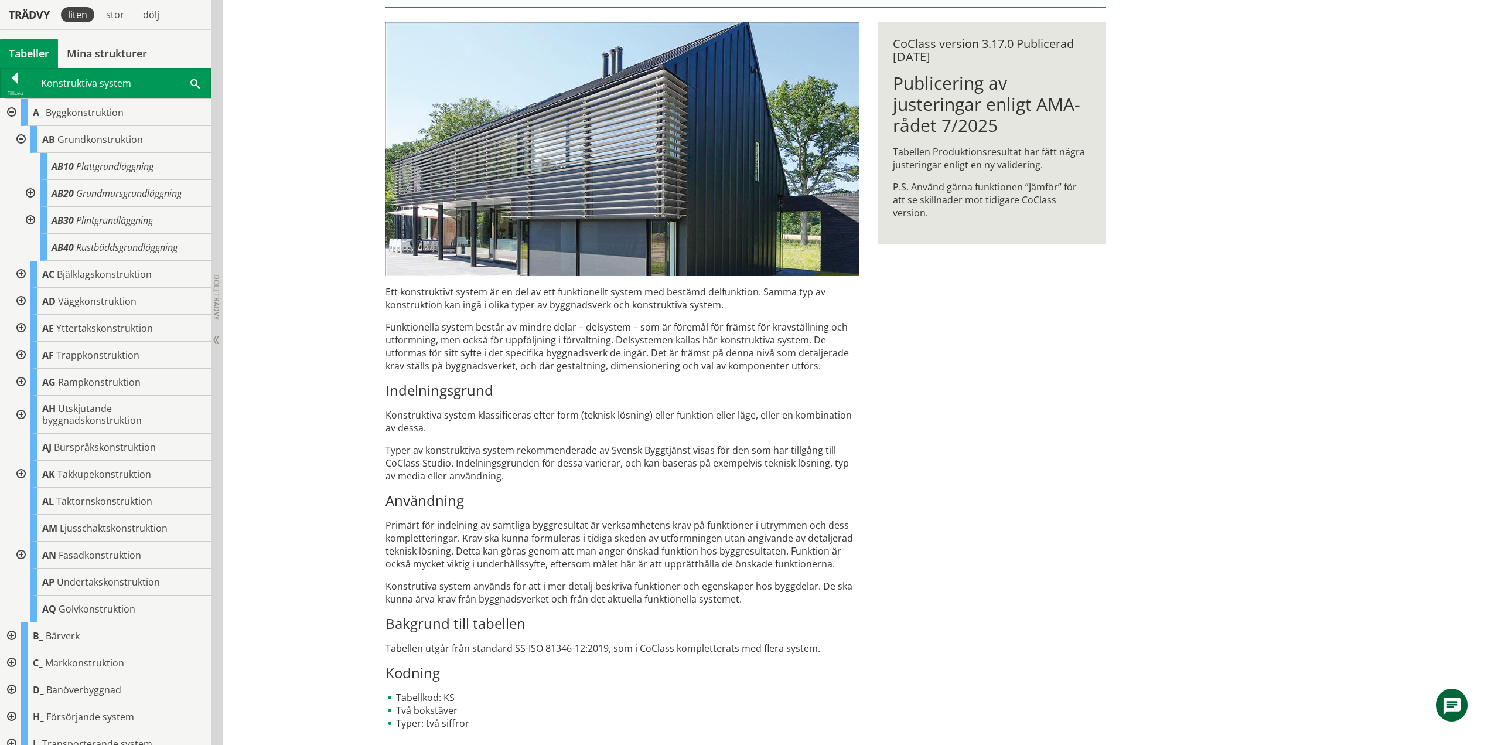
click at [19, 139] on div at bounding box center [19, 139] width 21 height 27
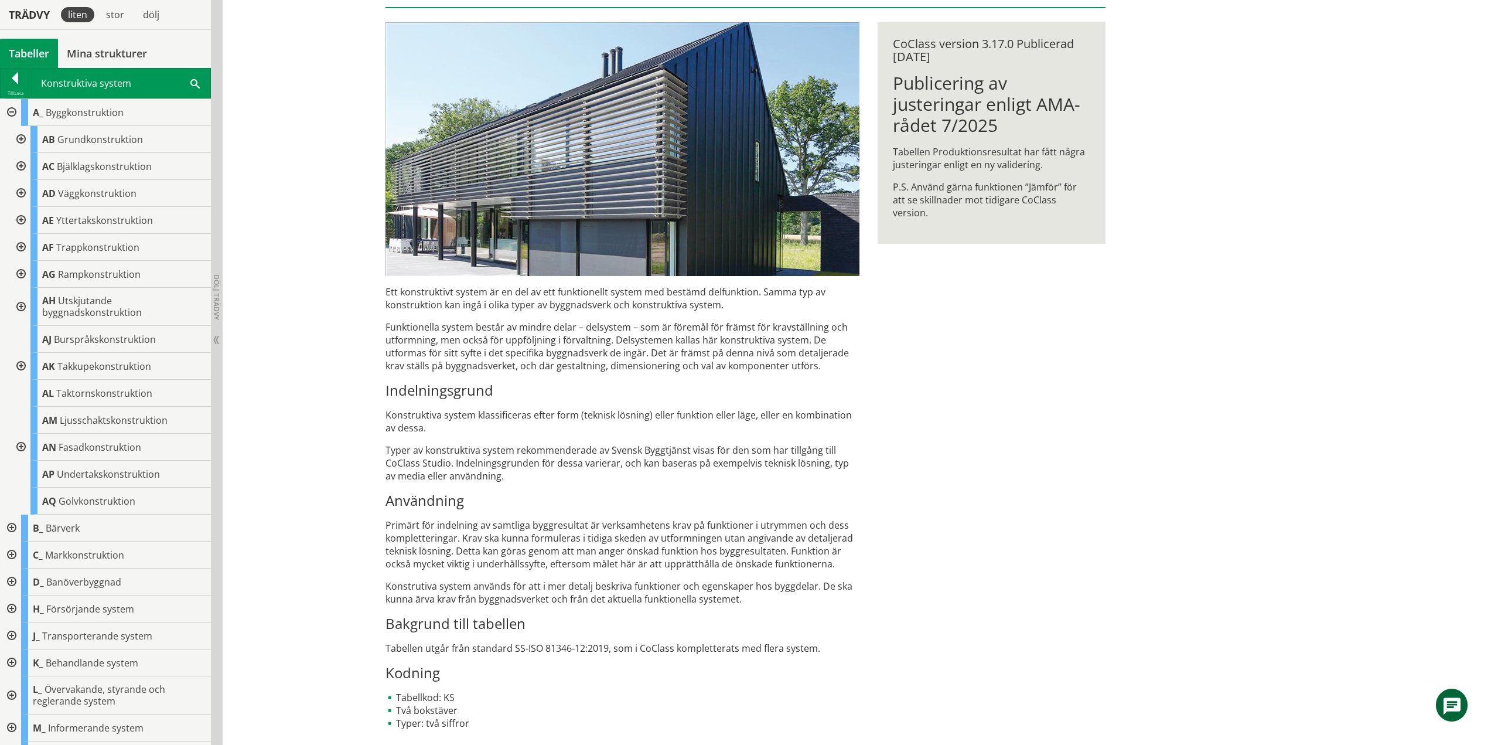
click at [15, 138] on div at bounding box center [19, 139] width 21 height 27
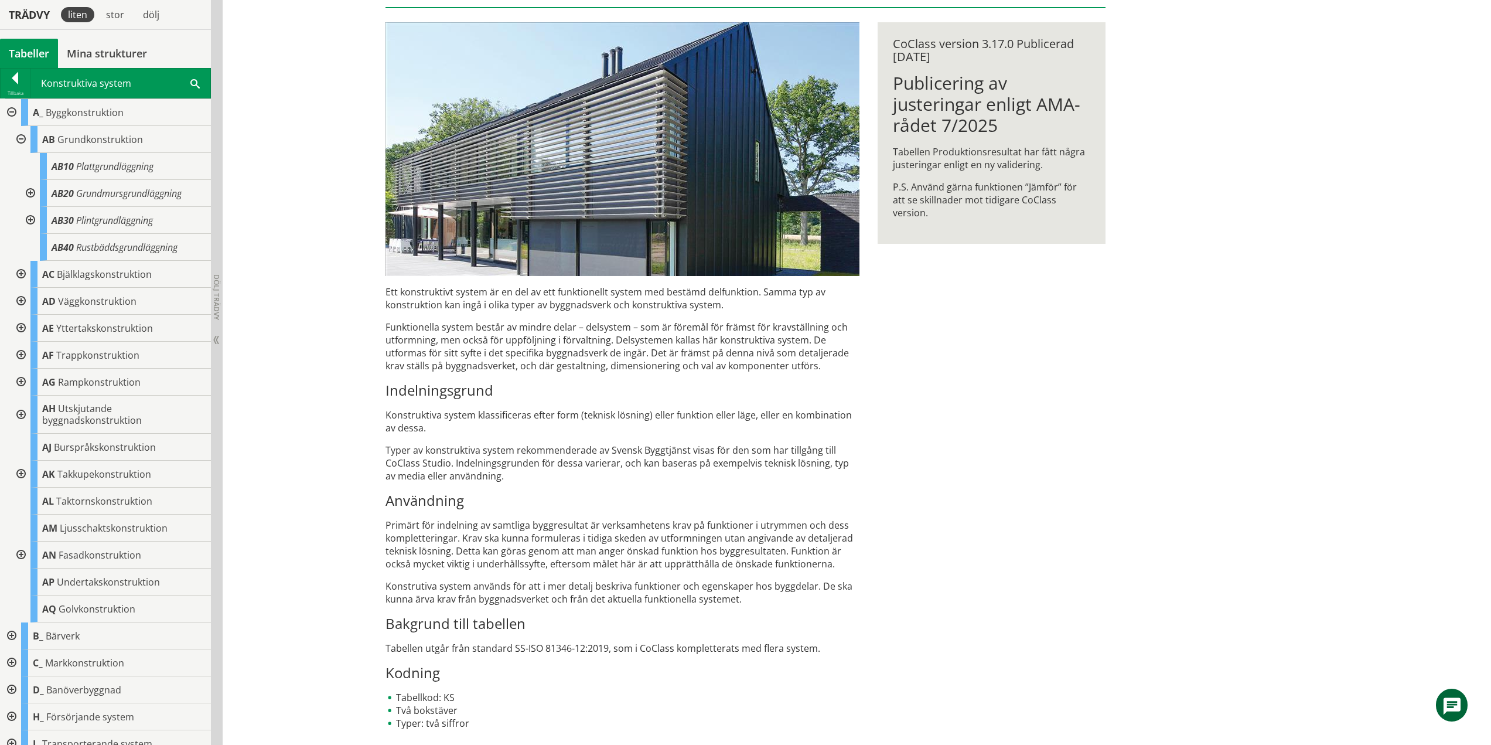
click at [20, 138] on div at bounding box center [19, 139] width 21 height 27
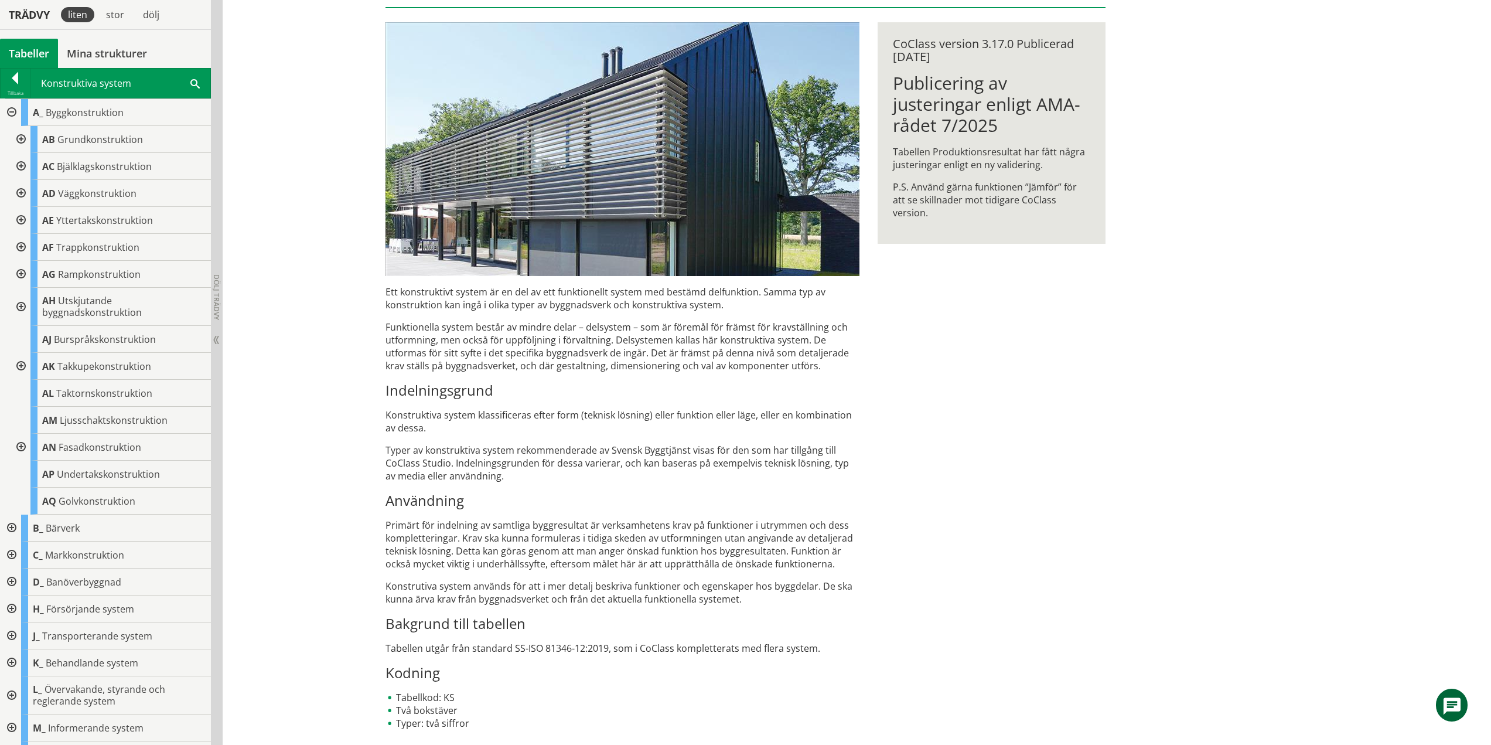
click at [13, 111] on div at bounding box center [10, 112] width 21 height 27
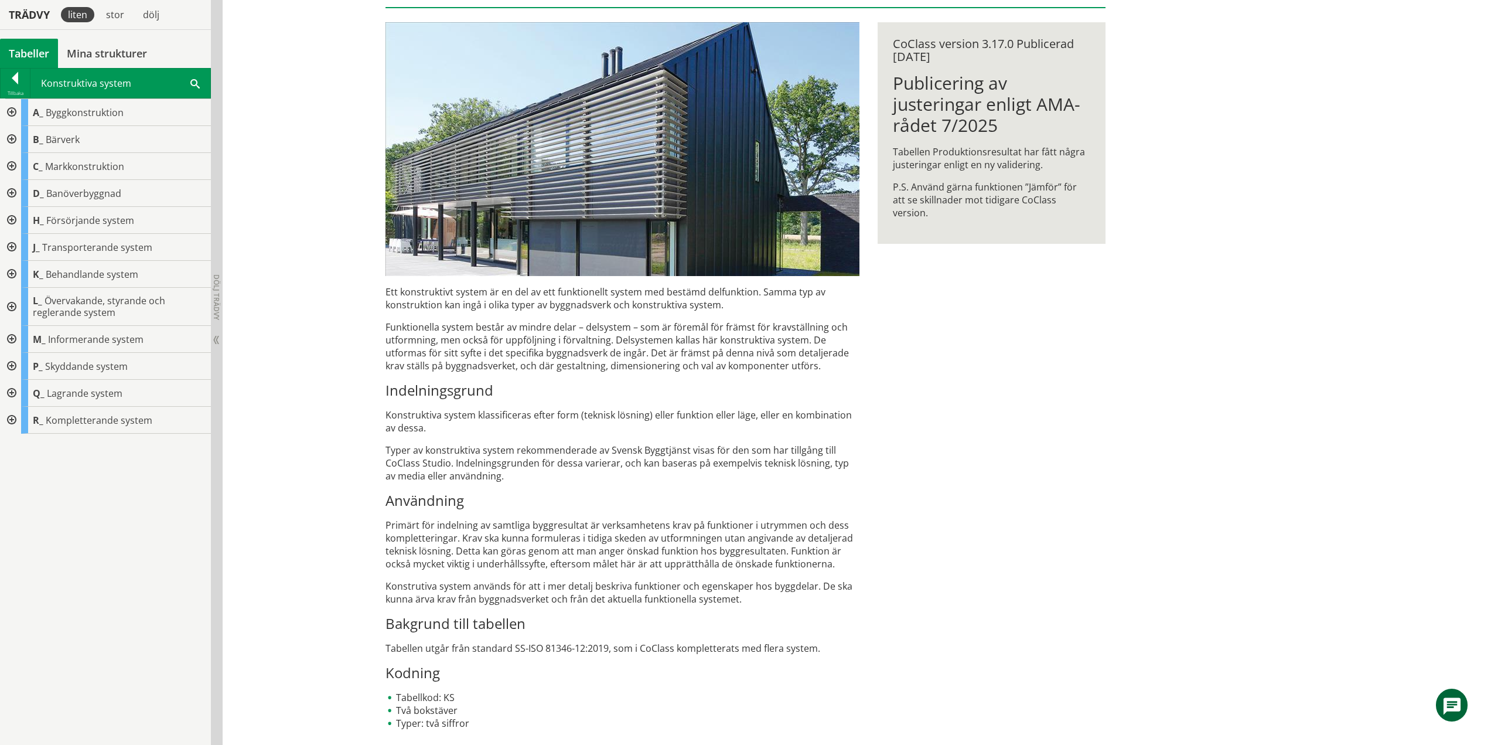
click at [13, 111] on div at bounding box center [10, 112] width 21 height 27
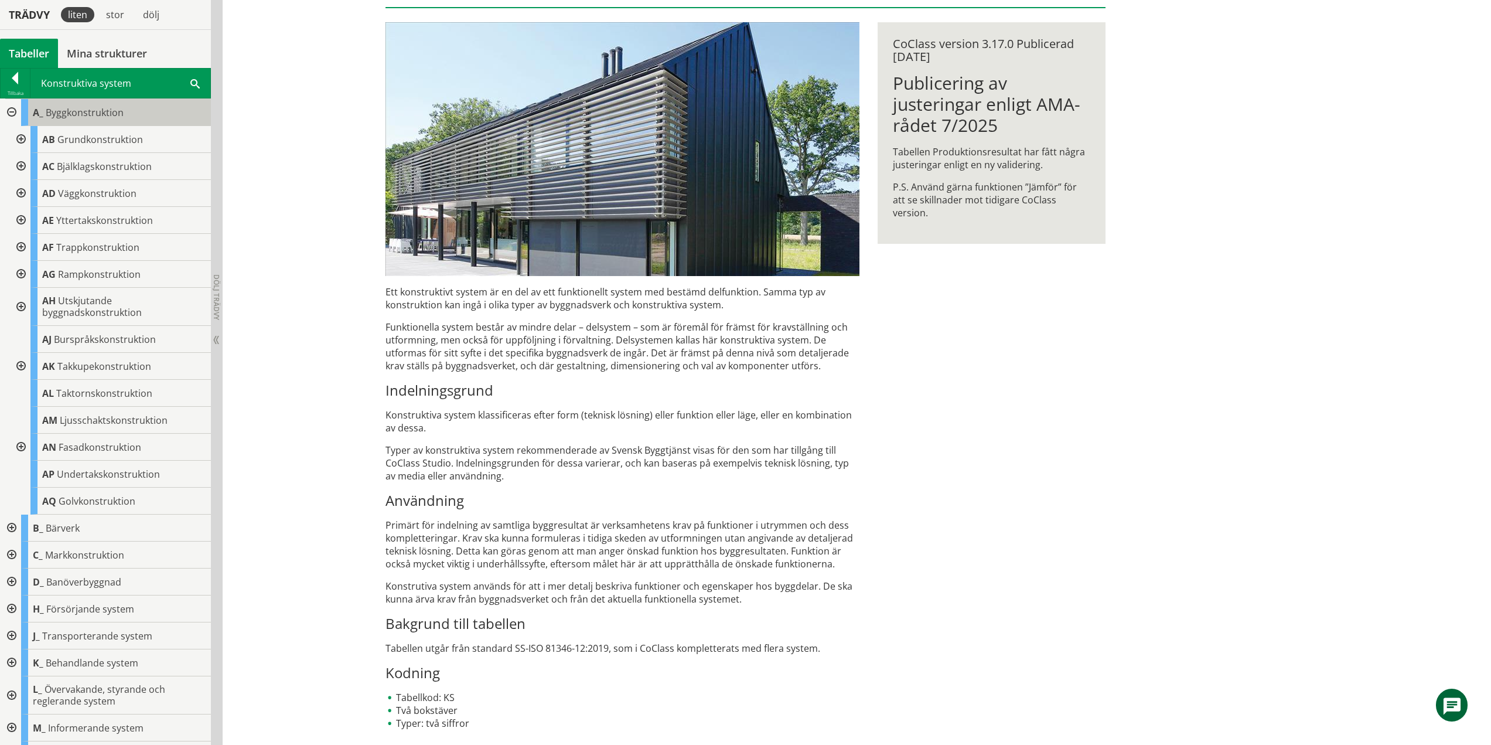
click at [86, 110] on body "AMA AMA Beskrivningsverktyg AMA Funktion BSAB Bygginfo Byggjura Byggkatalogen […" at bounding box center [745, 216] width 1491 height 745
click at [101, 115] on span "Byggkonstruktion" at bounding box center [85, 112] width 78 height 13
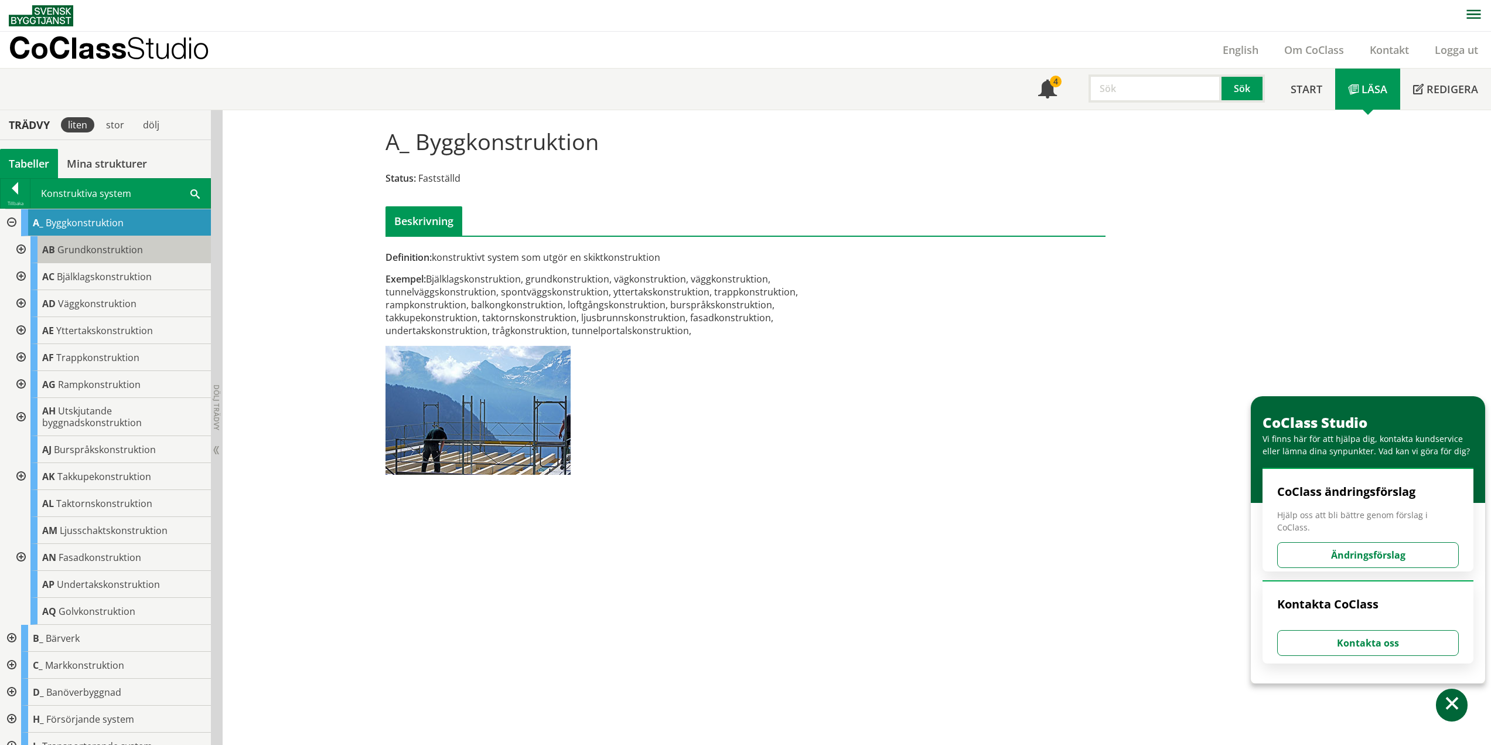
click at [132, 248] on span "Grundkonstruktion" at bounding box center [100, 249] width 86 height 13
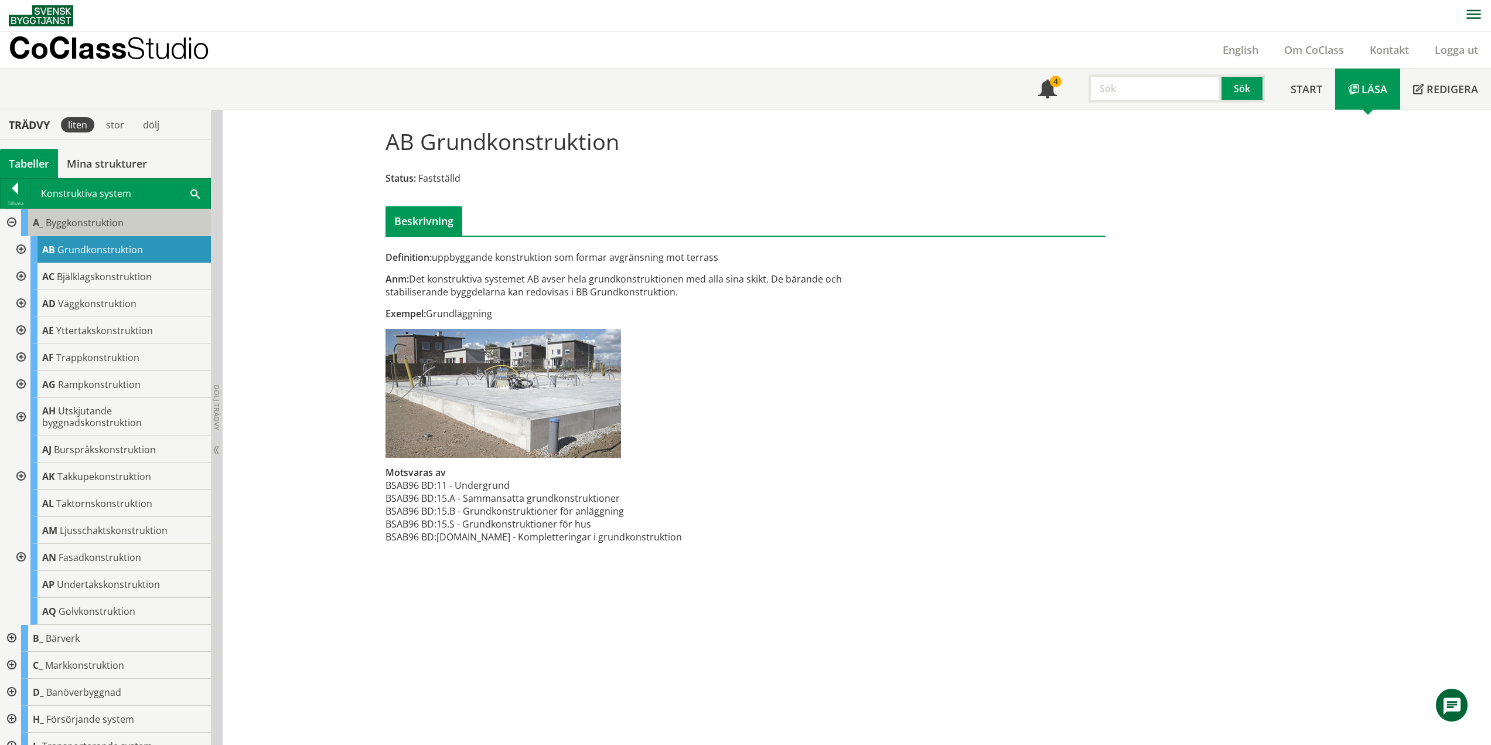
click at [120, 223] on span "Byggkonstruktion" at bounding box center [85, 222] width 78 height 13
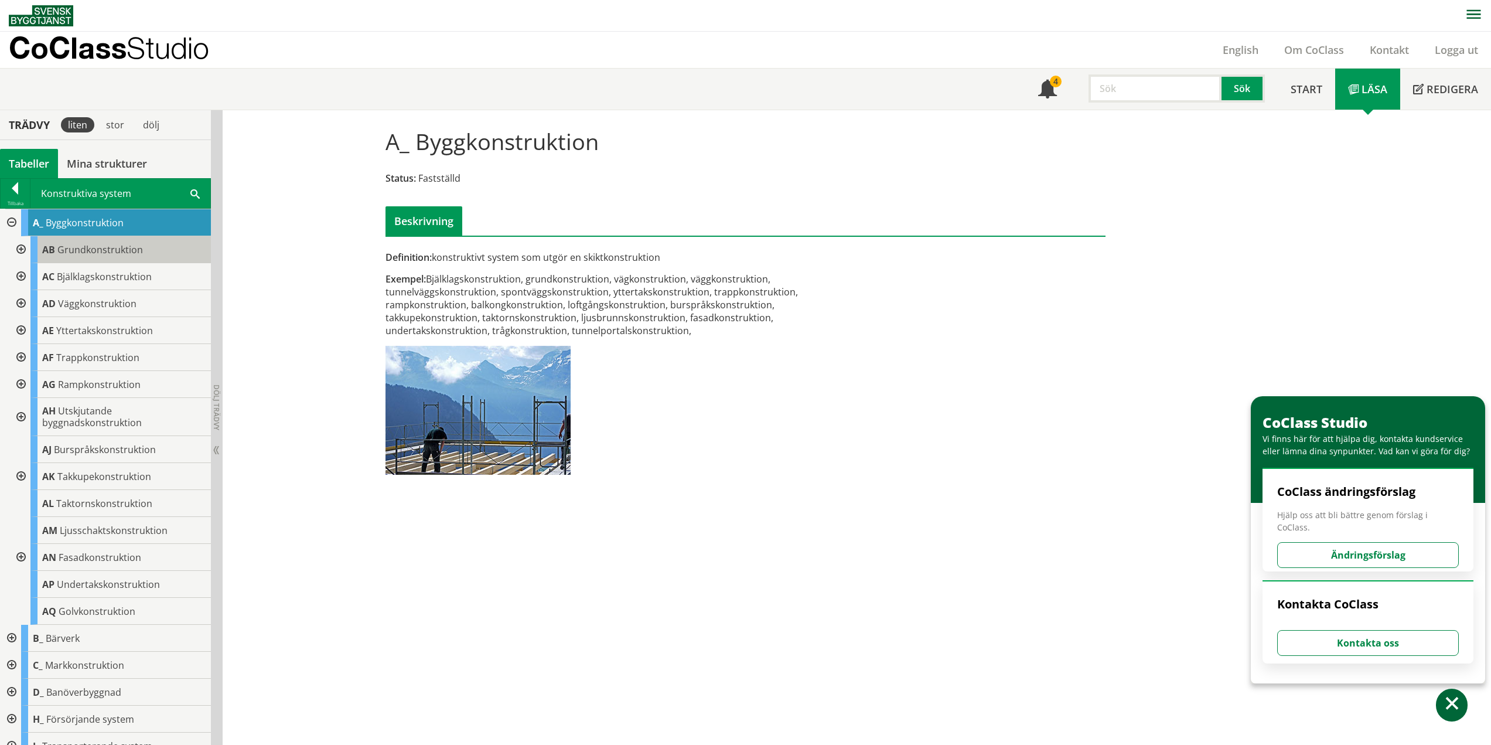
click at [115, 247] on span "Grundkonstruktion" at bounding box center [100, 249] width 86 height 13
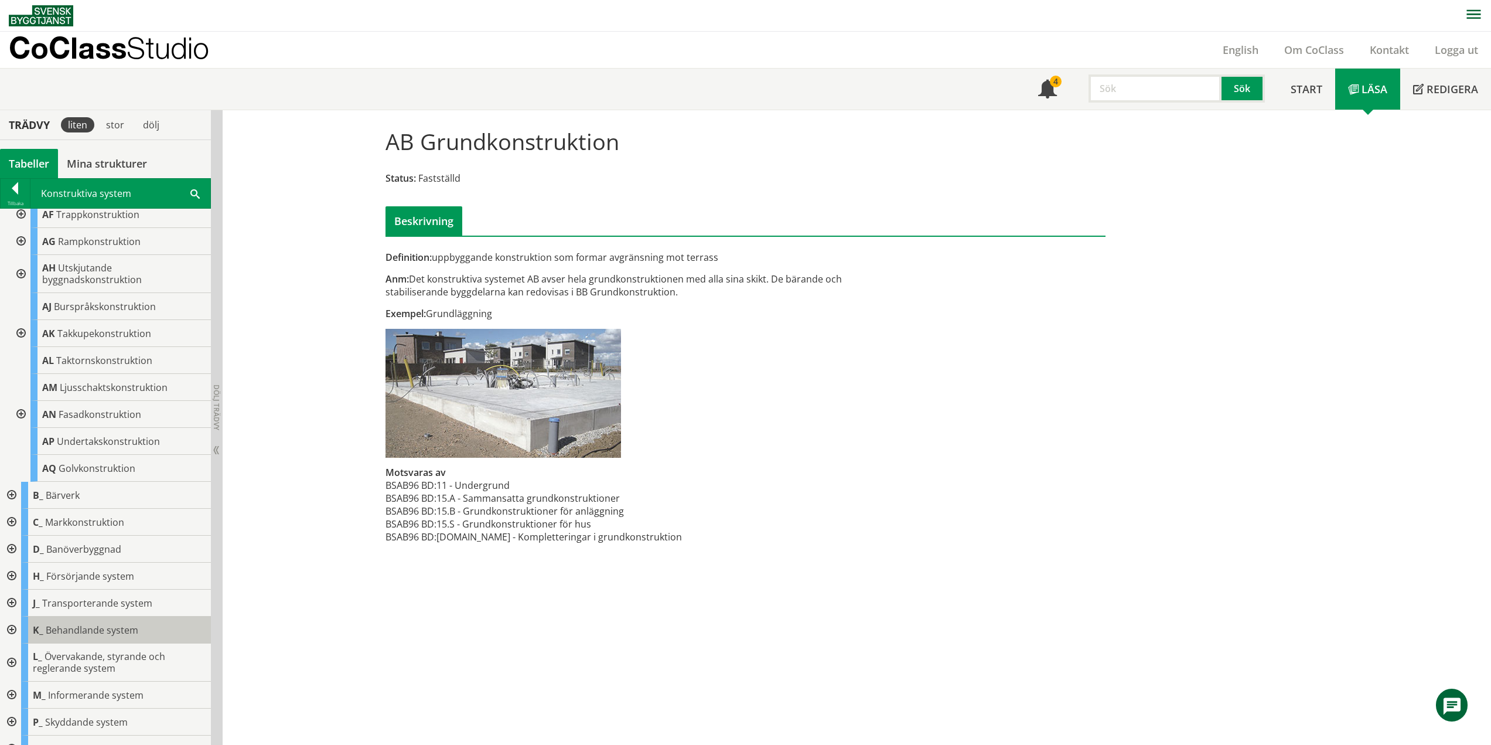
scroll to position [188, 0]
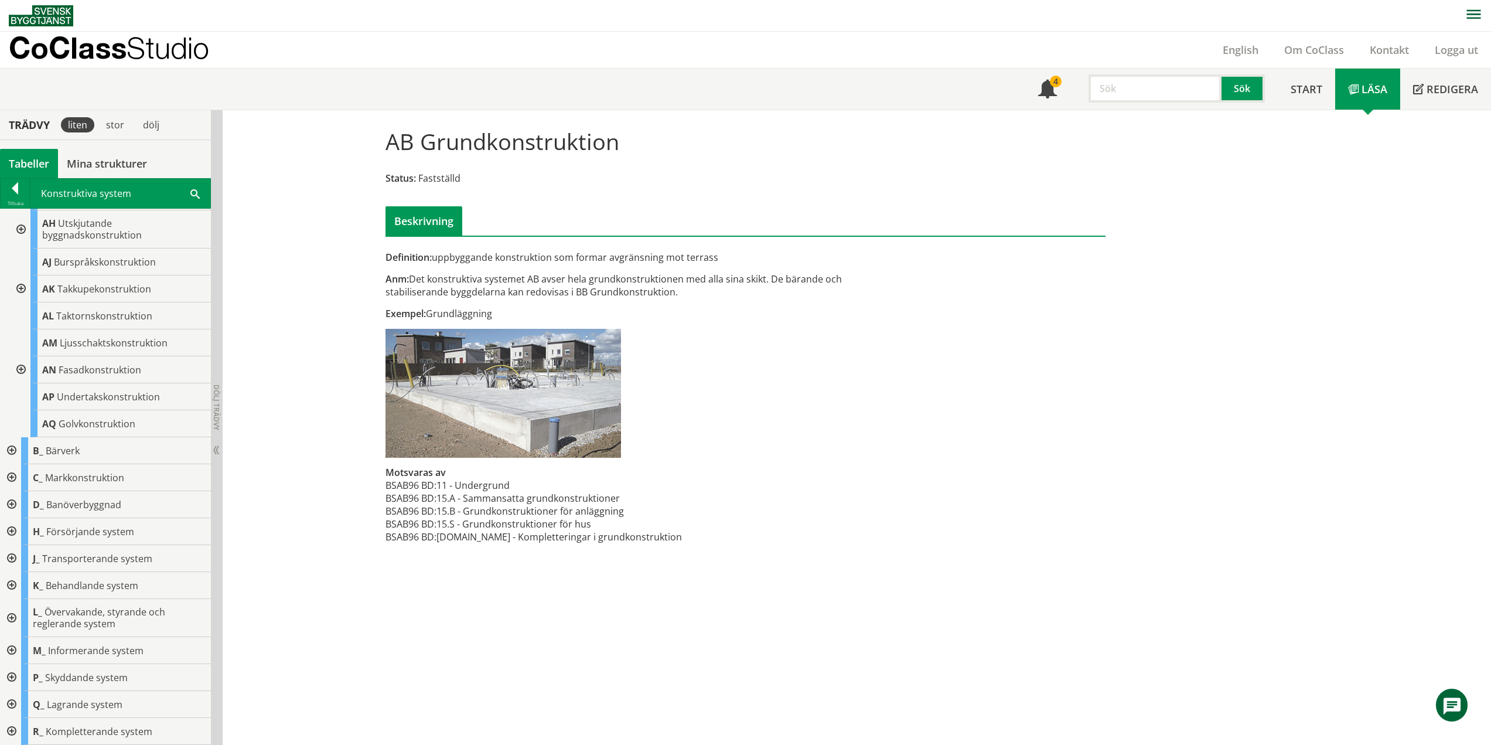
click at [7, 447] on div at bounding box center [10, 450] width 21 height 27
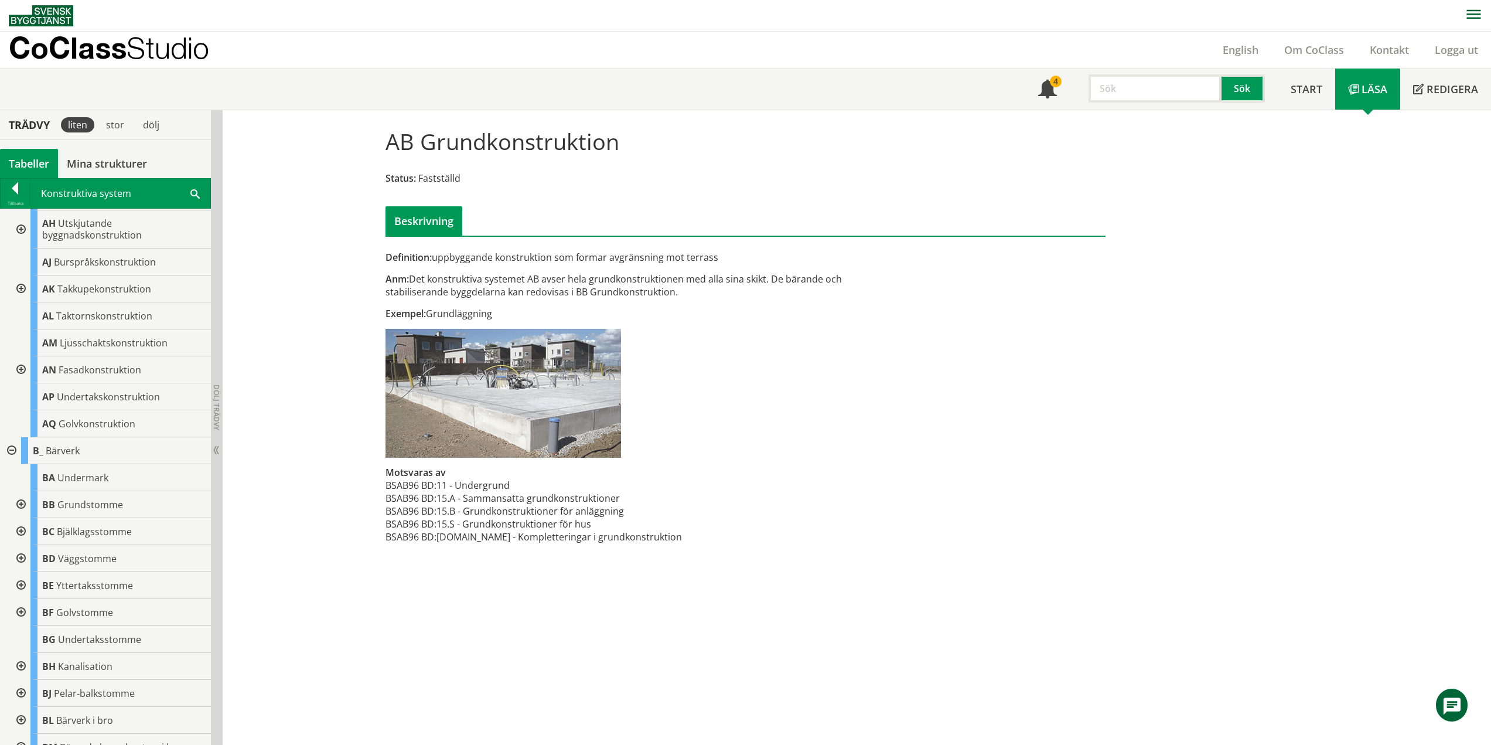
click at [12, 449] on div at bounding box center [10, 450] width 21 height 27
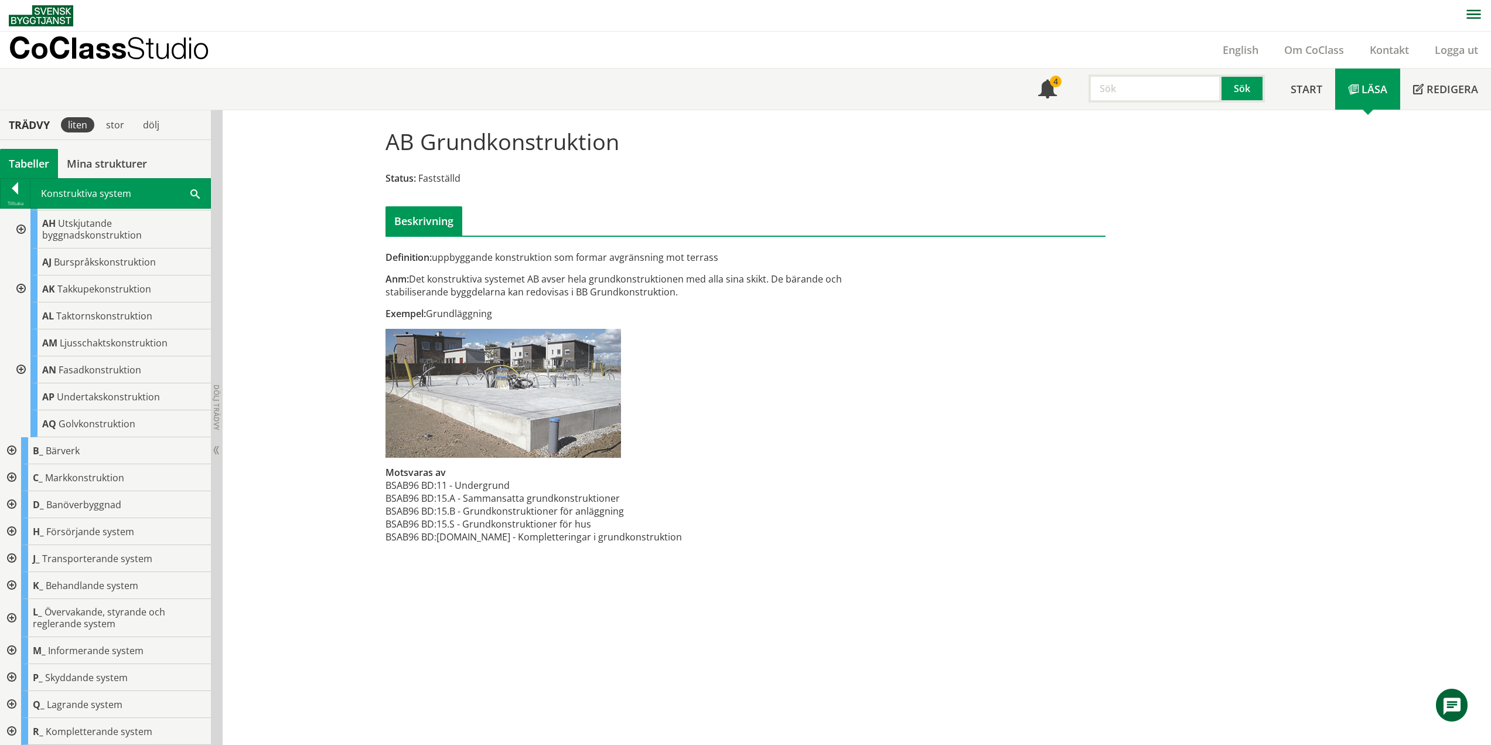
click at [12, 448] on div at bounding box center [10, 450] width 21 height 27
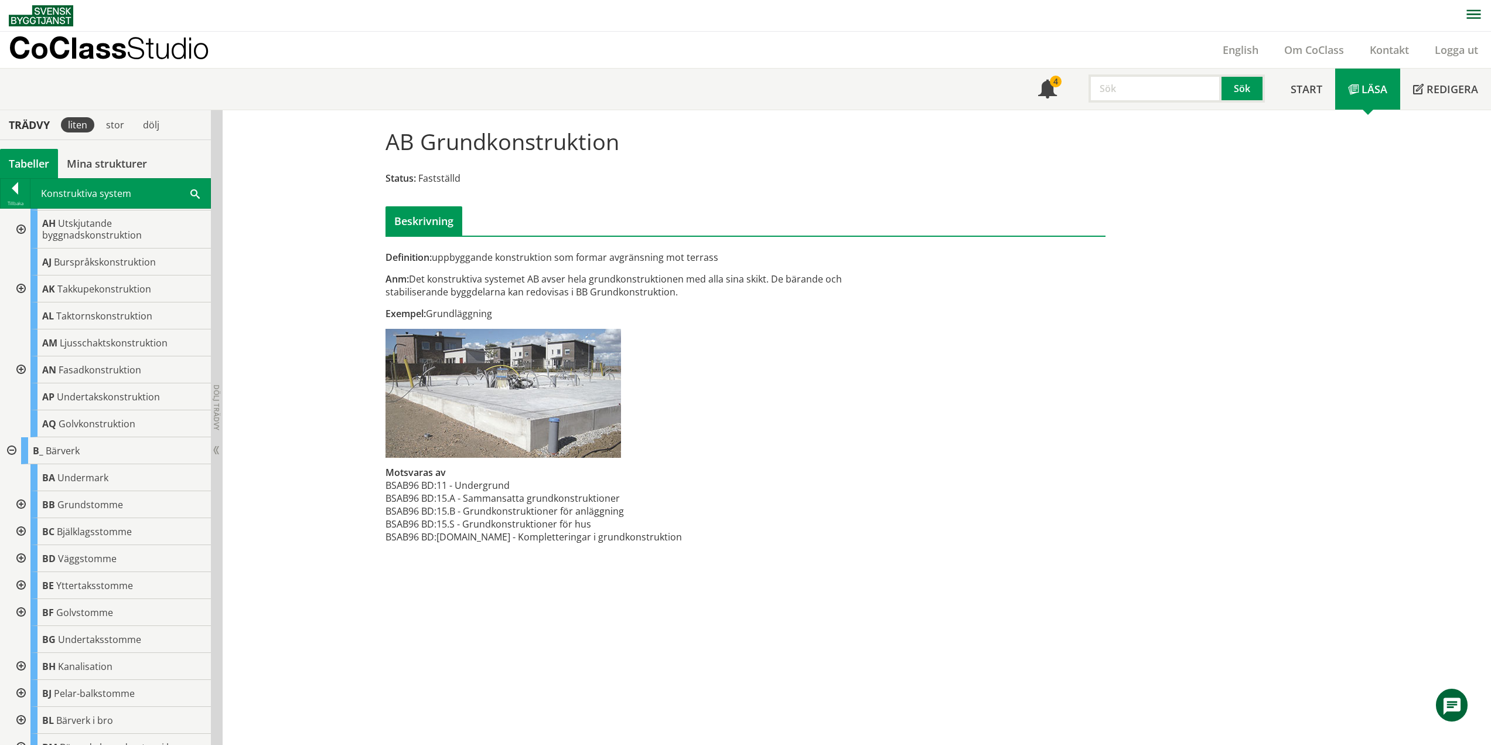
click at [12, 448] on div at bounding box center [10, 450] width 21 height 27
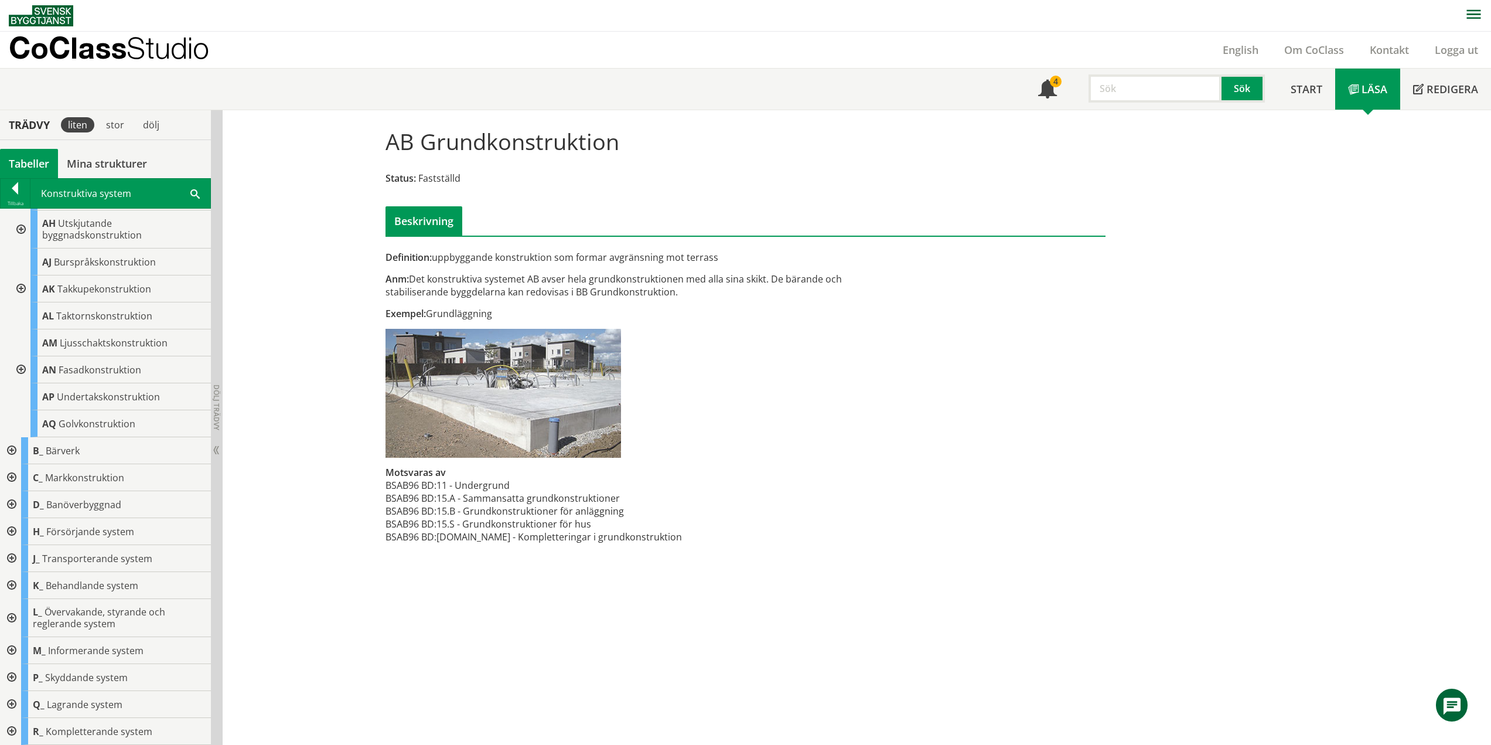
click at [15, 475] on div at bounding box center [10, 477] width 21 height 27
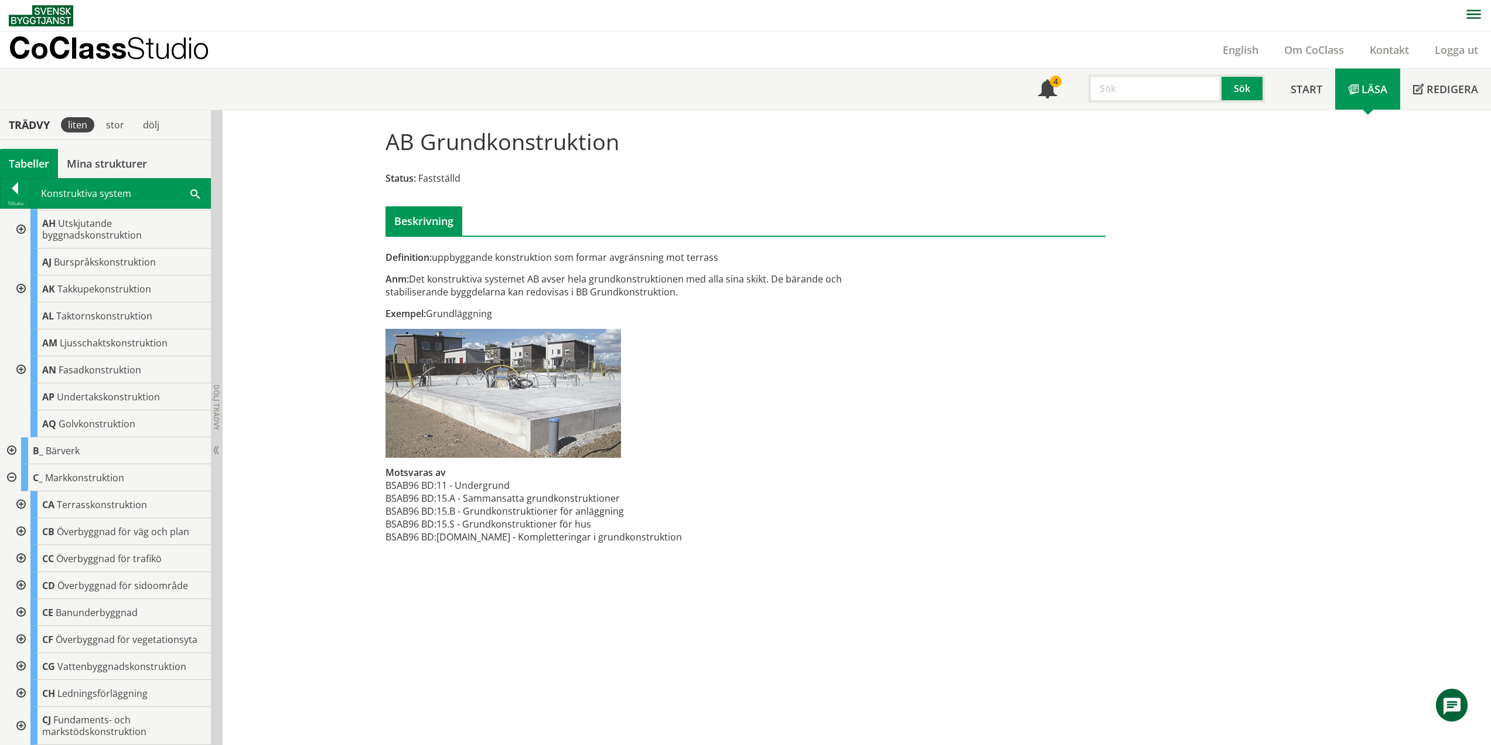
click at [15, 475] on div at bounding box center [10, 477] width 21 height 27
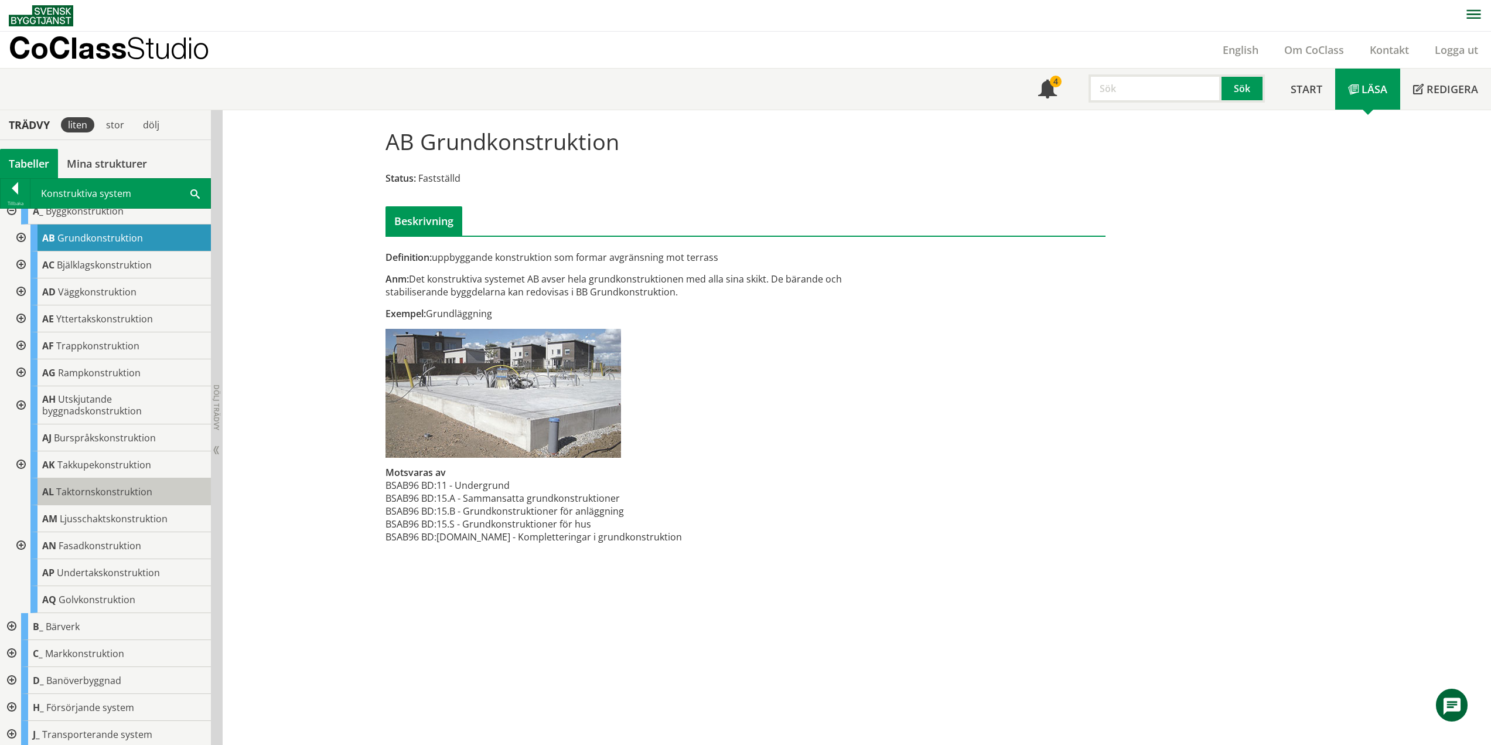
scroll to position [0, 0]
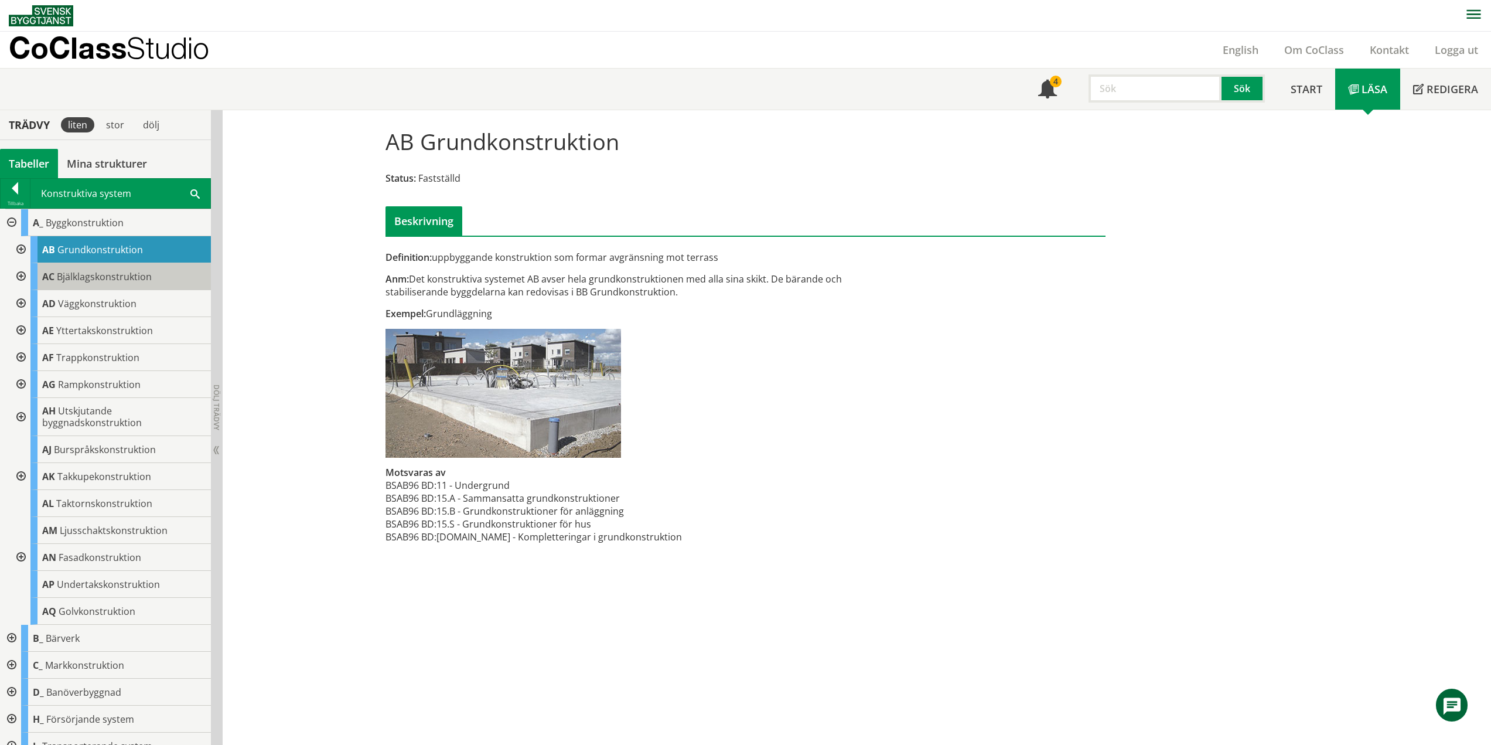
click at [128, 271] on span "Bjälklagskonstruktion" at bounding box center [104, 276] width 95 height 13
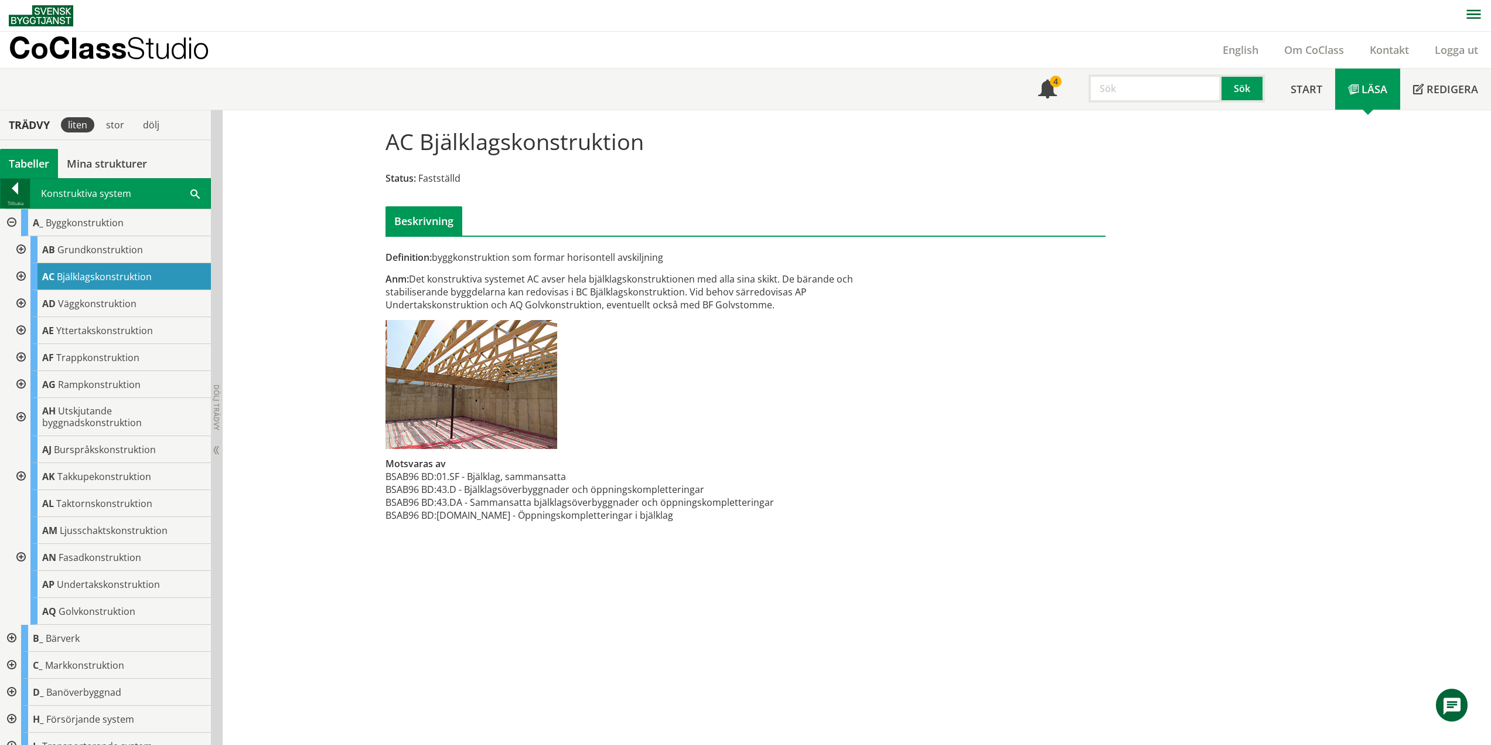
click at [21, 189] on div at bounding box center [15, 190] width 29 height 16
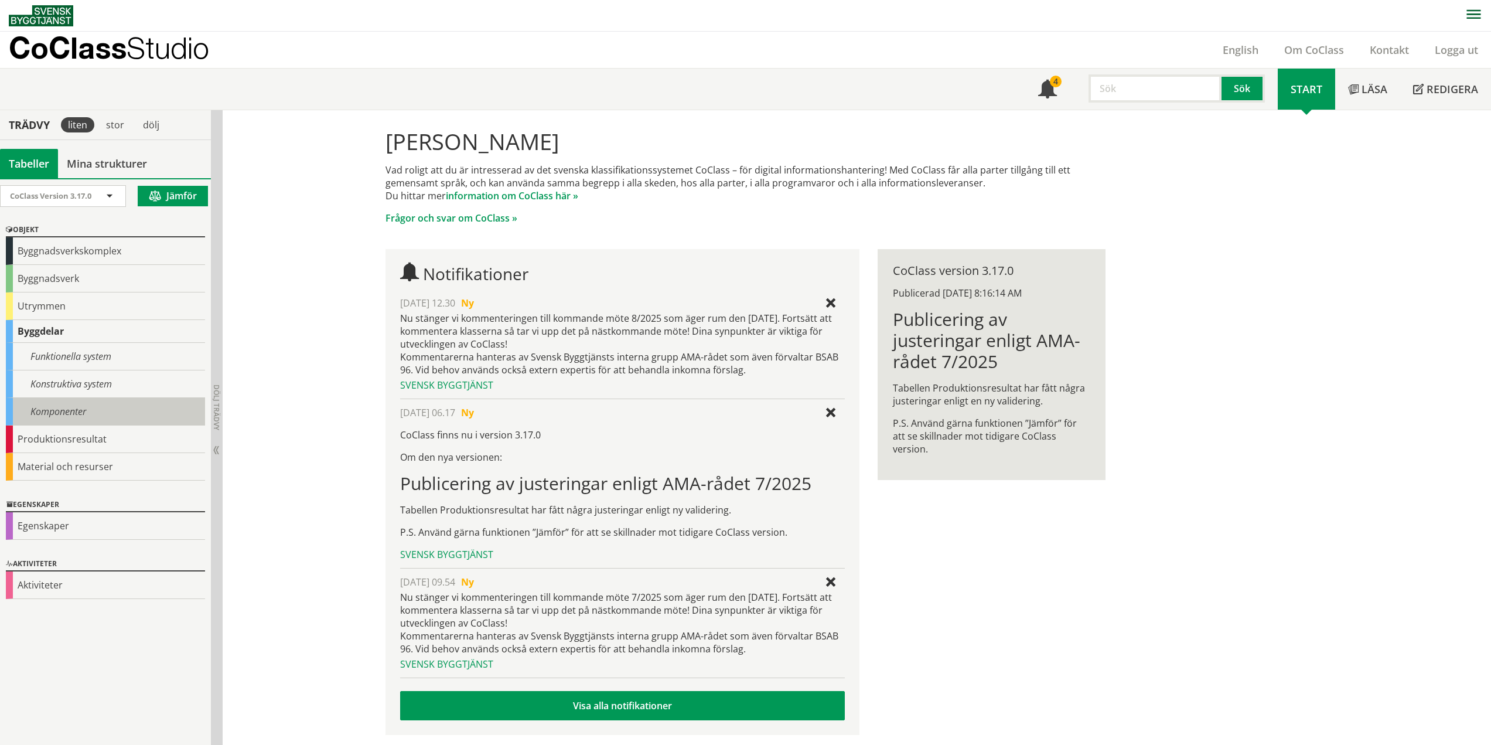
click at [80, 416] on div "Komponenter" at bounding box center [105, 412] width 199 height 28
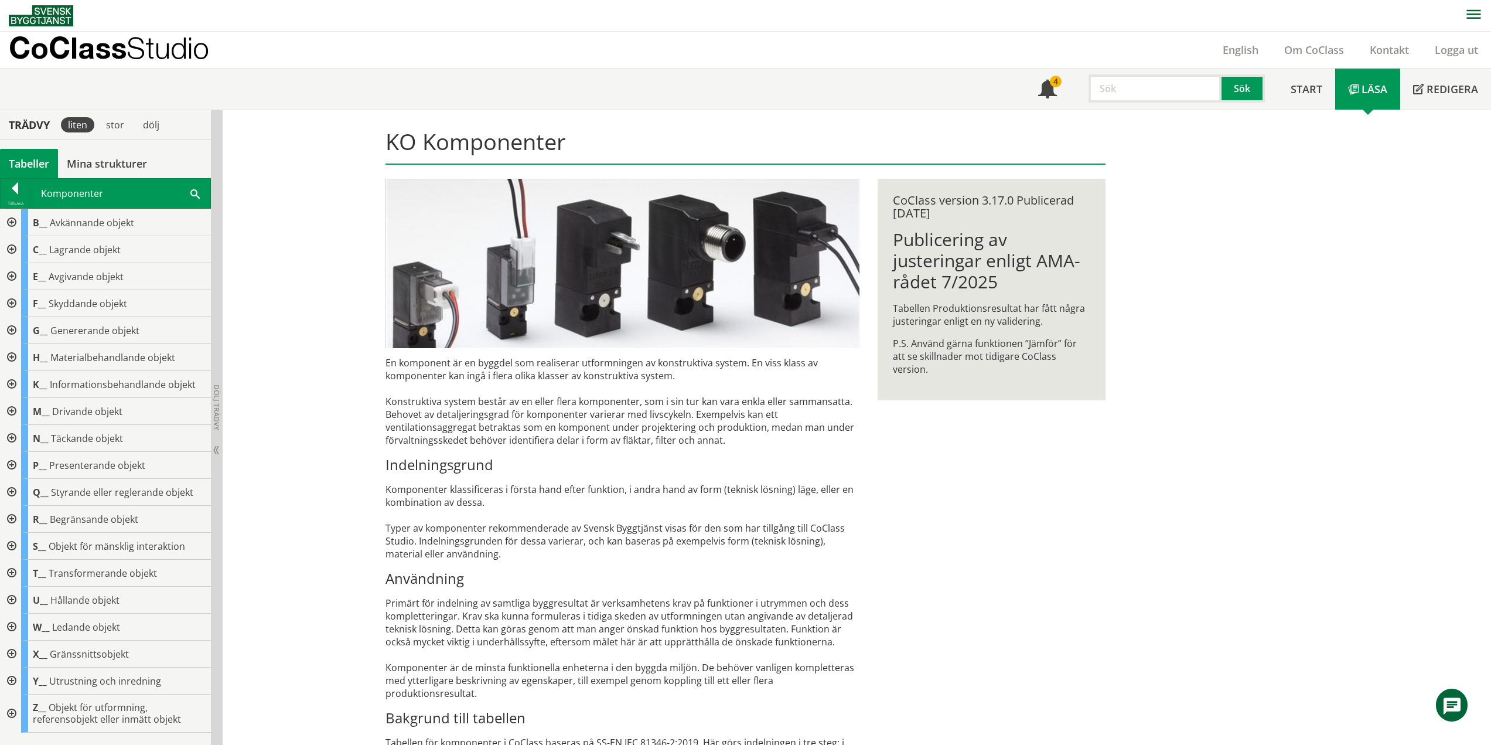
click at [12, 221] on div at bounding box center [10, 222] width 21 height 27
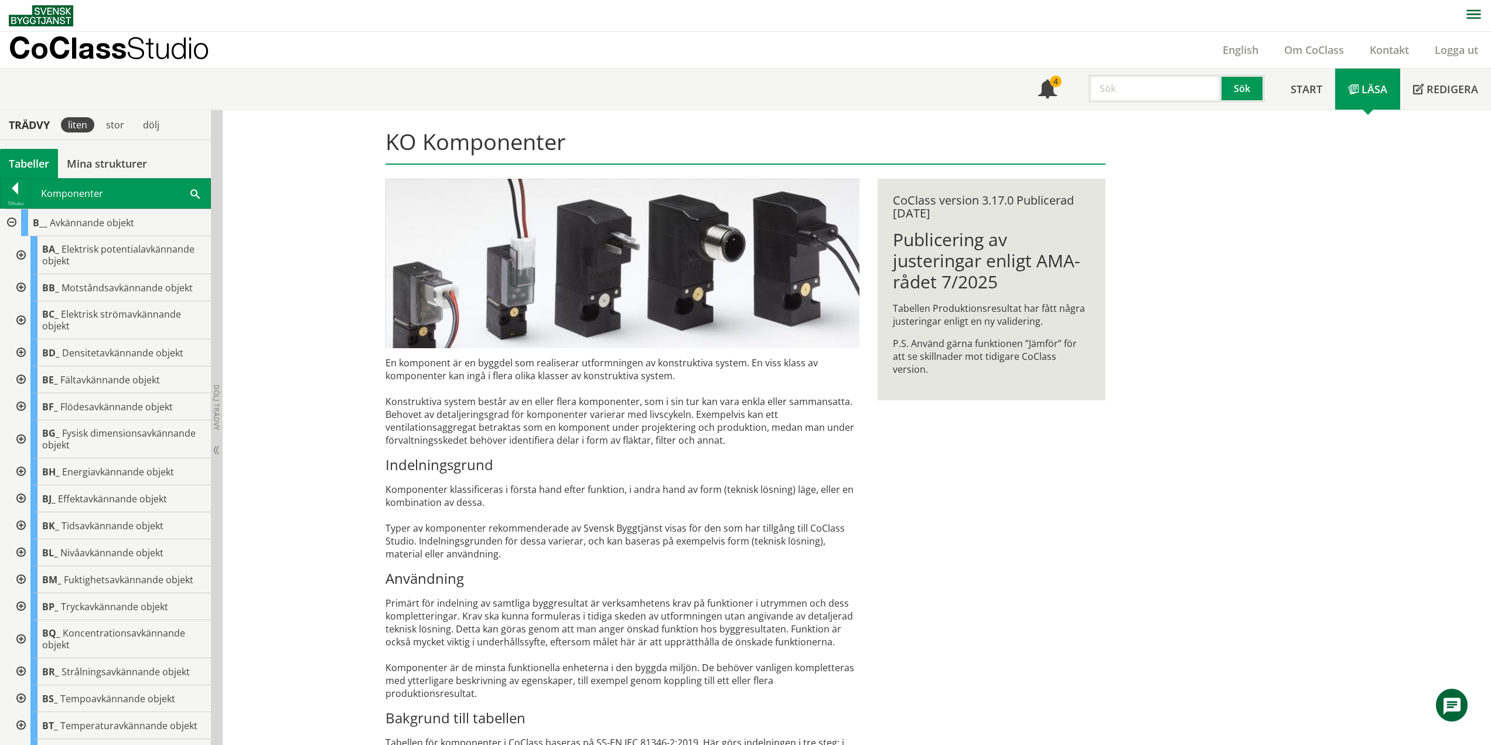
click at [25, 349] on div at bounding box center [19, 352] width 21 height 27
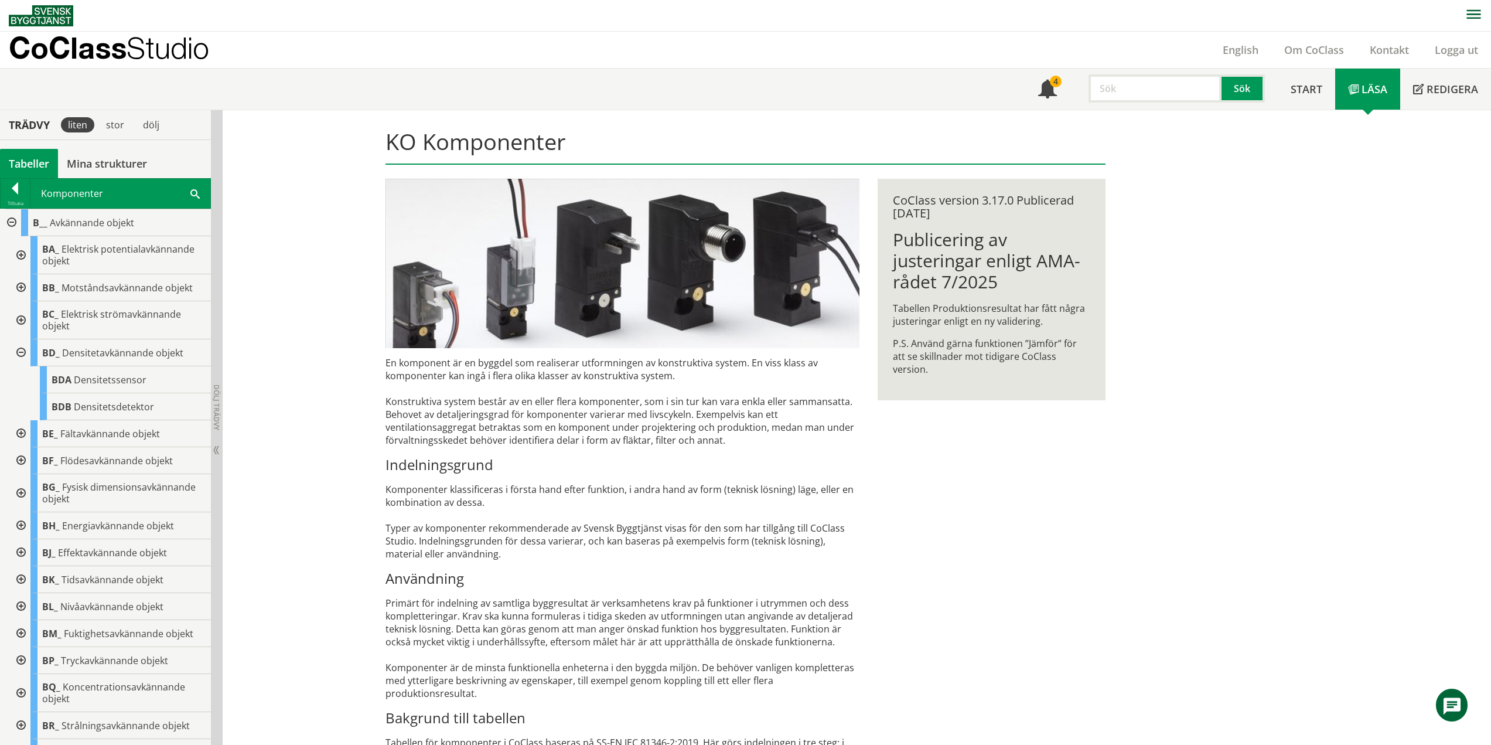
click at [24, 354] on div at bounding box center [19, 352] width 21 height 27
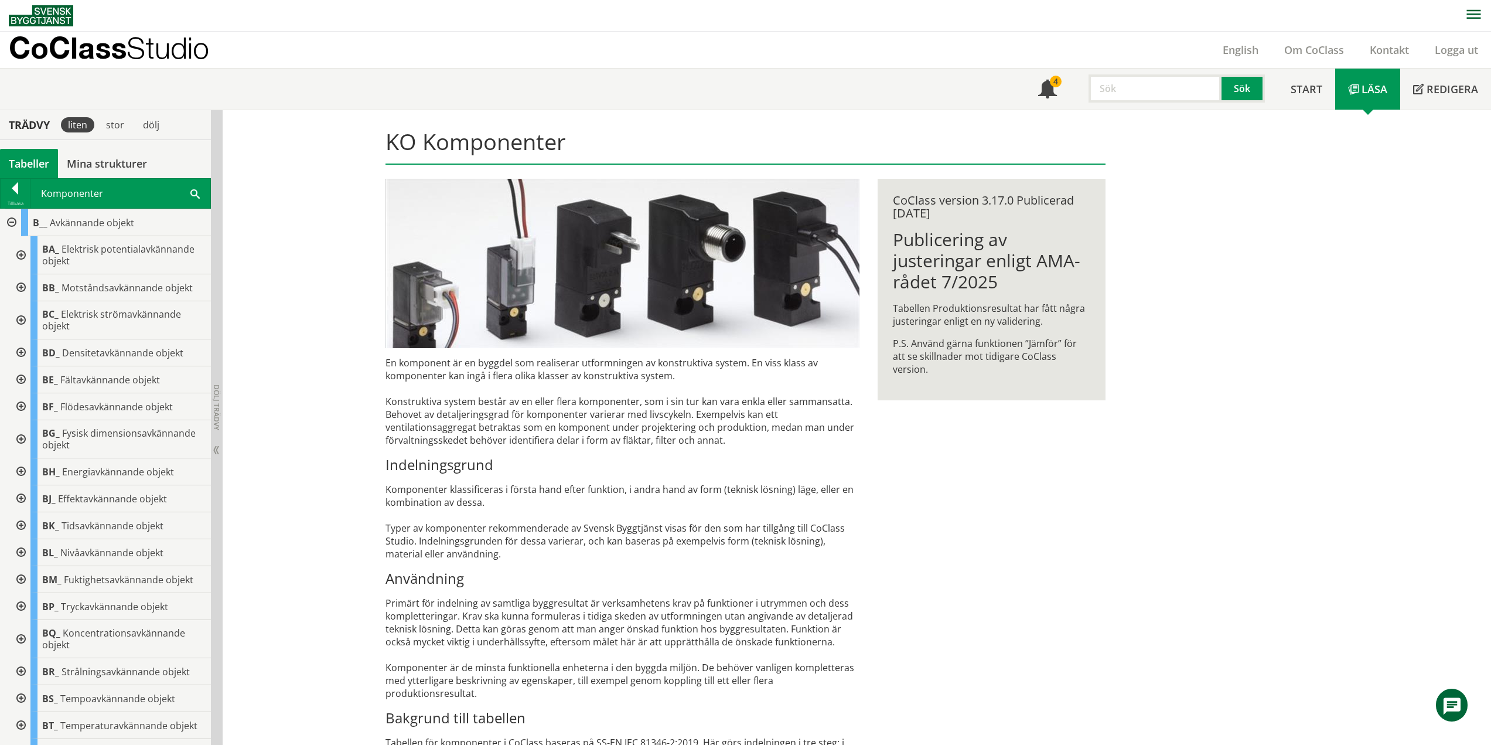
click at [22, 382] on div at bounding box center [19, 379] width 21 height 27
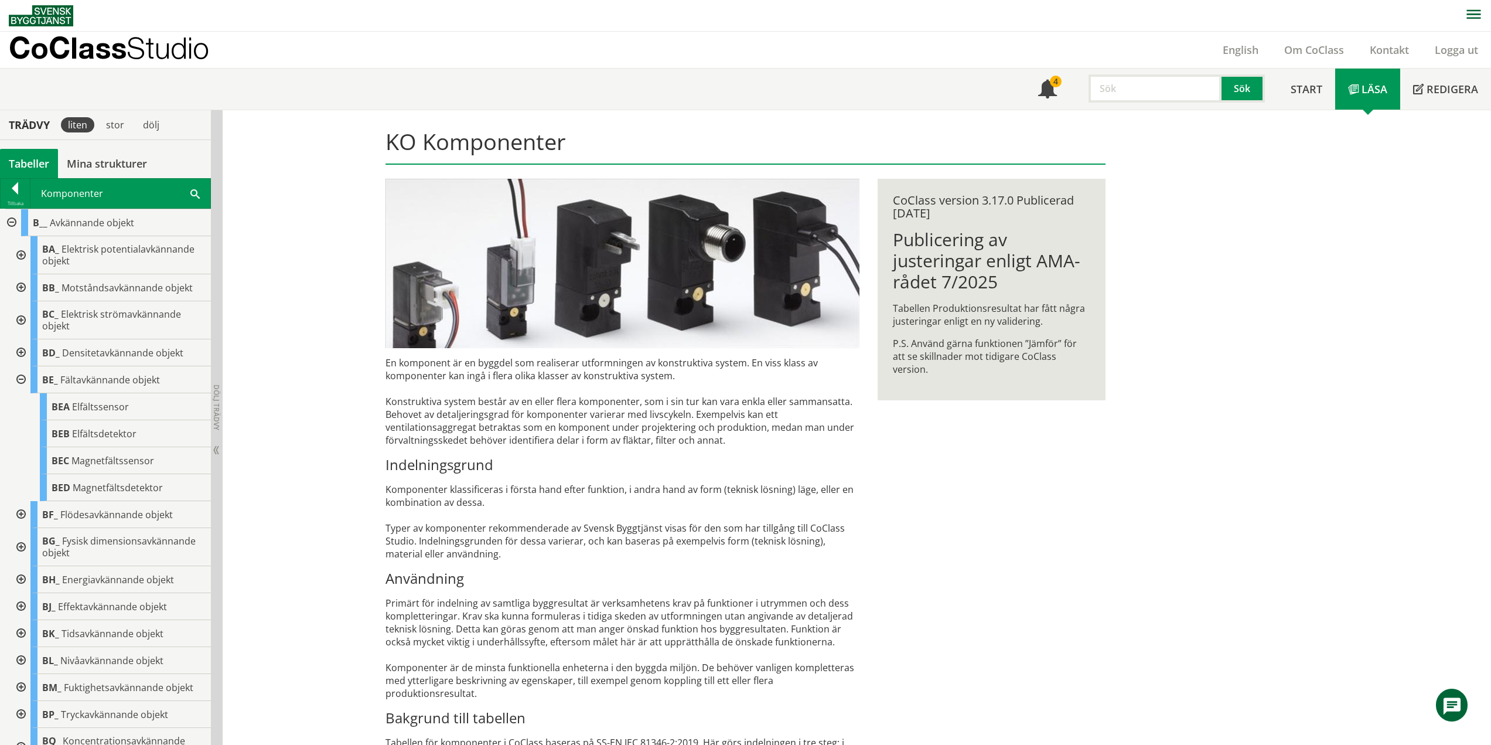
click at [24, 377] on div at bounding box center [19, 379] width 21 height 27
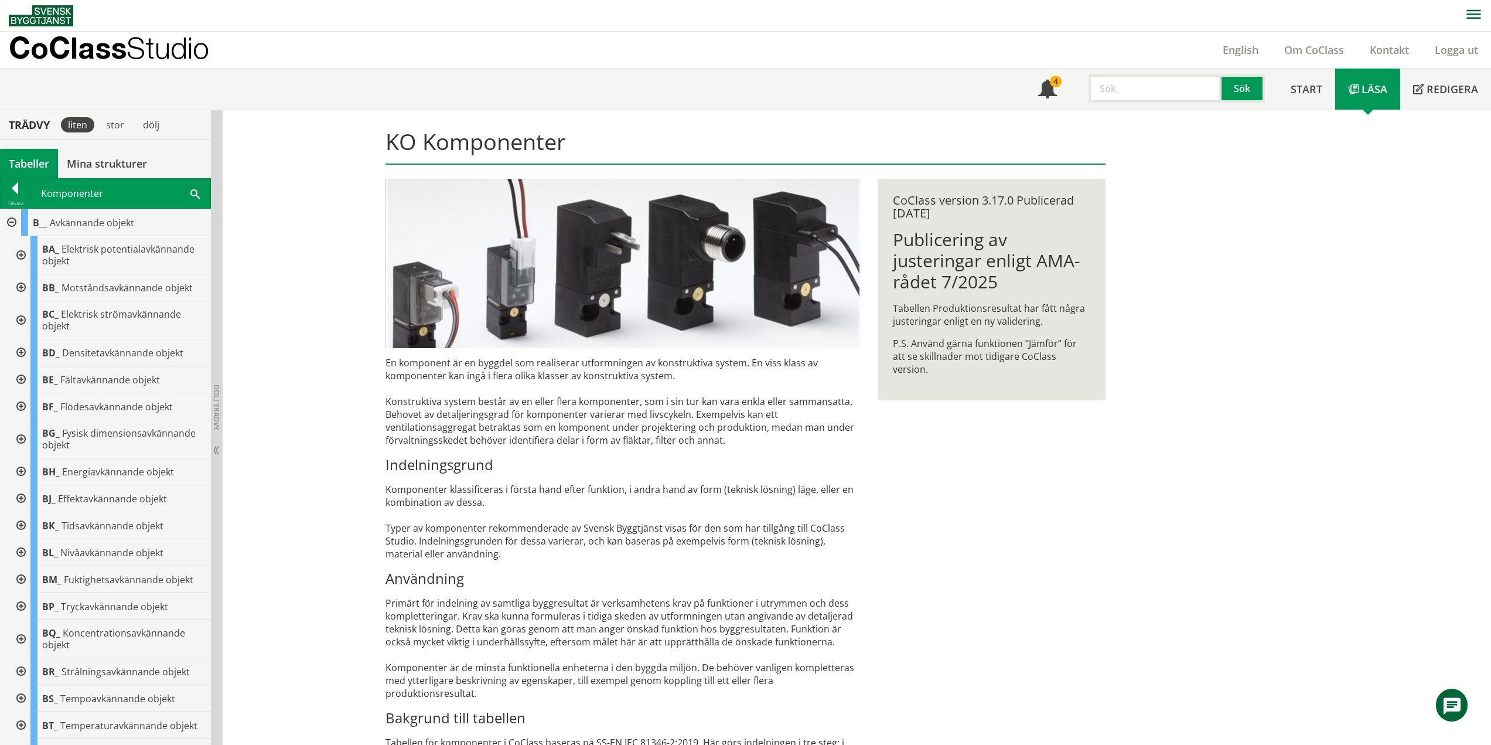
click at [21, 404] on div at bounding box center [19, 406] width 21 height 27
click at [22, 492] on div at bounding box center [19, 493] width 21 height 38
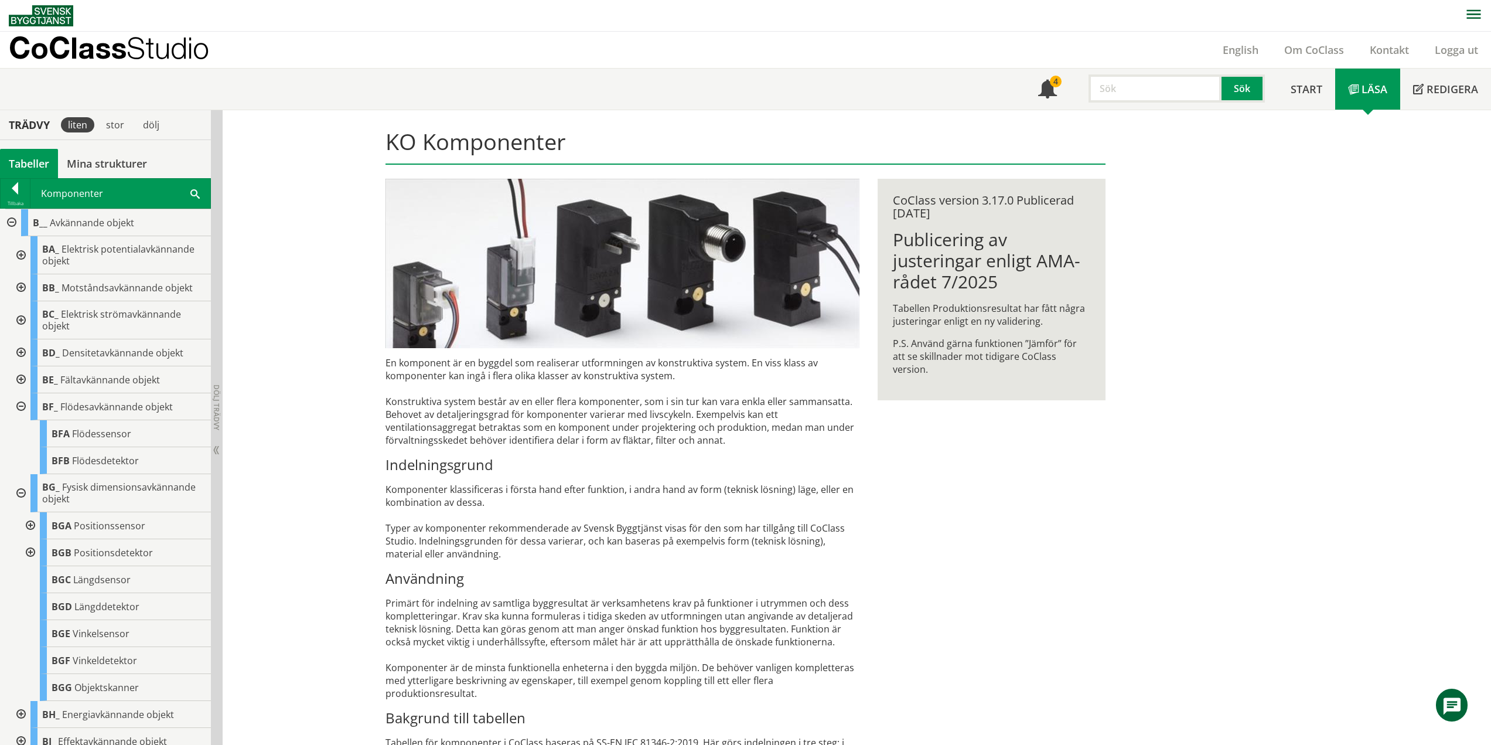
click at [21, 406] on div at bounding box center [19, 406] width 21 height 27
click at [22, 440] on div at bounding box center [19, 439] width 21 height 38
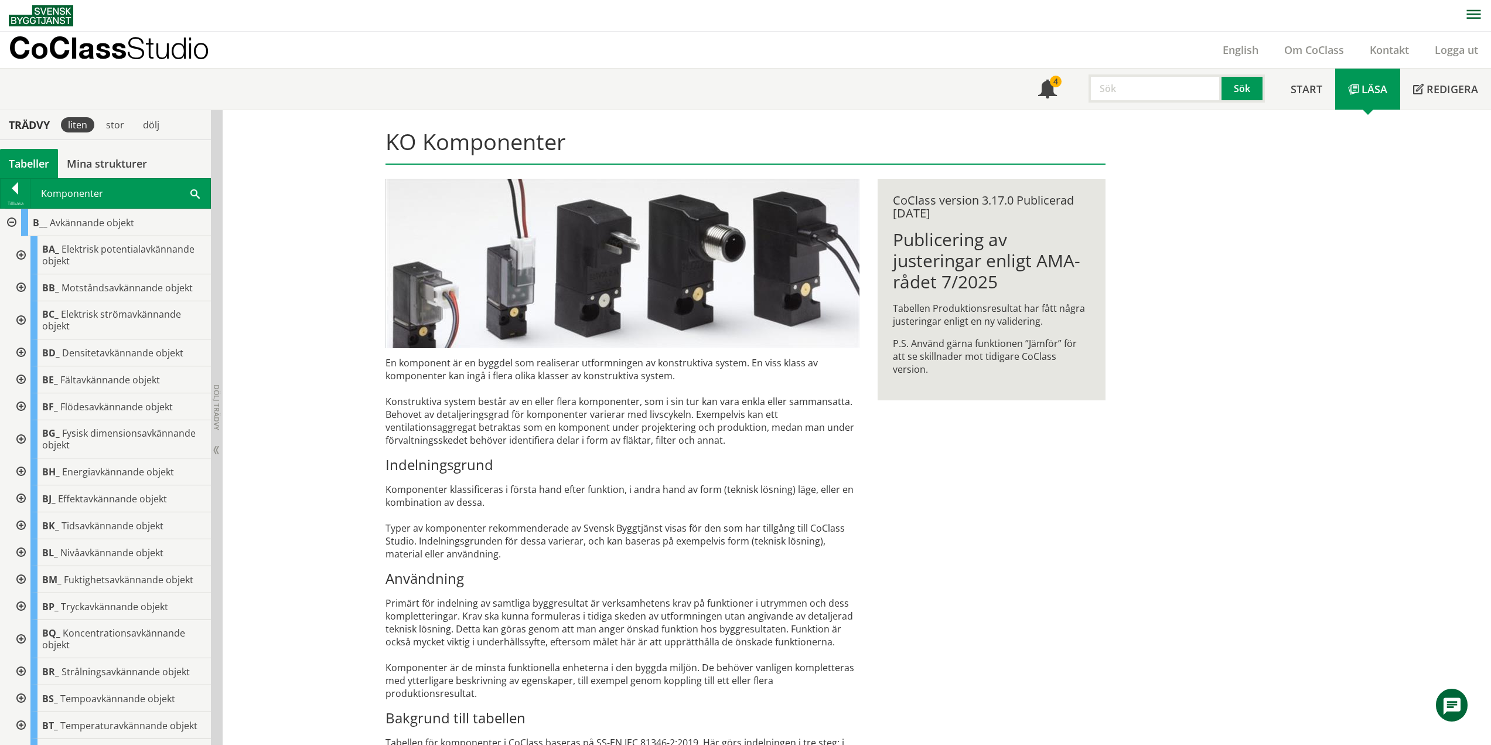
click at [13, 223] on div at bounding box center [10, 222] width 21 height 27
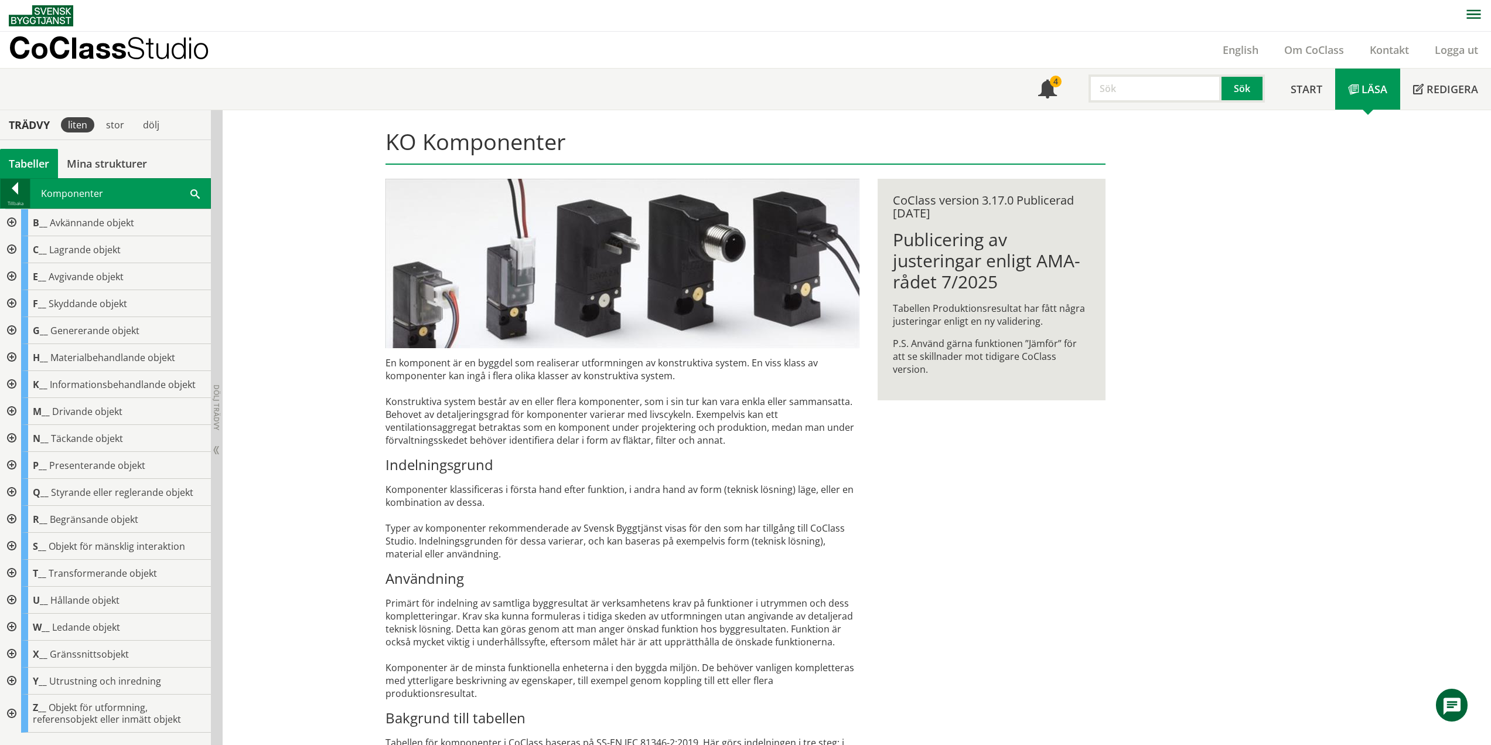
click at [13, 190] on div at bounding box center [15, 190] width 29 height 16
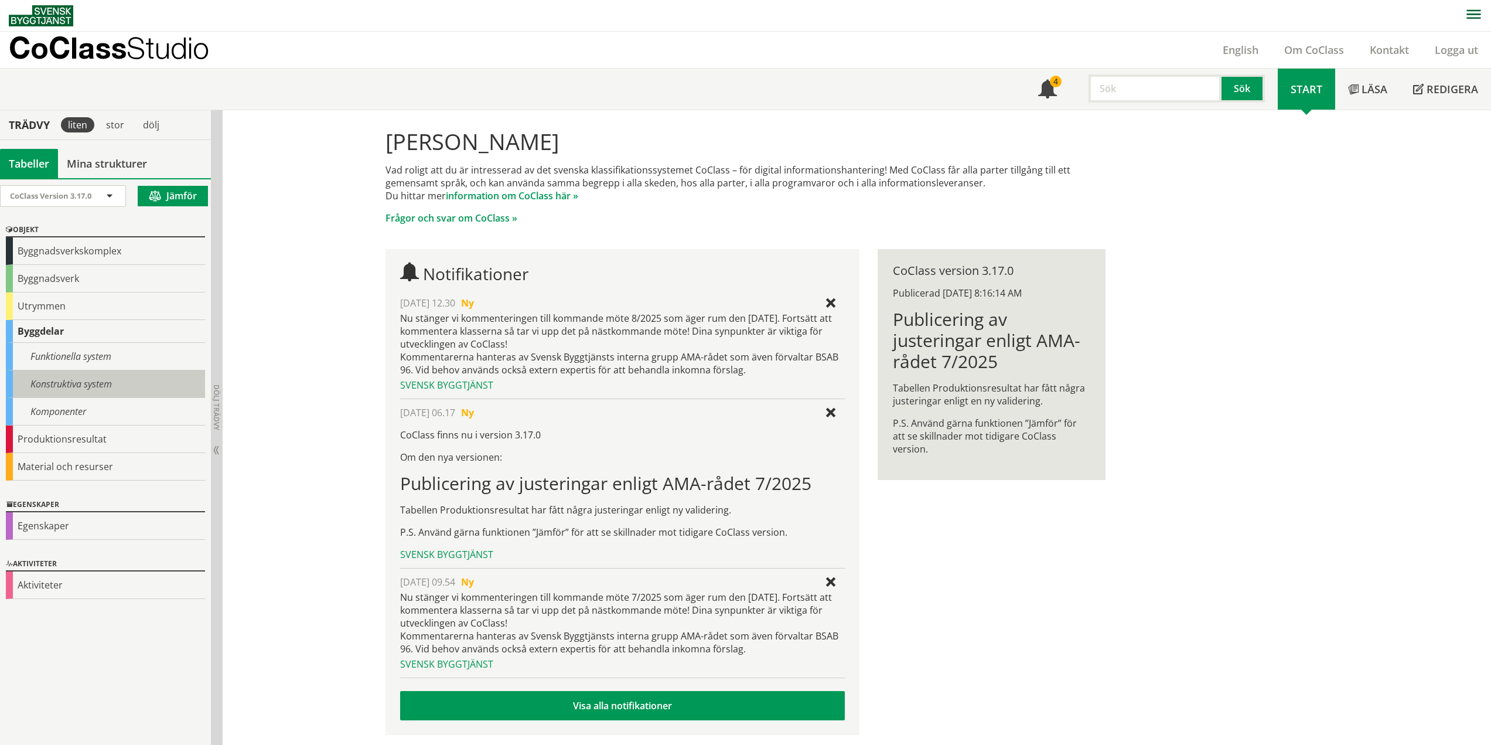
click at [84, 380] on div "Konstruktiva system" at bounding box center [105, 384] width 199 height 28
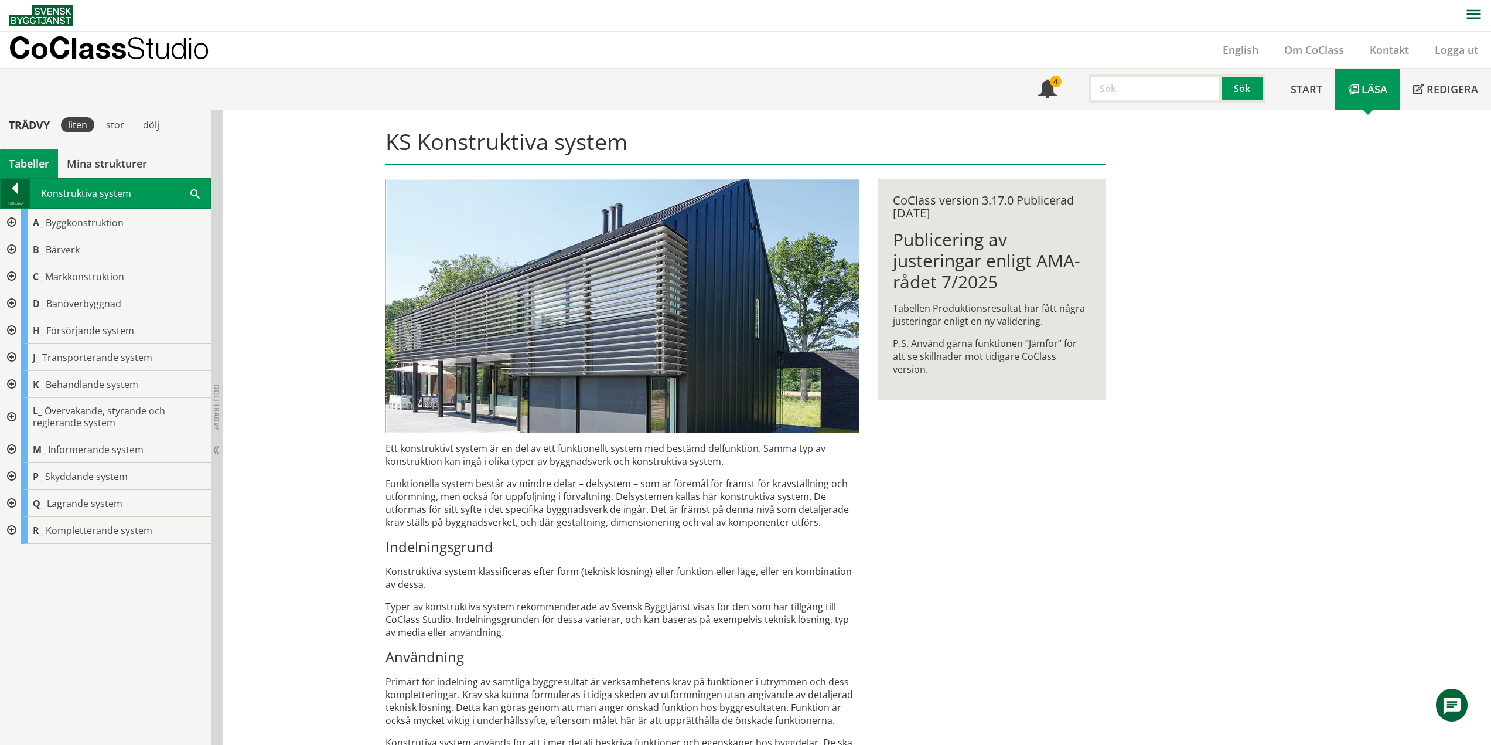
click at [20, 200] on div "Tillbaka" at bounding box center [15, 203] width 29 height 9
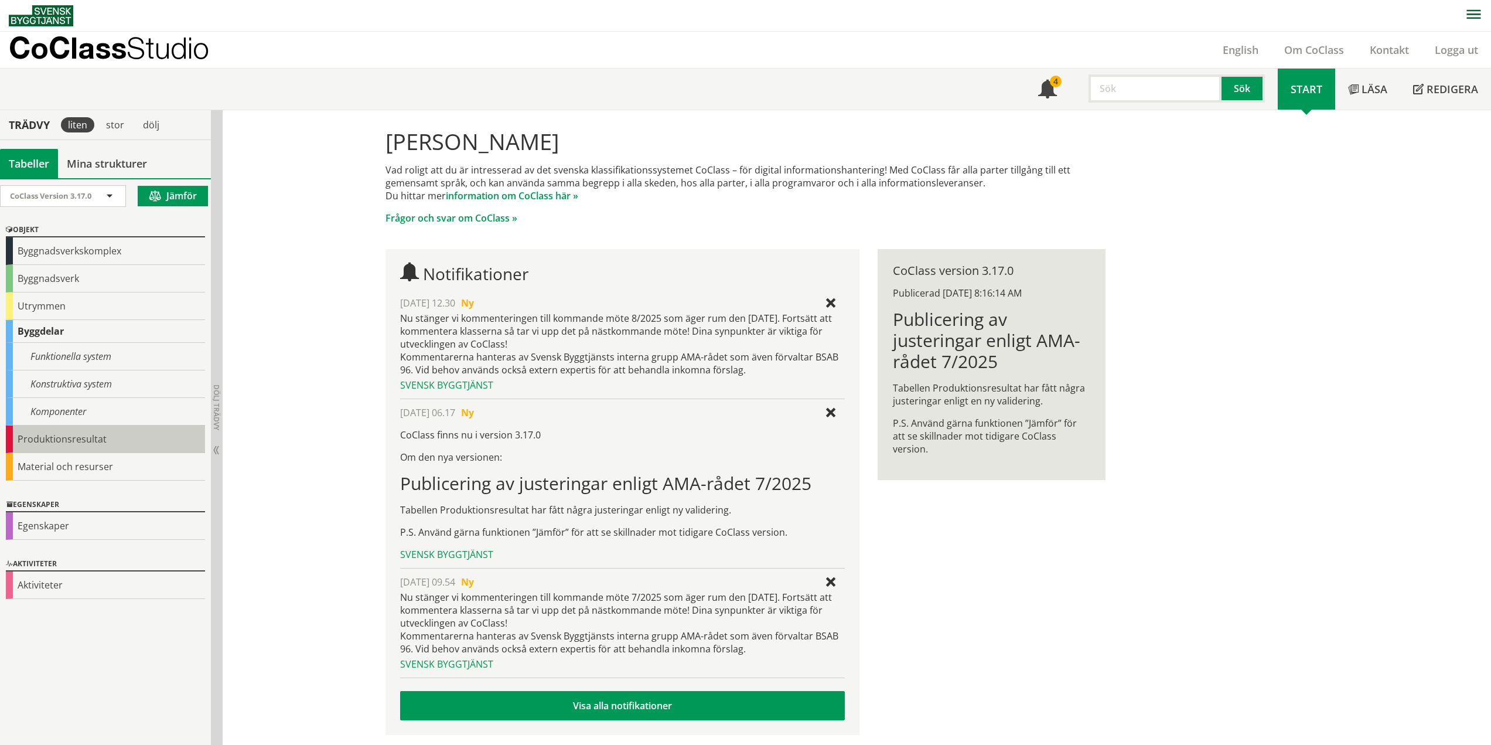
click at [91, 445] on div "Produktionsresultat" at bounding box center [105, 439] width 199 height 28
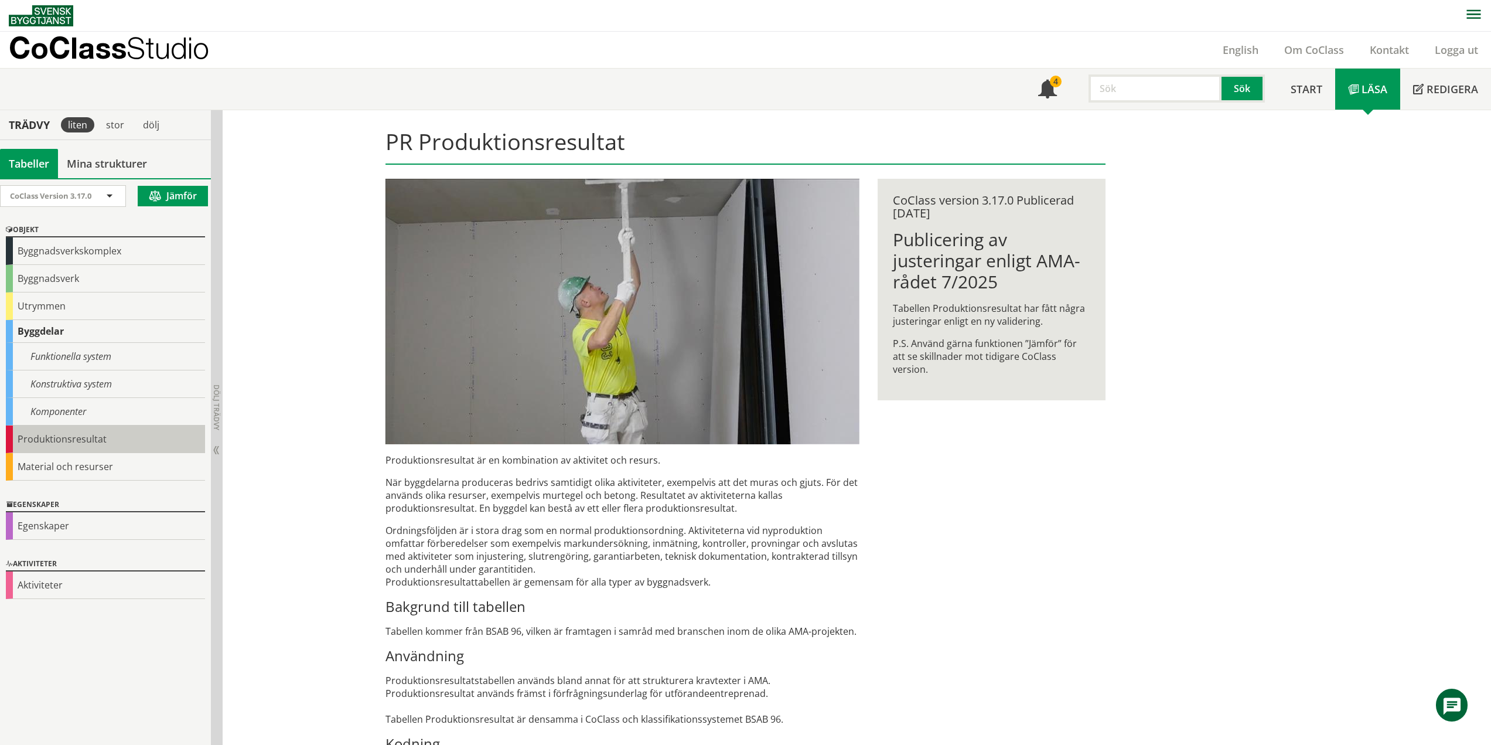
click at [93, 441] on div "Produktionsresultat" at bounding box center [105, 439] width 199 height 28
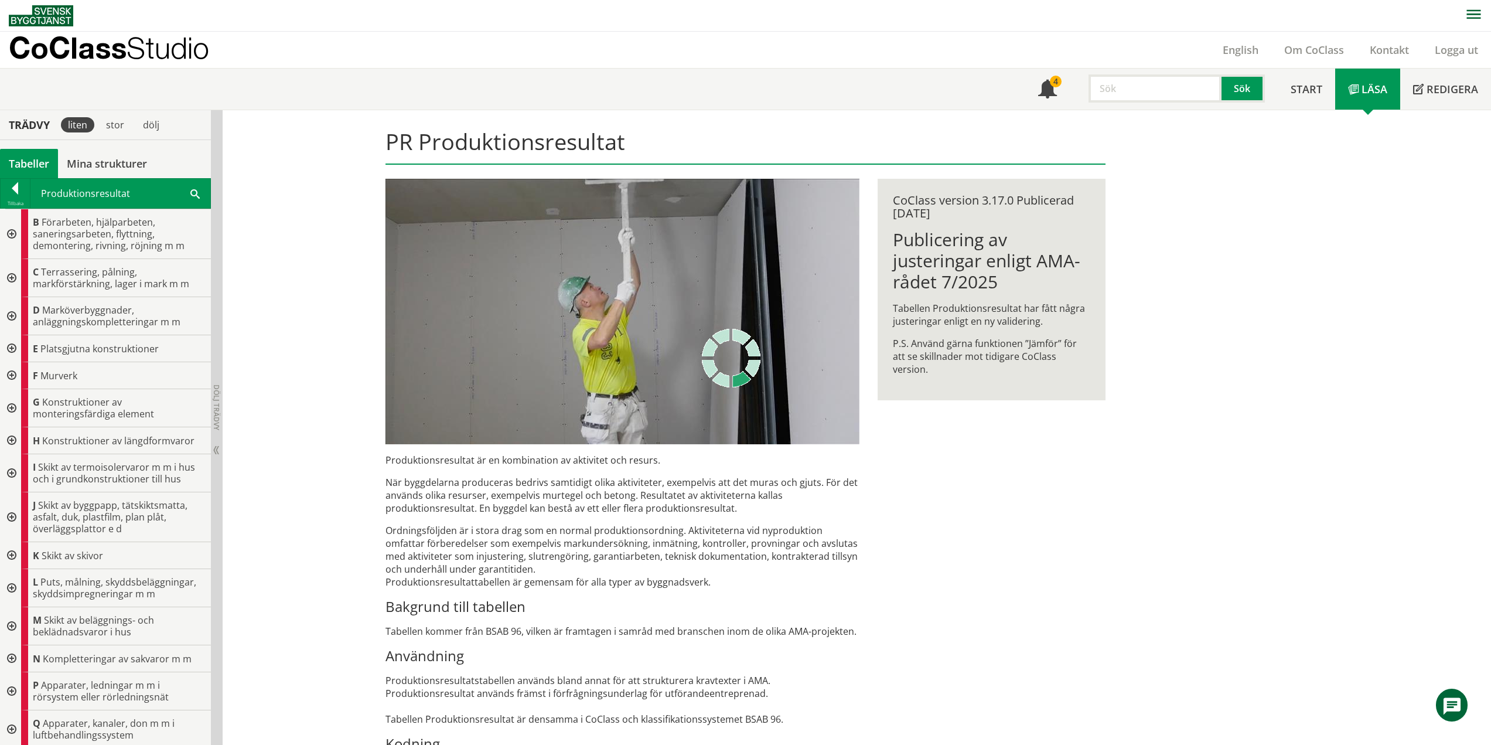
click at [14, 236] on div at bounding box center [10, 234] width 21 height 50
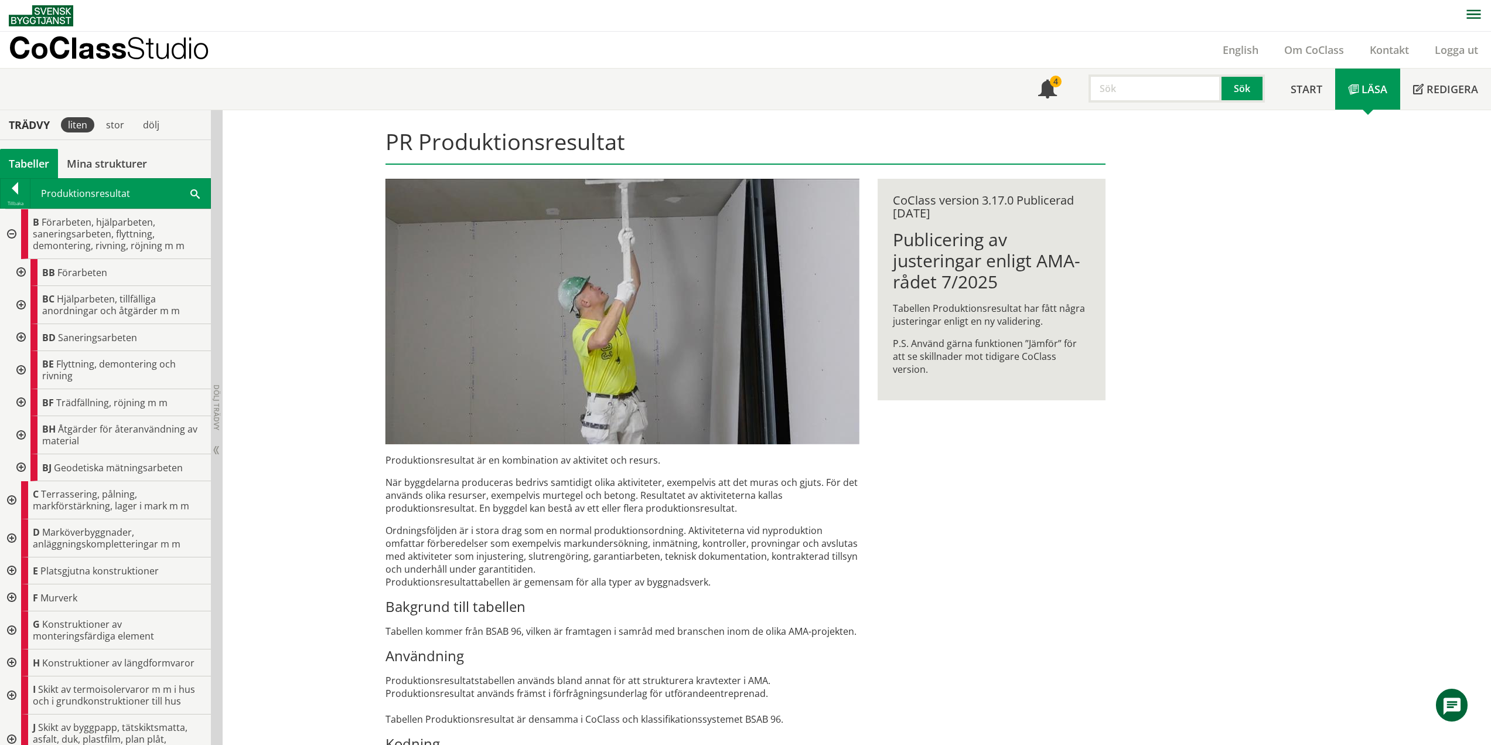
click at [22, 272] on div at bounding box center [19, 272] width 21 height 27
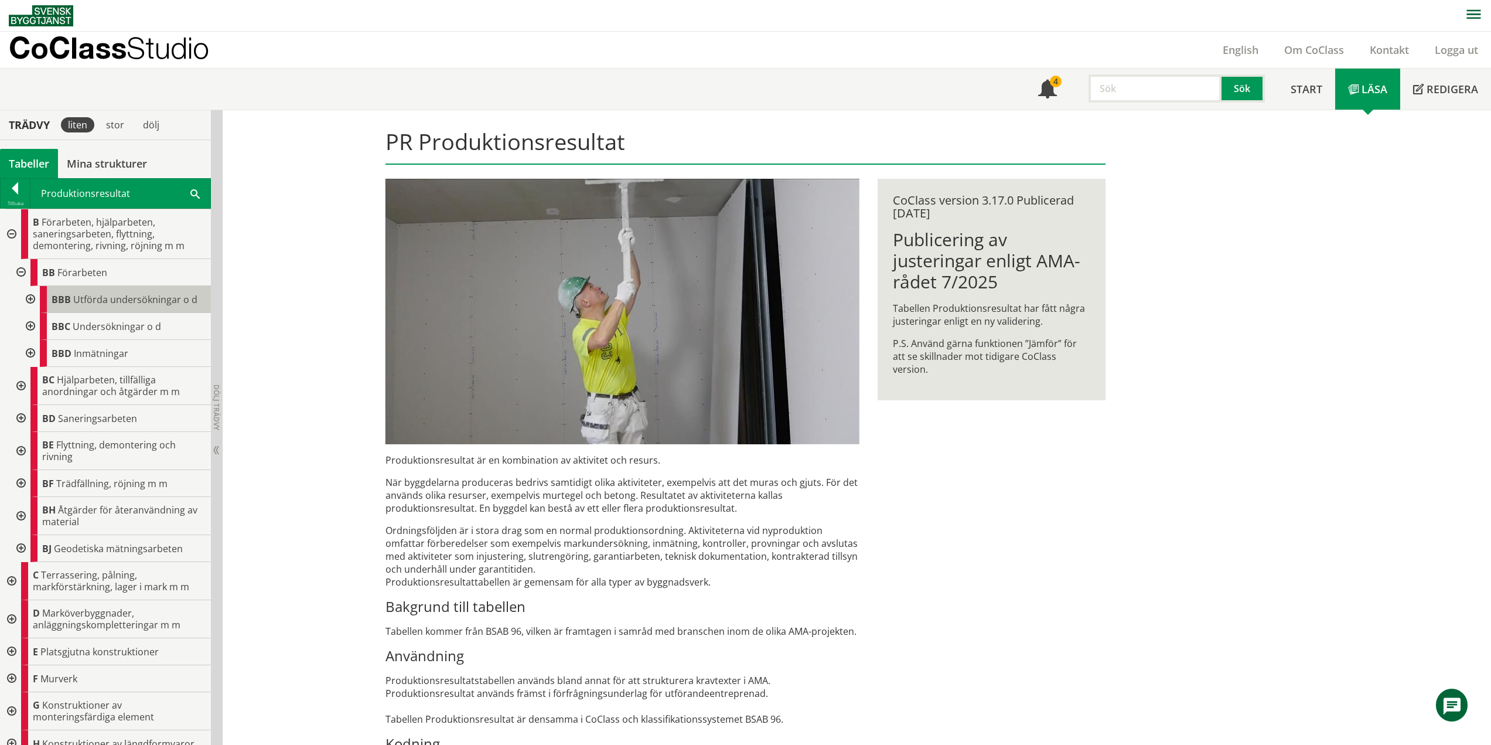
click at [90, 293] on span "Utförda undersökningar o d" at bounding box center [135, 299] width 124 height 13
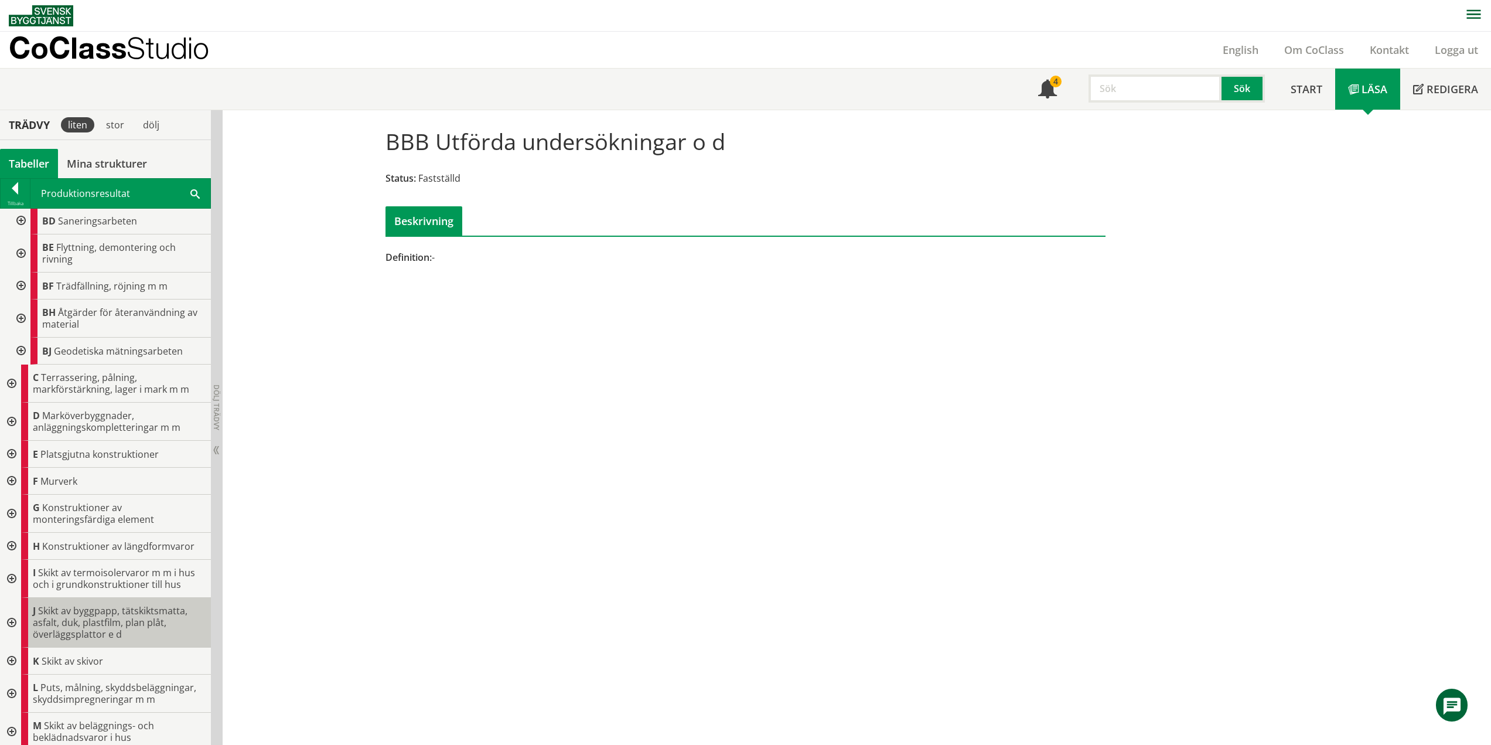
scroll to position [293, 0]
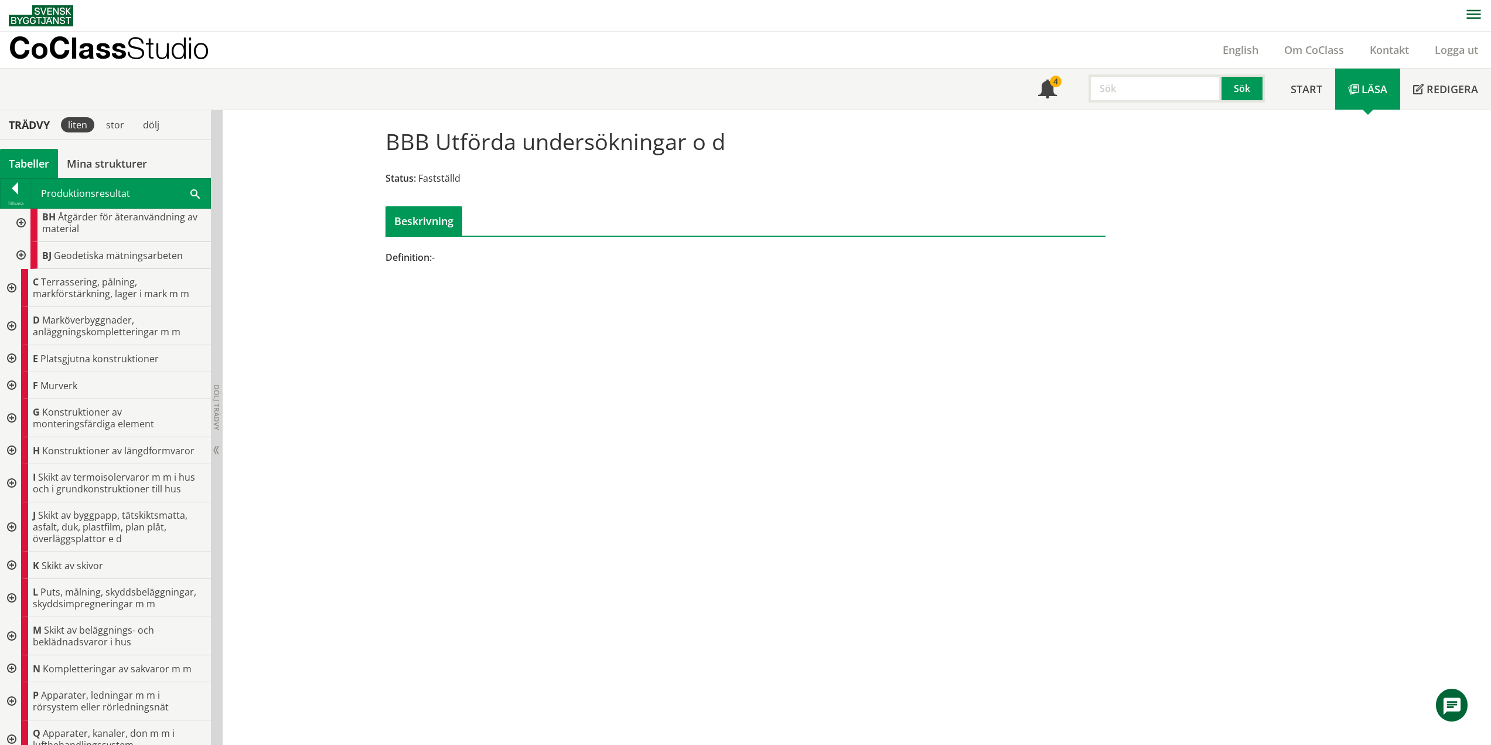
click at [15, 384] on div at bounding box center [10, 385] width 21 height 27
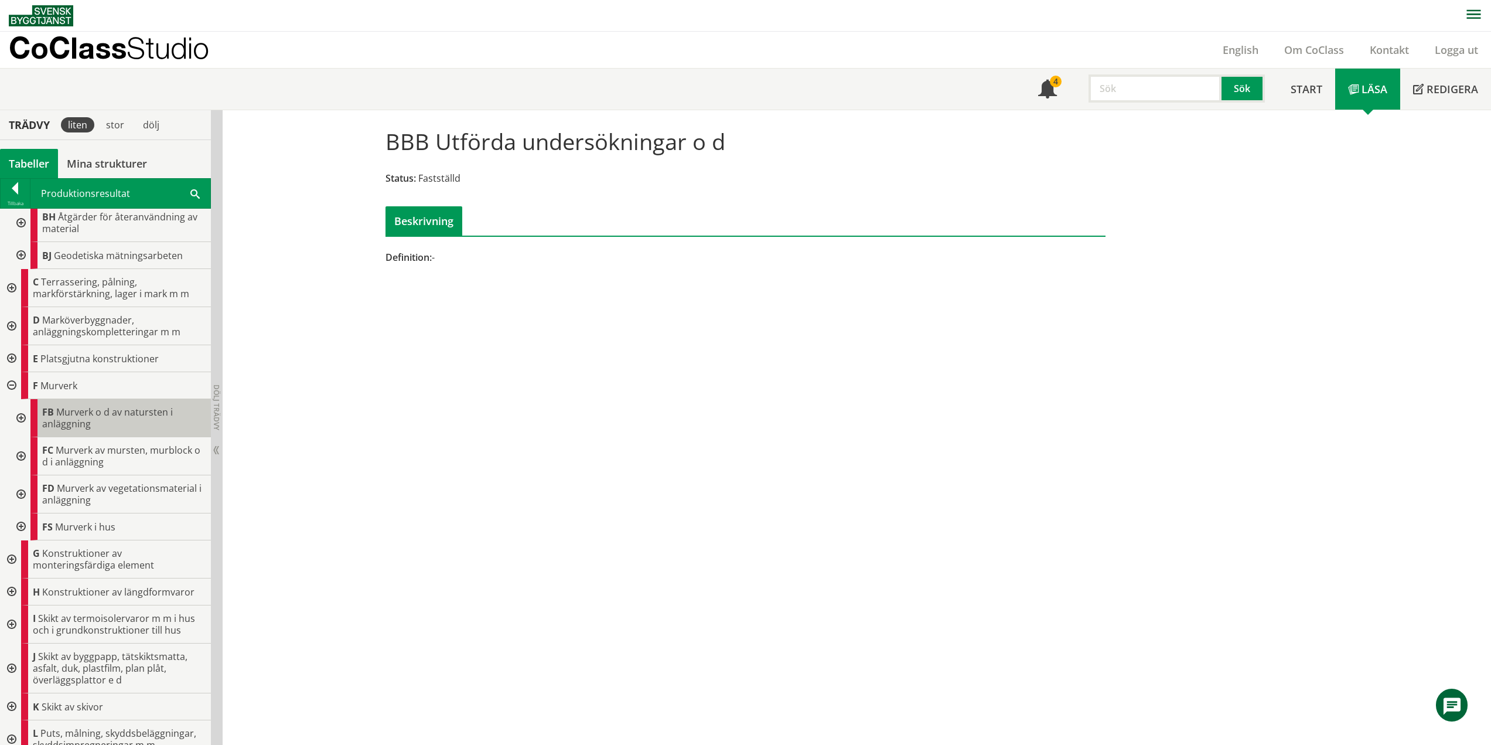
click at [68, 420] on span "Murverk o d av natursten i anläggning" at bounding box center [107, 418] width 131 height 25
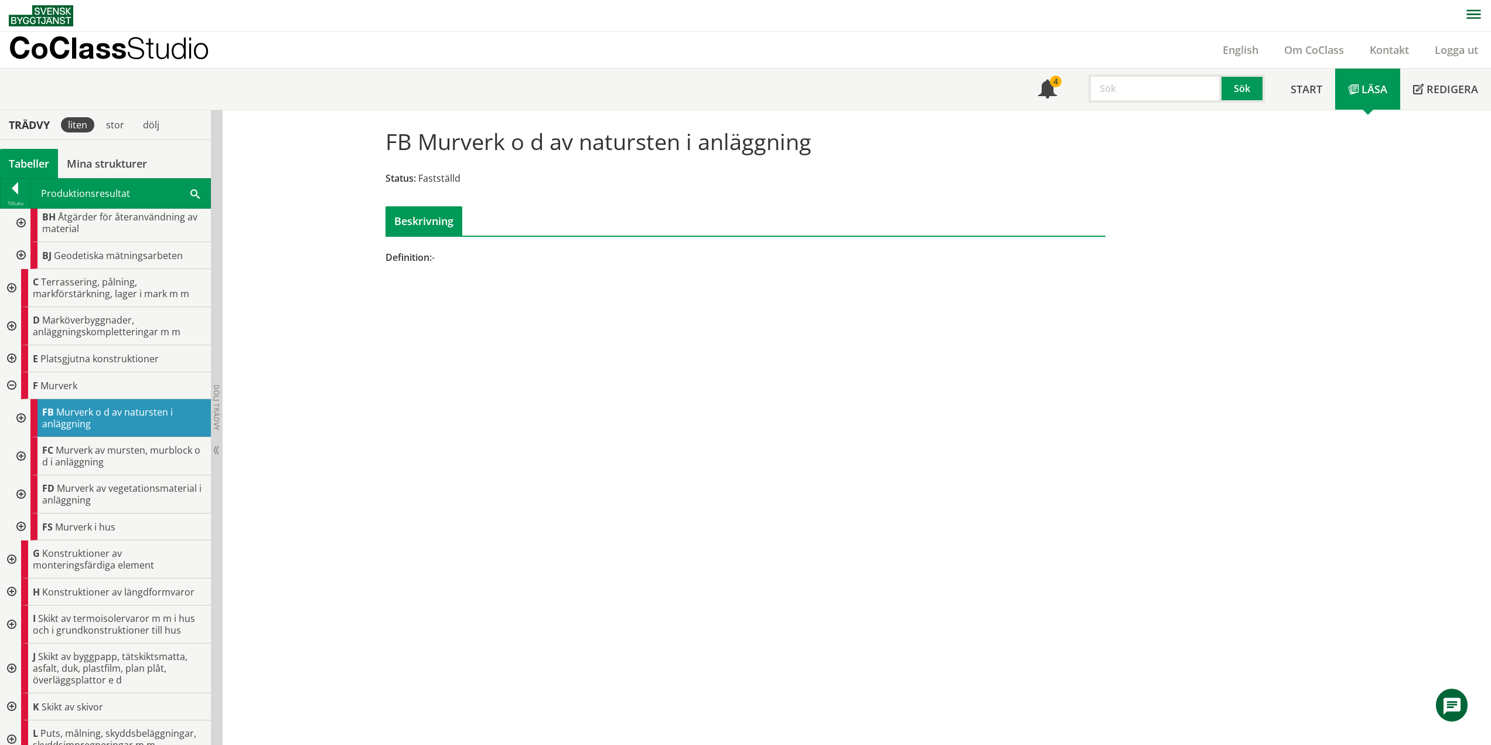
click at [24, 418] on div at bounding box center [19, 418] width 21 height 38
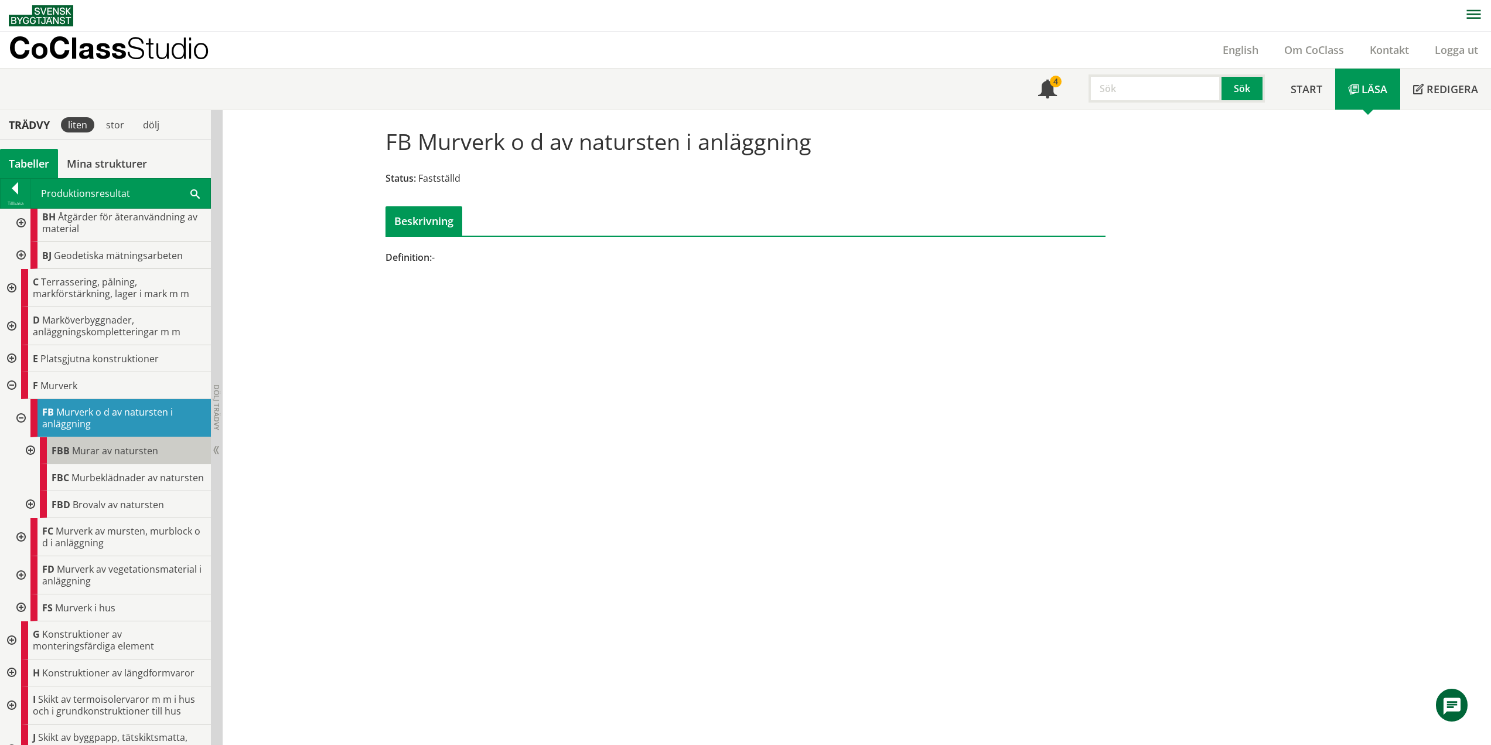
click at [100, 454] on span "Murar av natursten" at bounding box center [115, 450] width 86 height 13
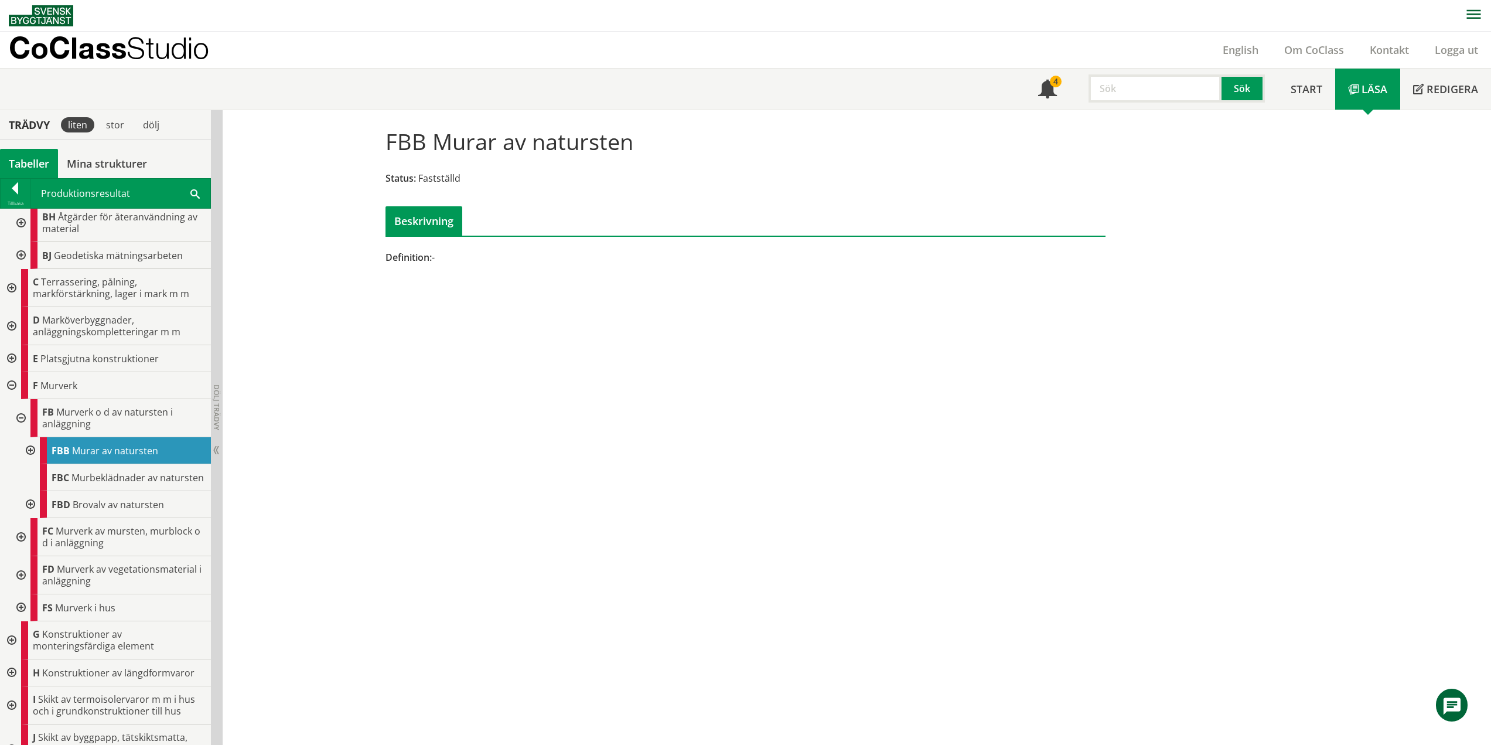
click at [30, 450] on div at bounding box center [29, 450] width 21 height 27
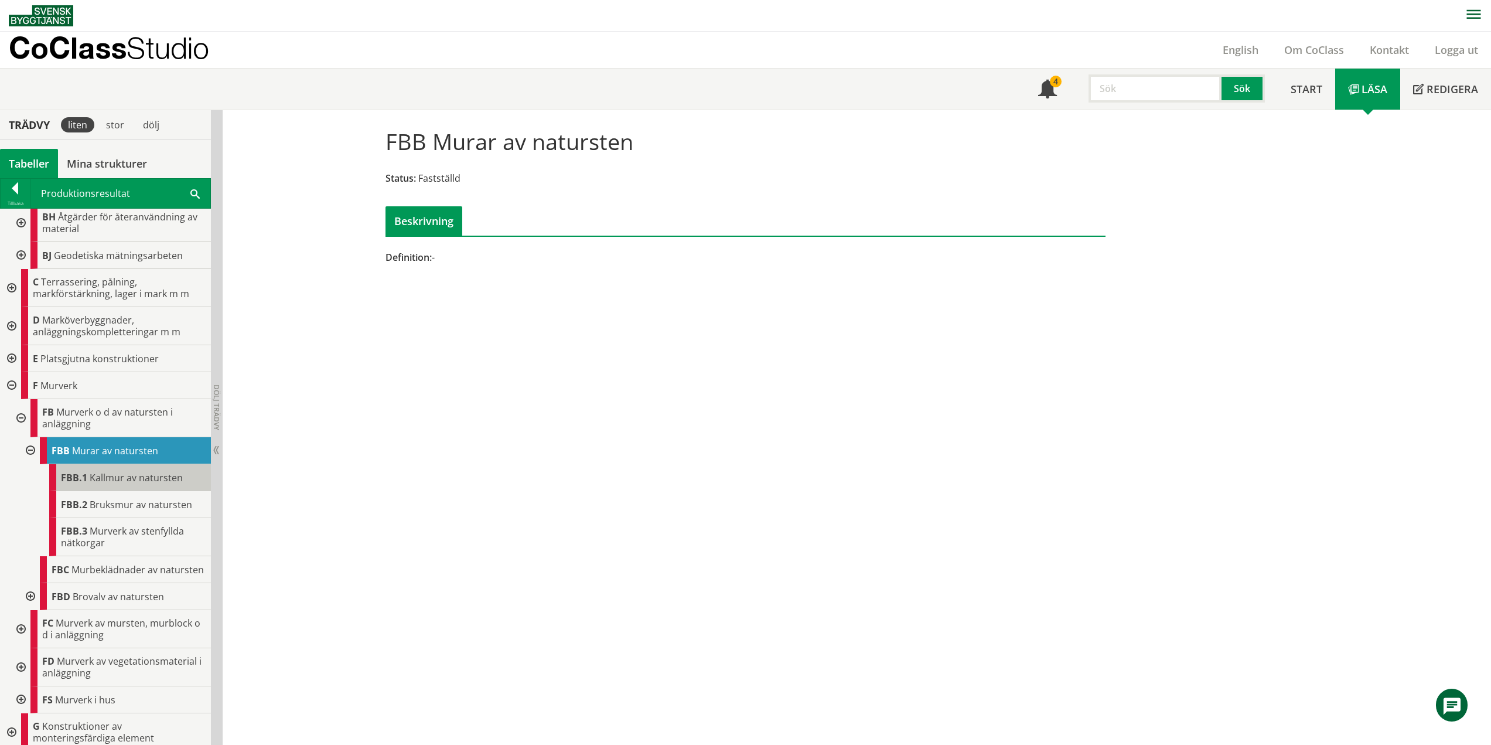
click at [124, 481] on span "Kallmur av natursten" at bounding box center [136, 477] width 93 height 13
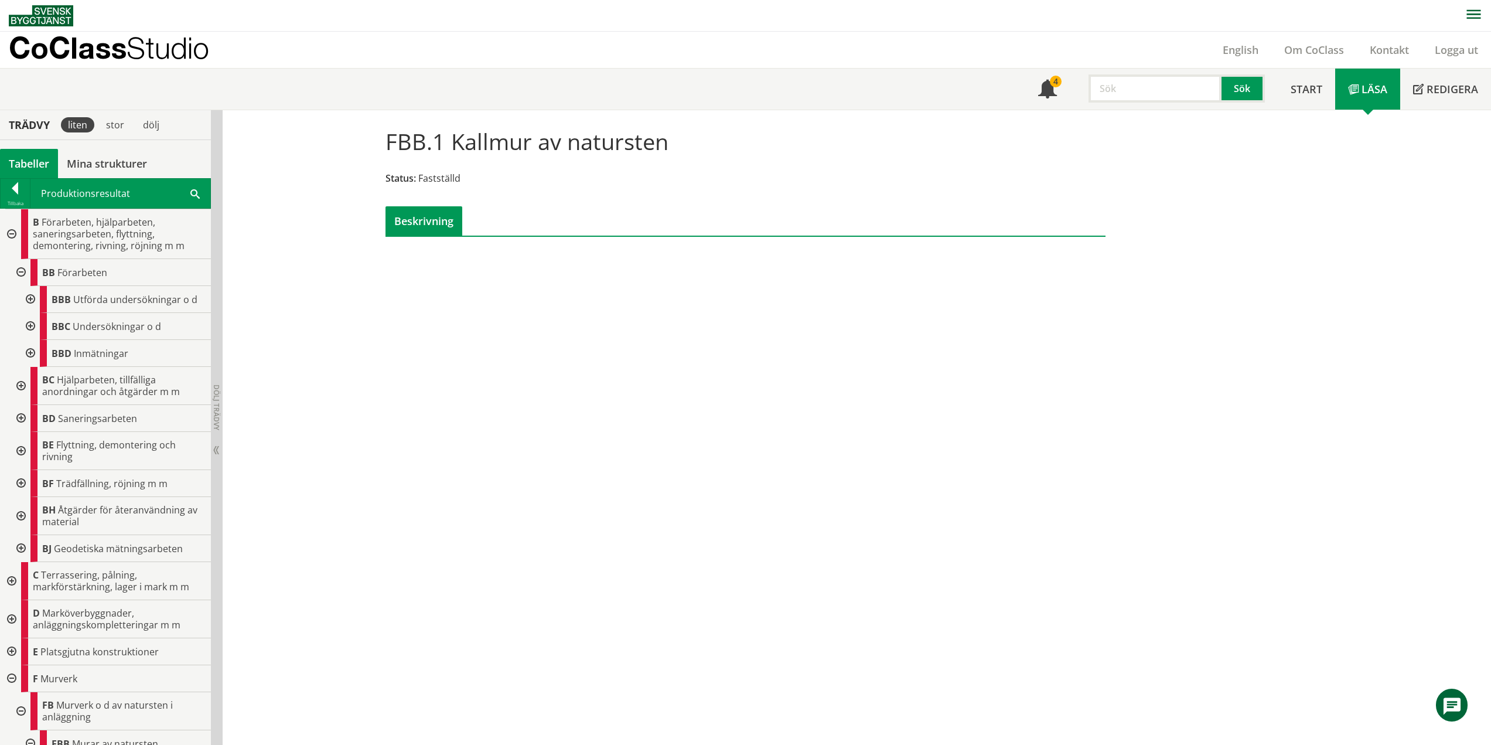
click at [11, 233] on div at bounding box center [10, 234] width 21 height 50
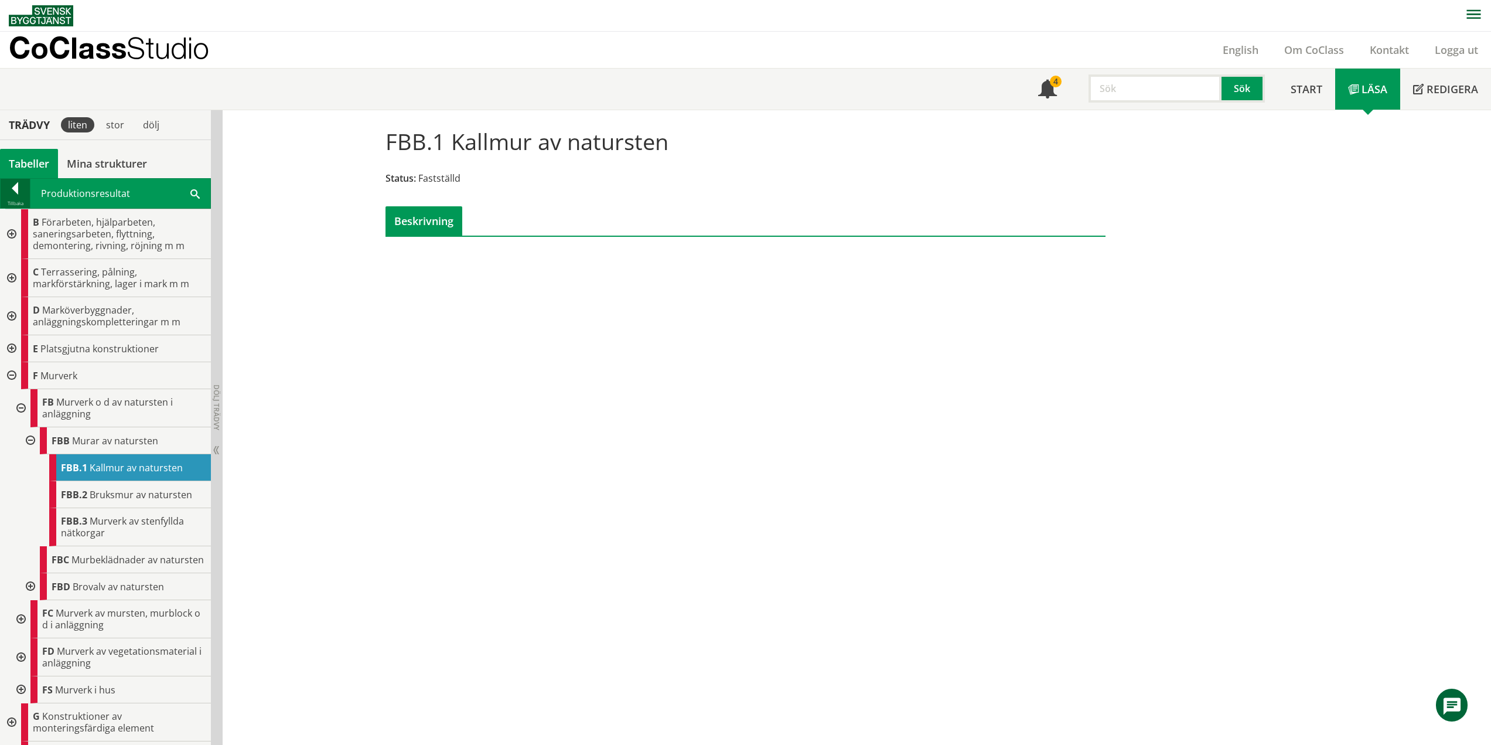
click at [15, 187] on div at bounding box center [15, 190] width 29 height 16
